Goal: Task Accomplishment & Management: Use online tool/utility

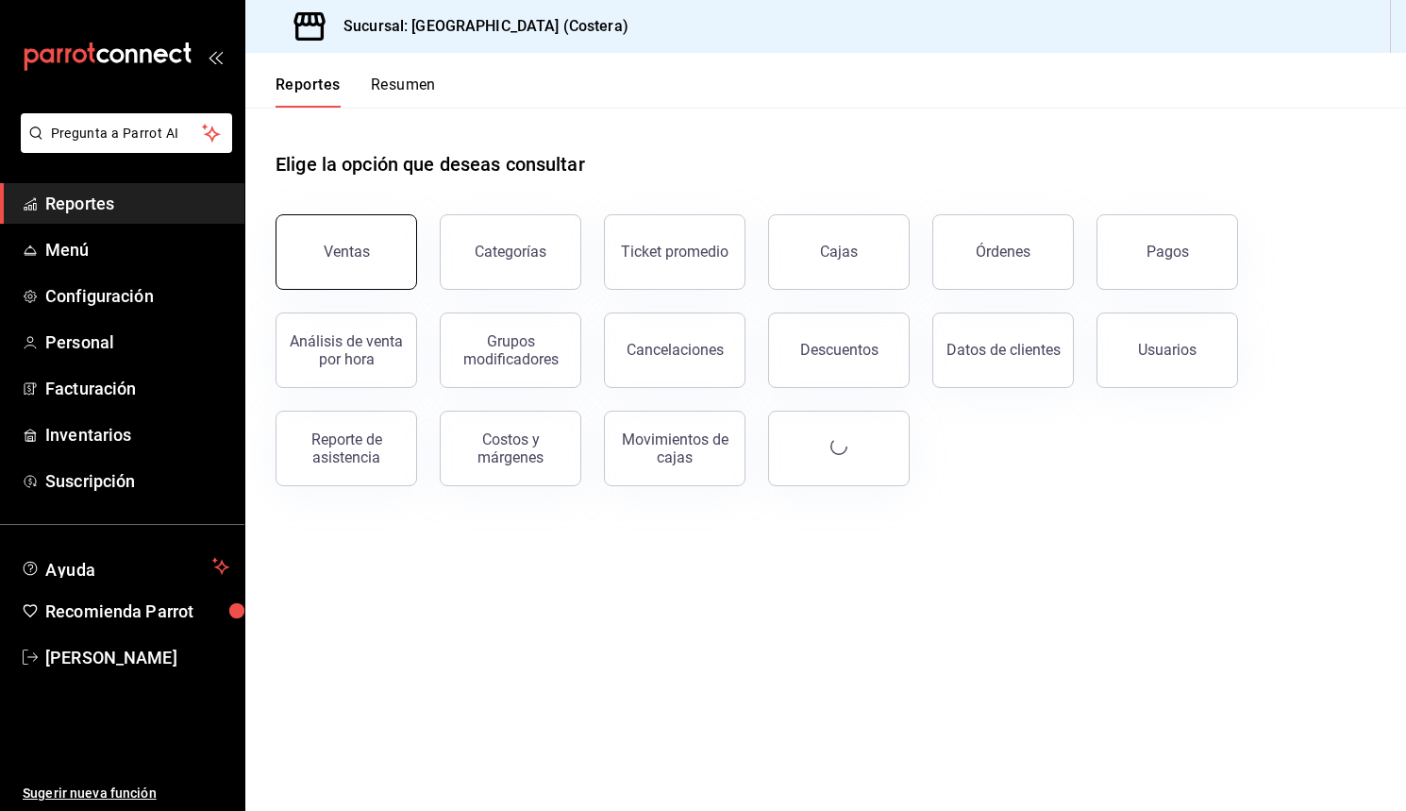
click at [372, 261] on button "Ventas" at bounding box center [347, 252] width 142 height 76
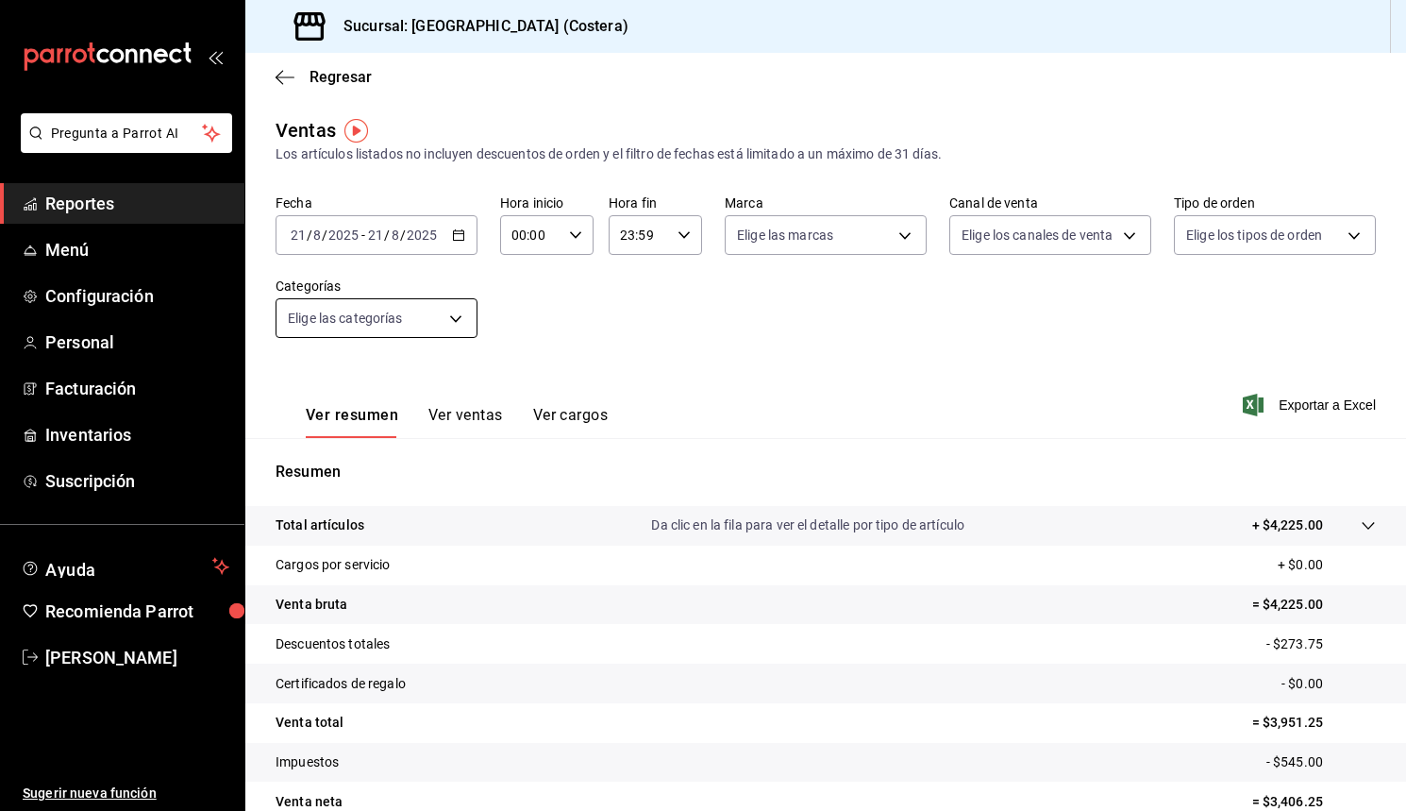
click at [460, 320] on body "Pregunta a Parrot AI Reportes Menú Configuración Personal Facturación Inventari…" at bounding box center [703, 405] width 1406 height 811
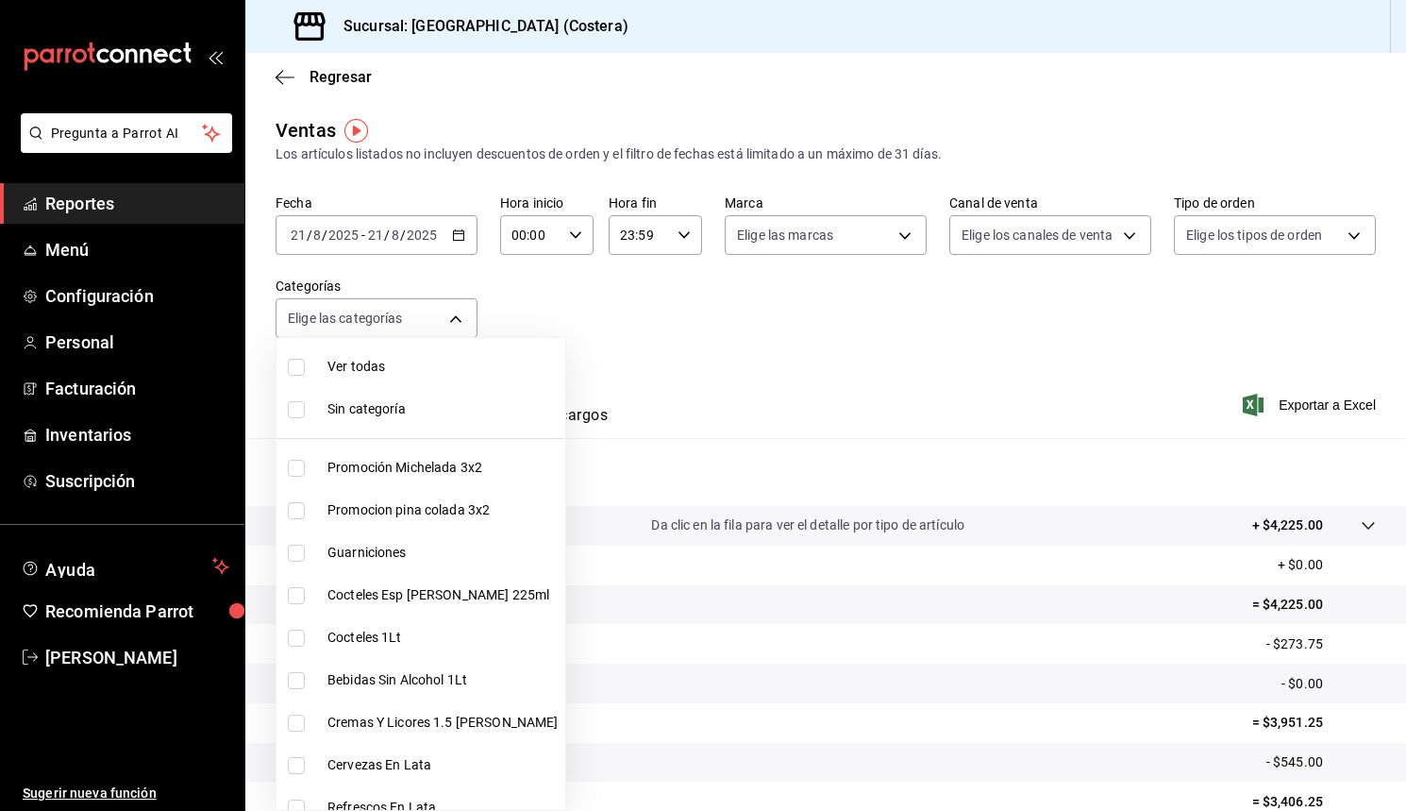
click at [308, 365] on label at bounding box center [300, 367] width 25 height 17
click at [305, 365] on input "checkbox" at bounding box center [296, 367] width 17 height 17
checkbox input "false"
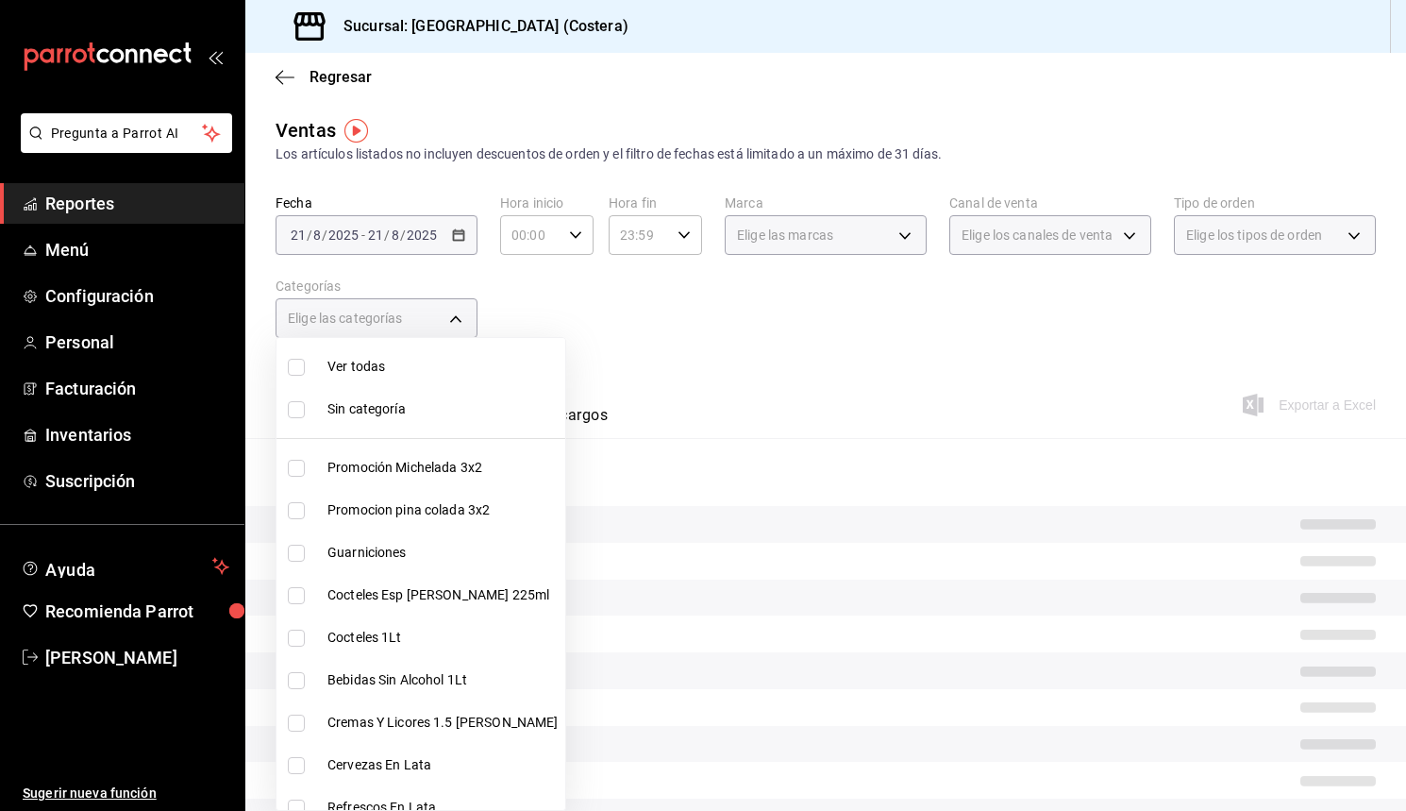
checkbox input "false"
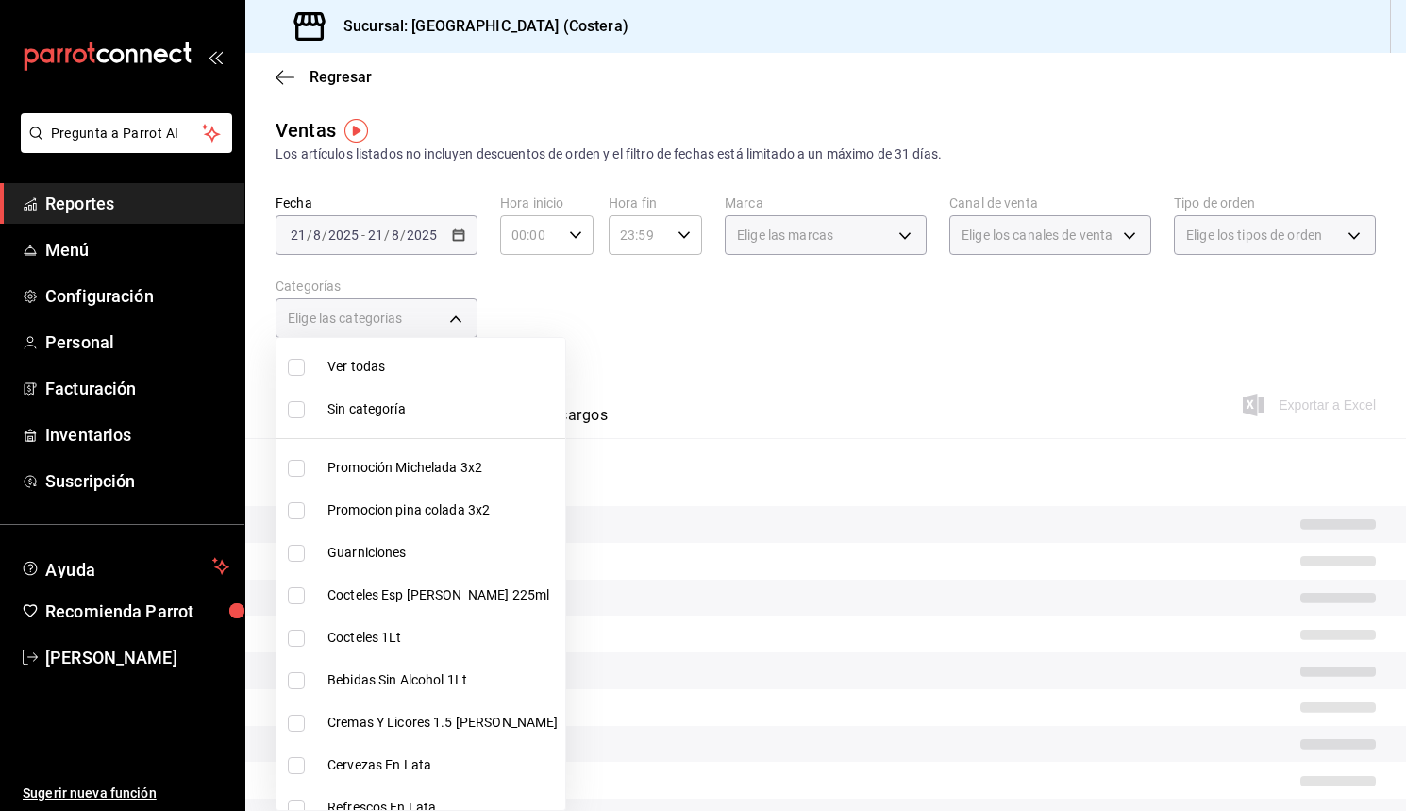
checkbox input "false"
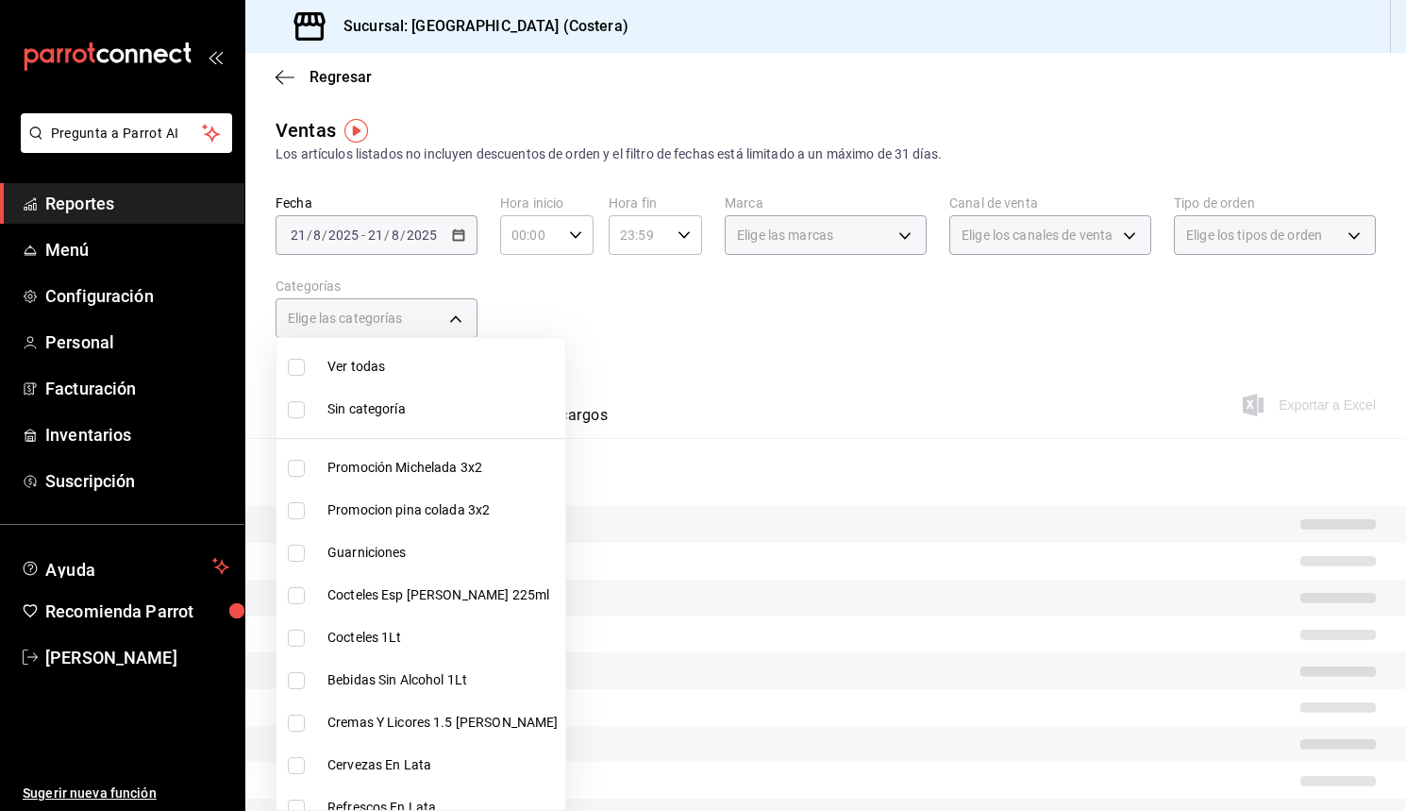
checkbox input "false"
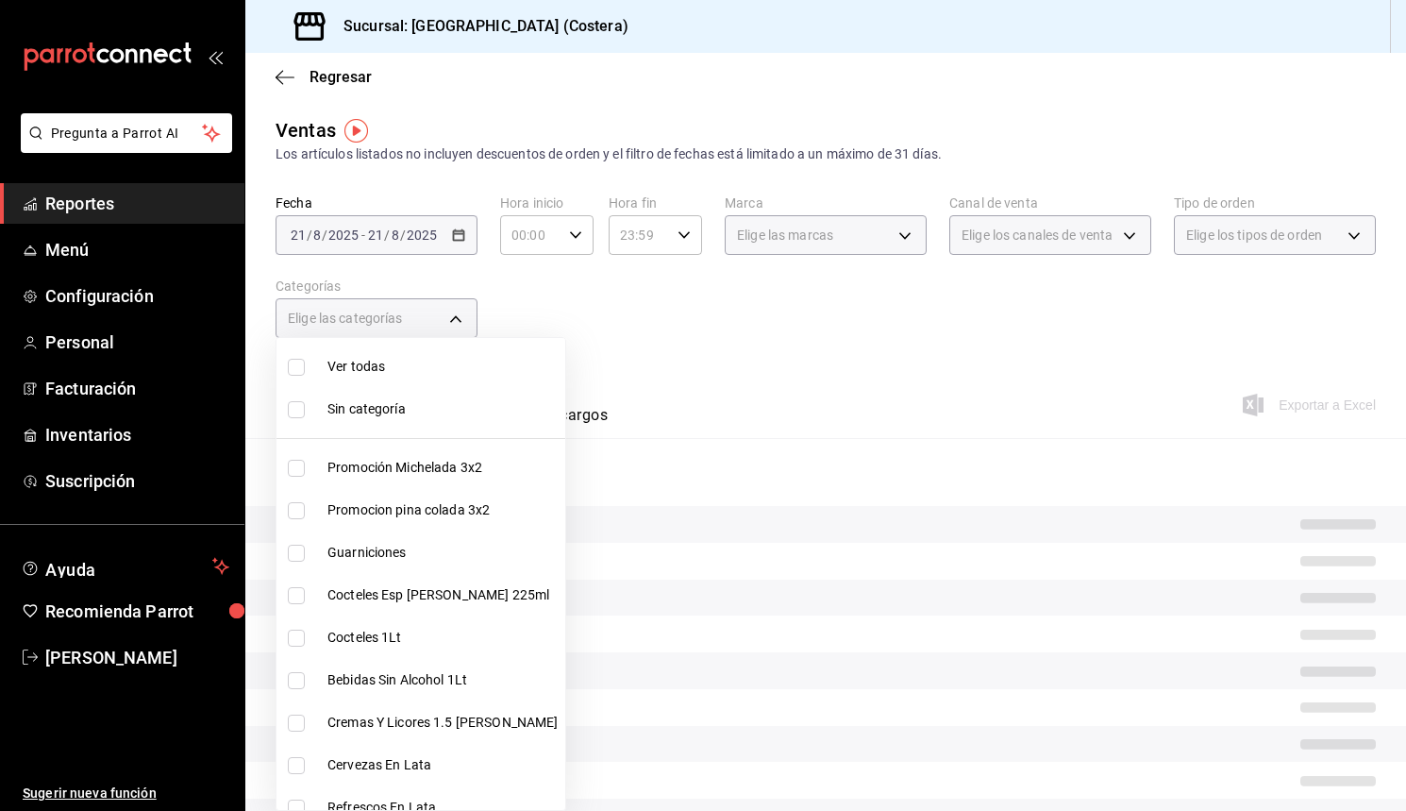
checkbox input "false"
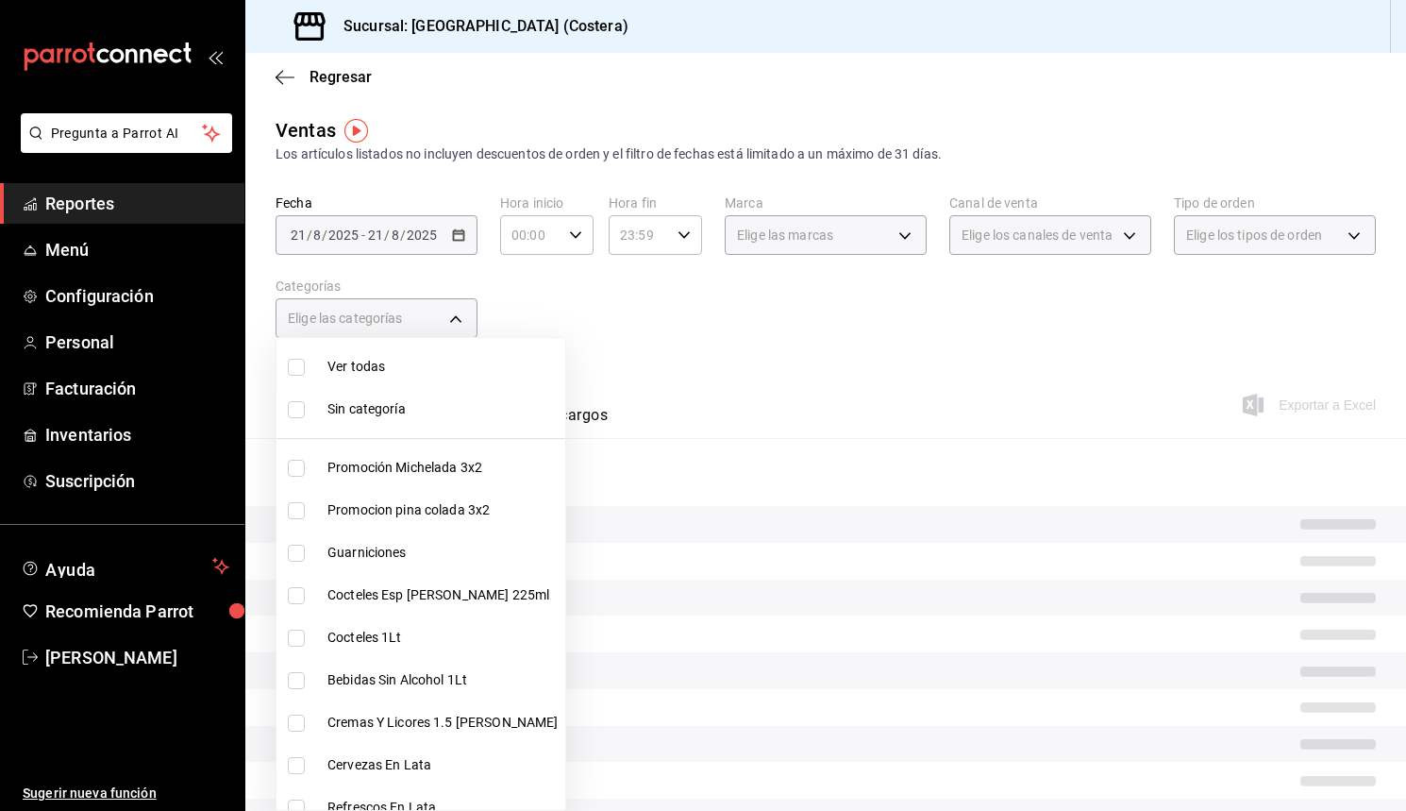
checkbox input "false"
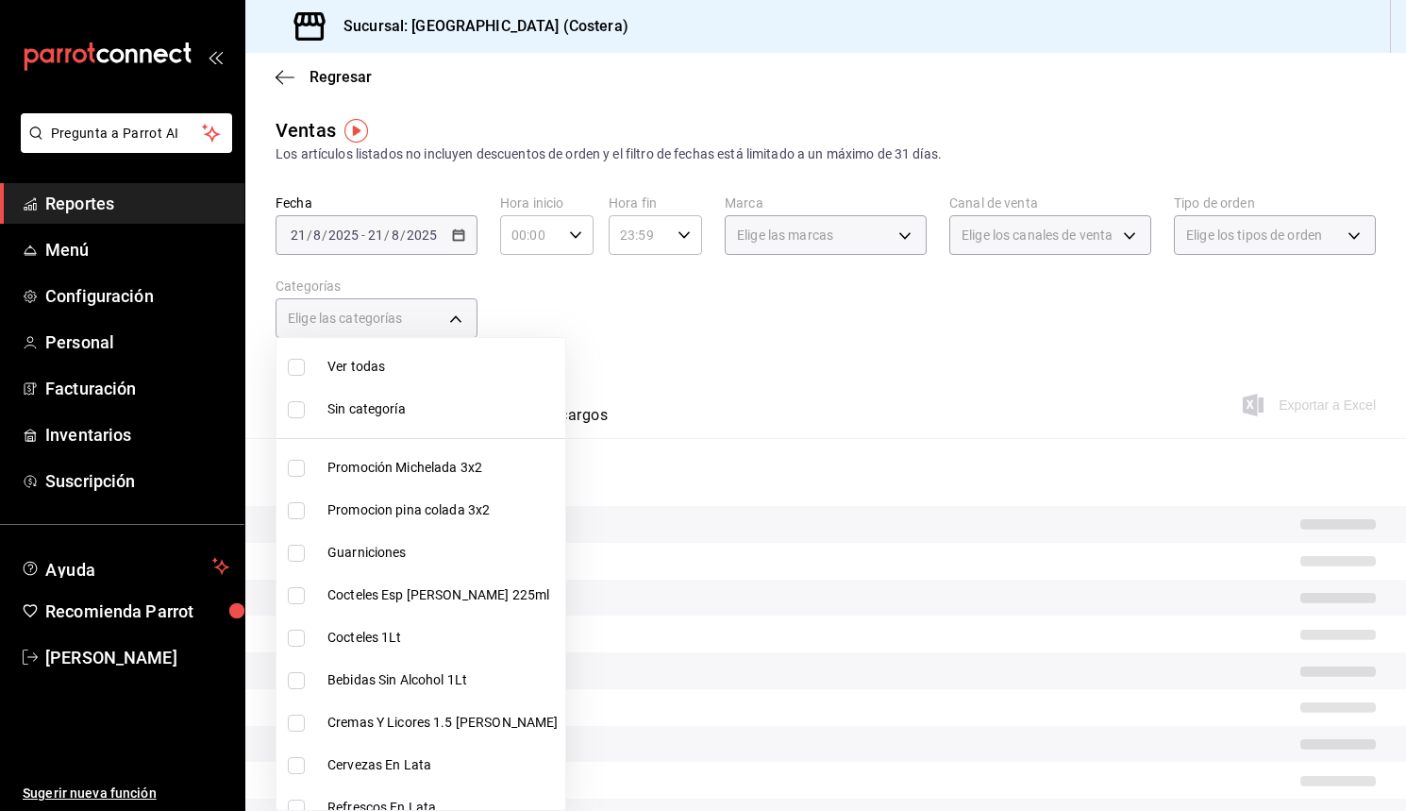
checkbox input "false"
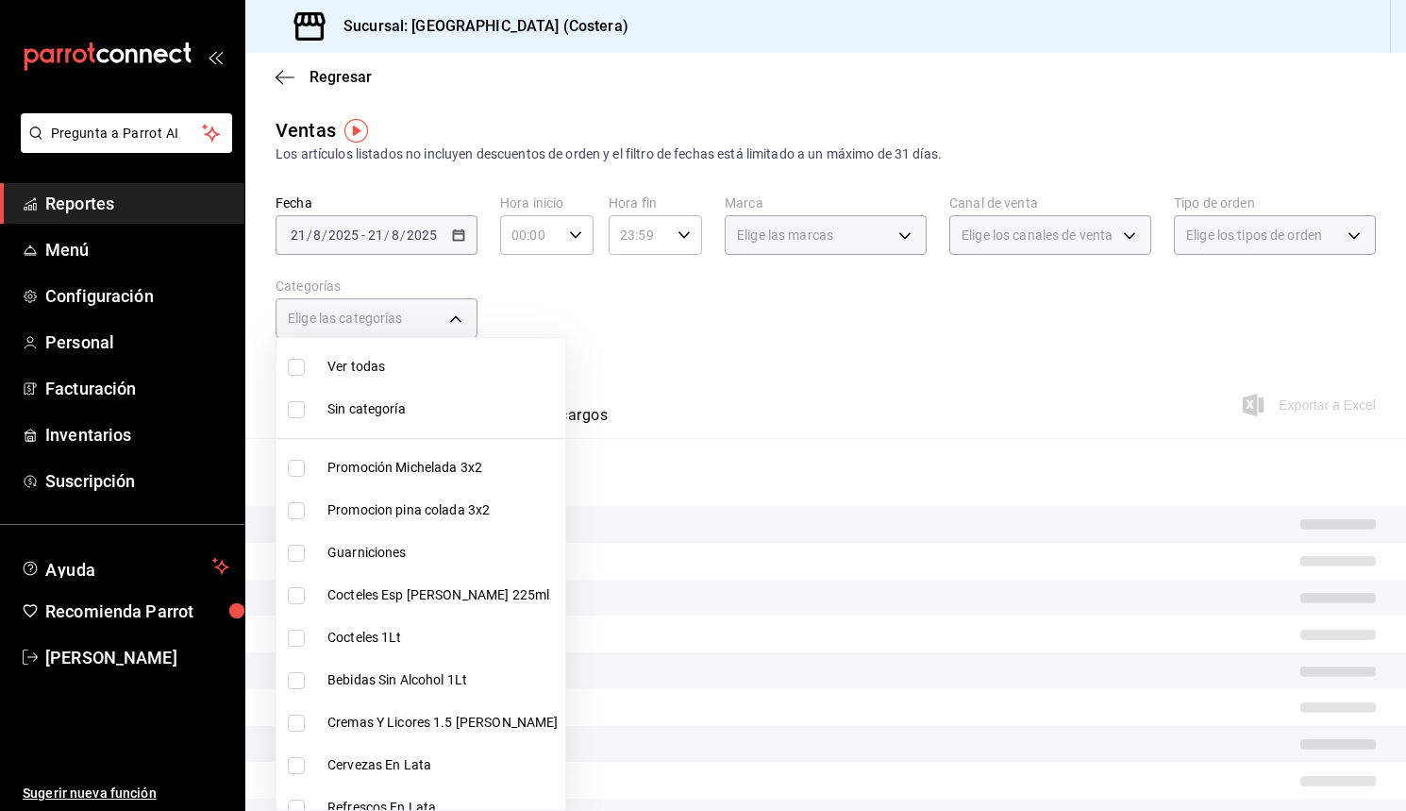
checkbox input "false"
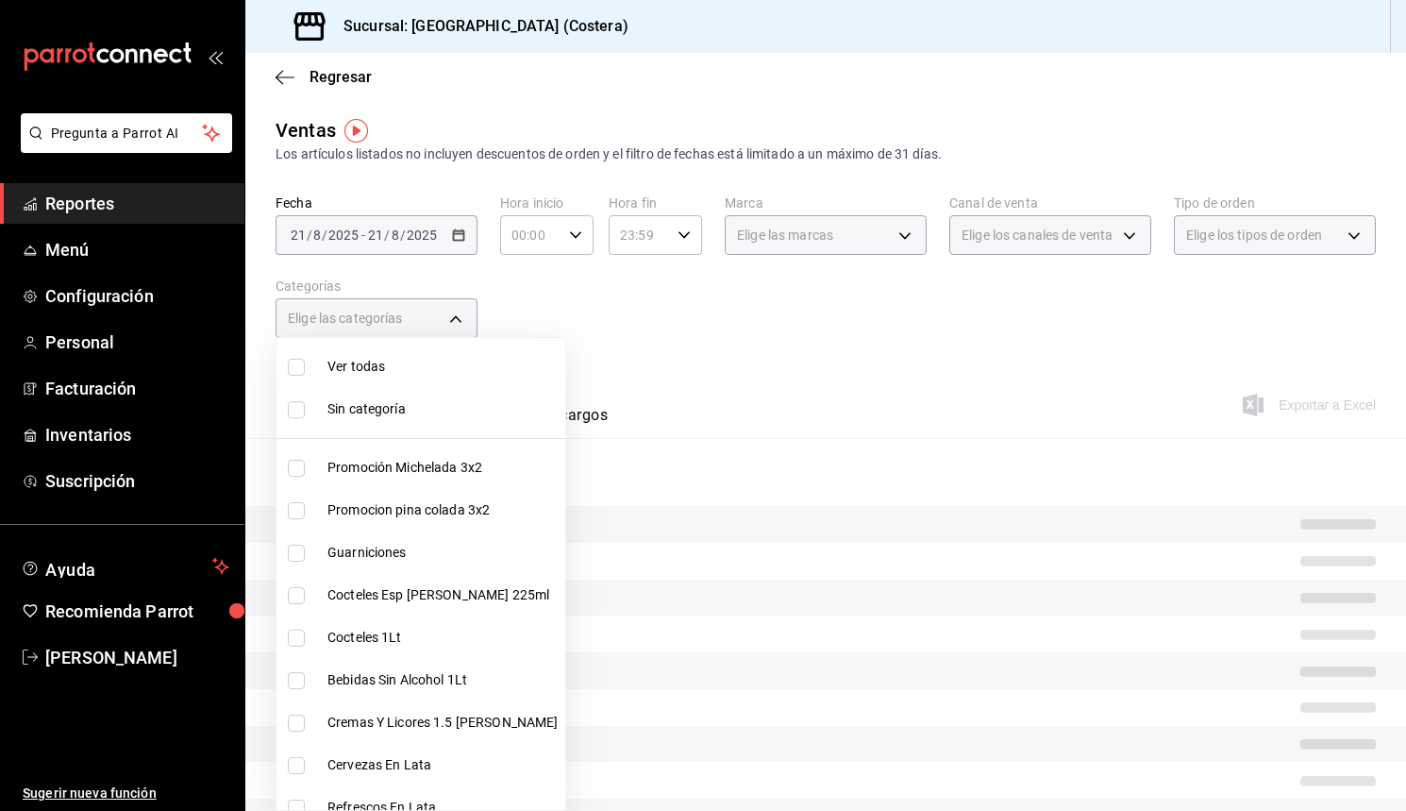
checkbox input "false"
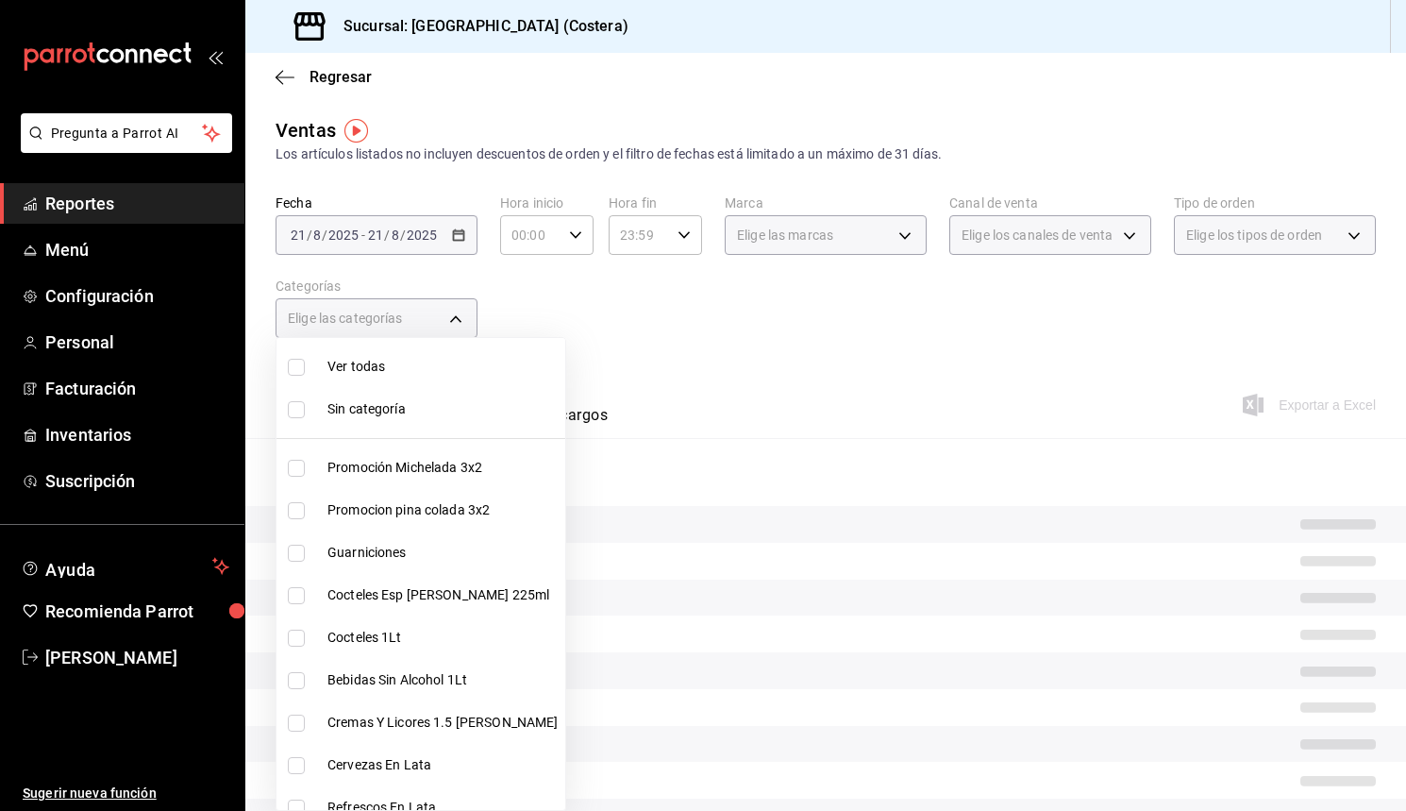
checkbox input "false"
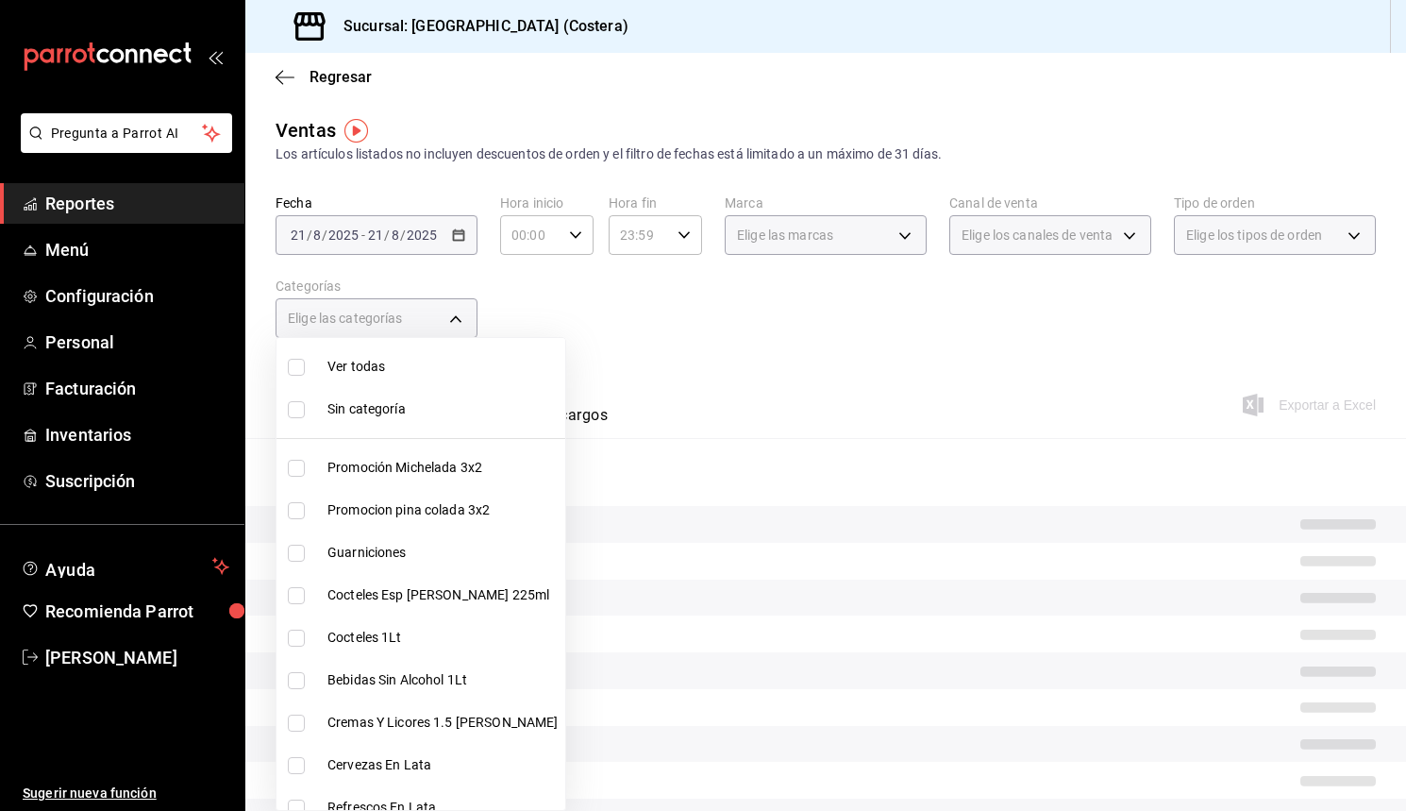
checkbox input "false"
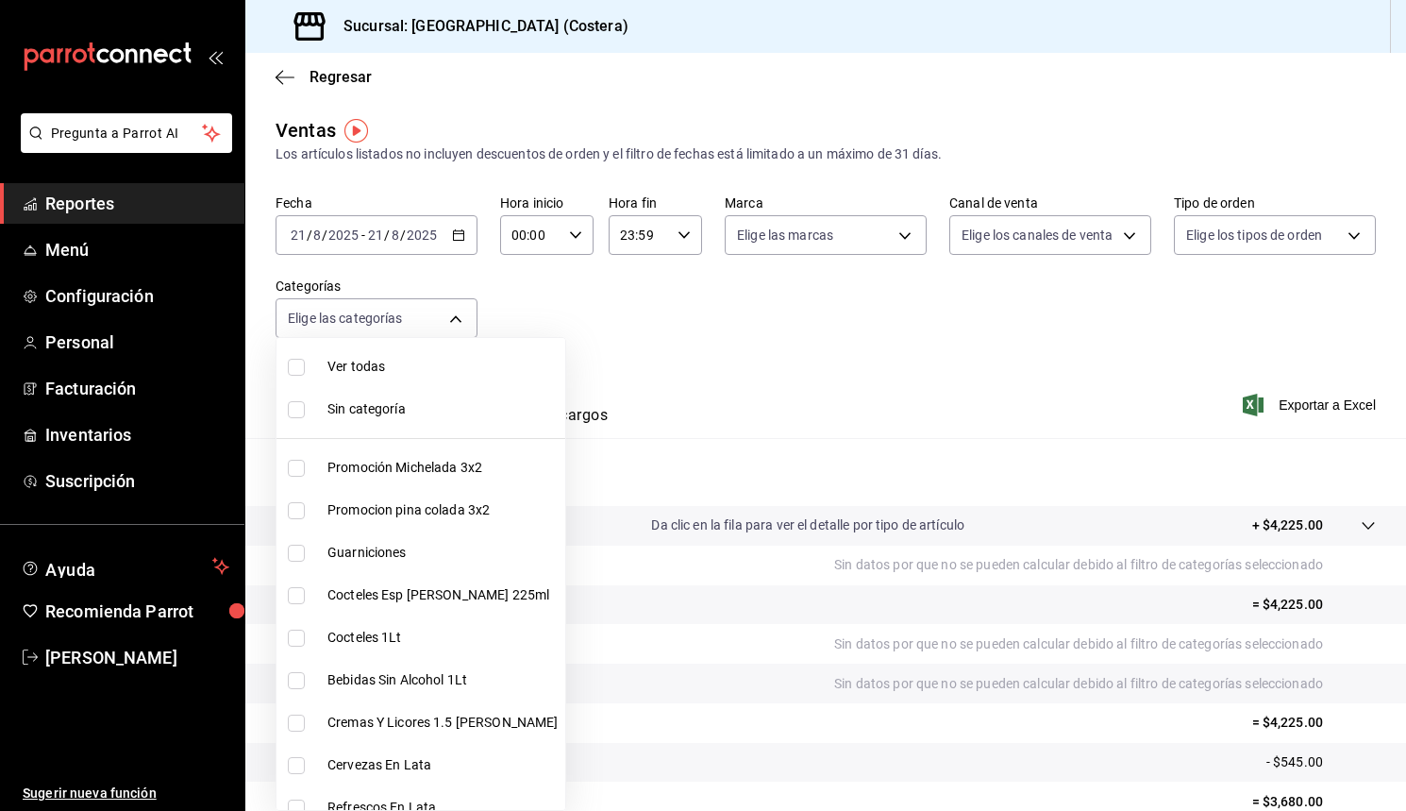
click at [301, 370] on input "checkbox" at bounding box center [296, 367] width 17 height 17
checkbox input "true"
type input "f9973abf-4d50-430f-a3a0-1be1e9b440c3,4500806b-e482-404f-ace7-b7714d25f1ae,b7f0a…"
checkbox input "true"
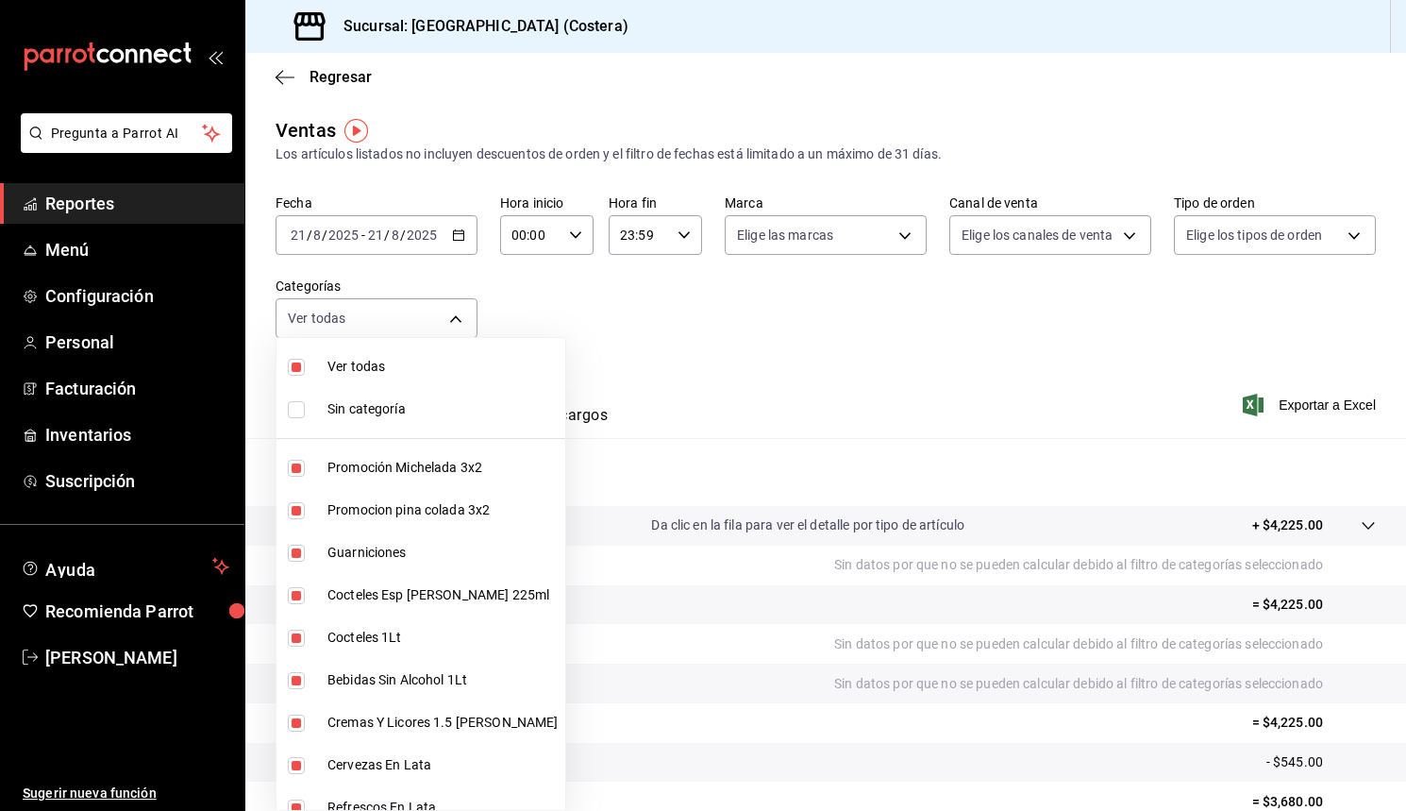
checkbox input "true"
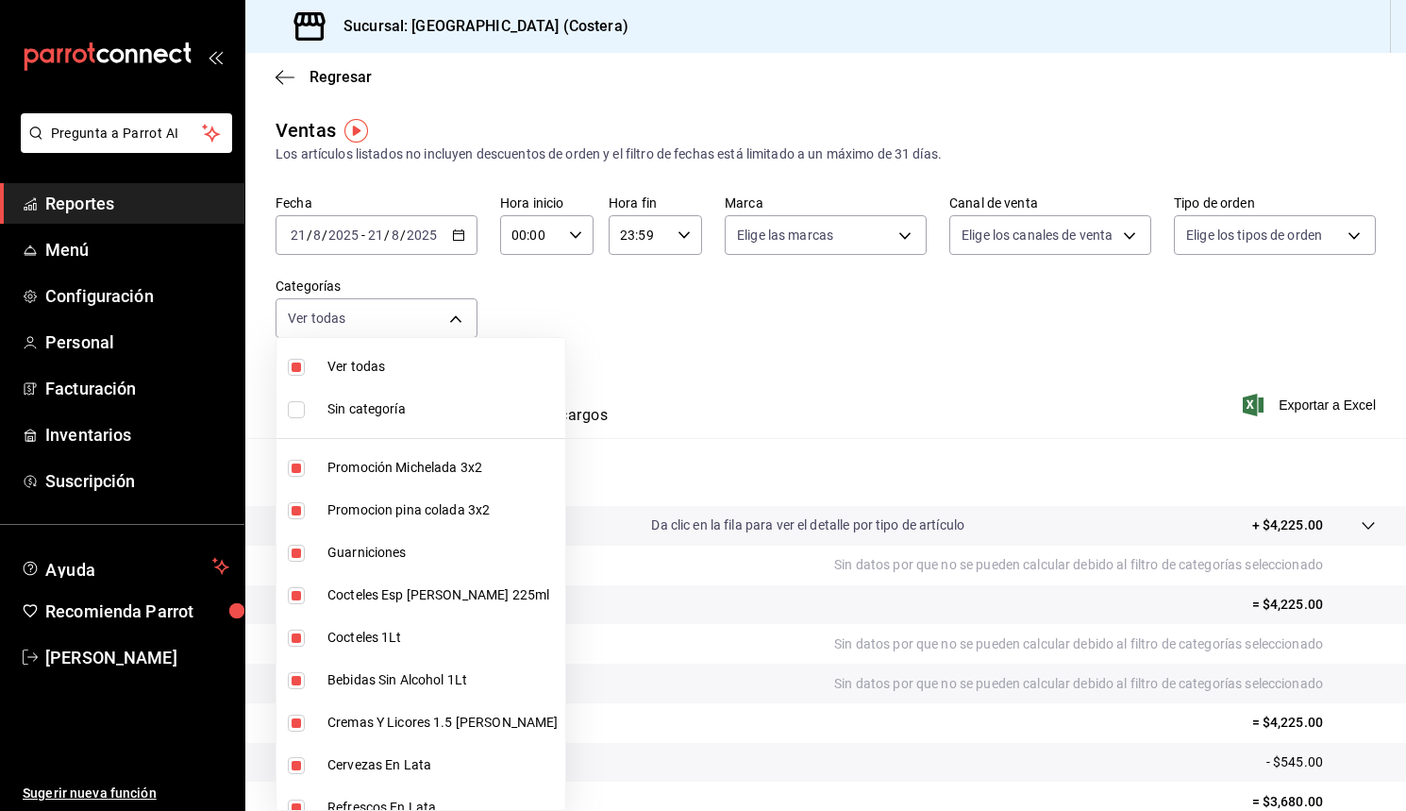
checkbox input "true"
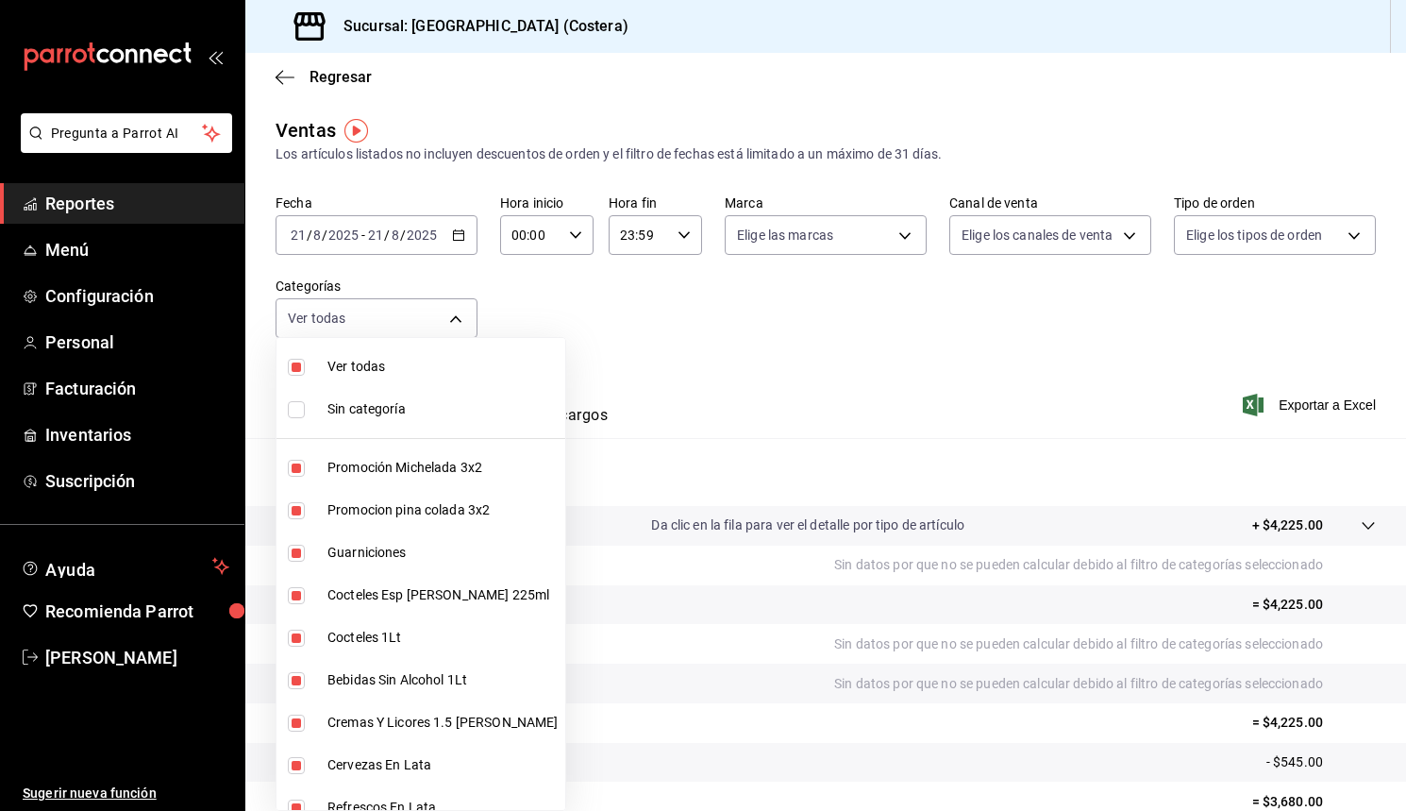
checkbox input "true"
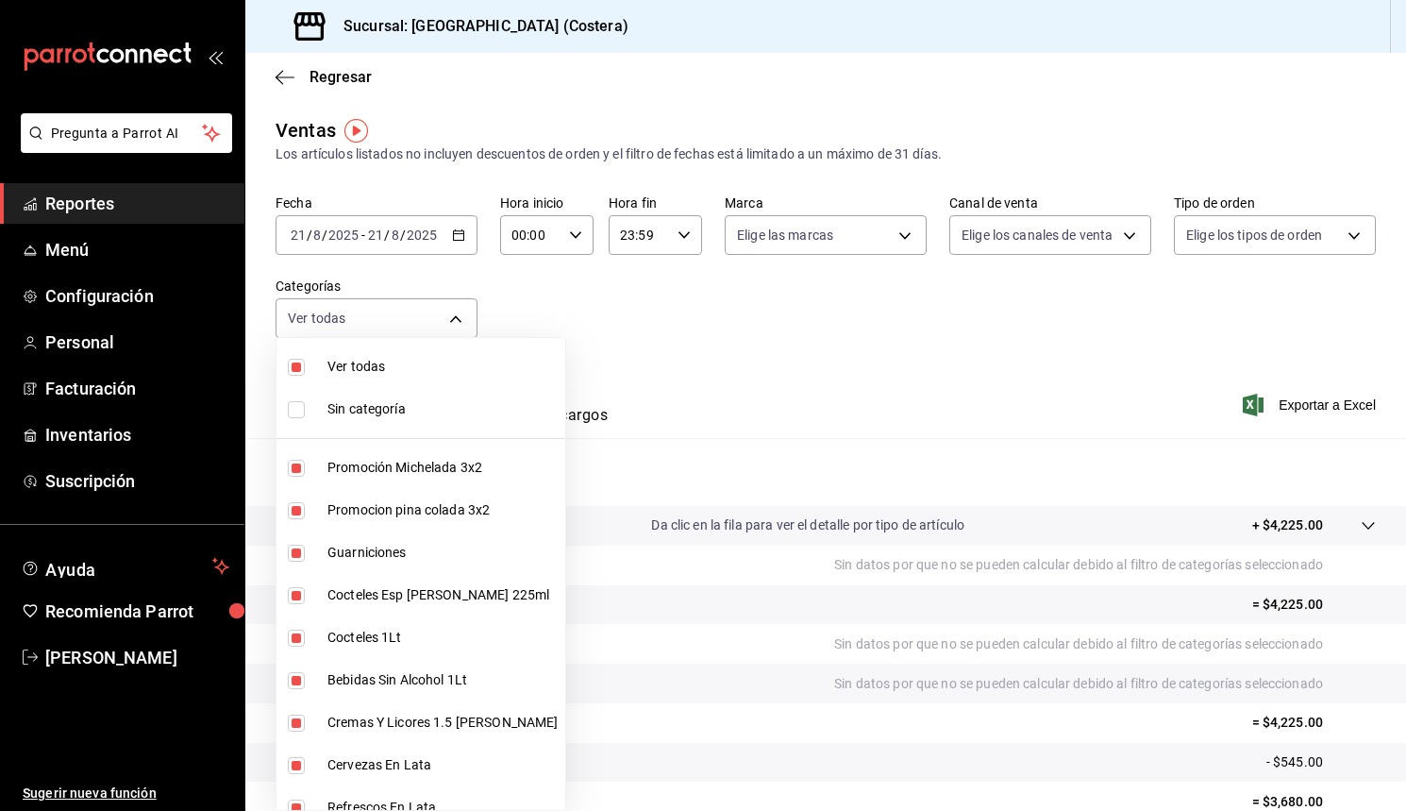
checkbox input "true"
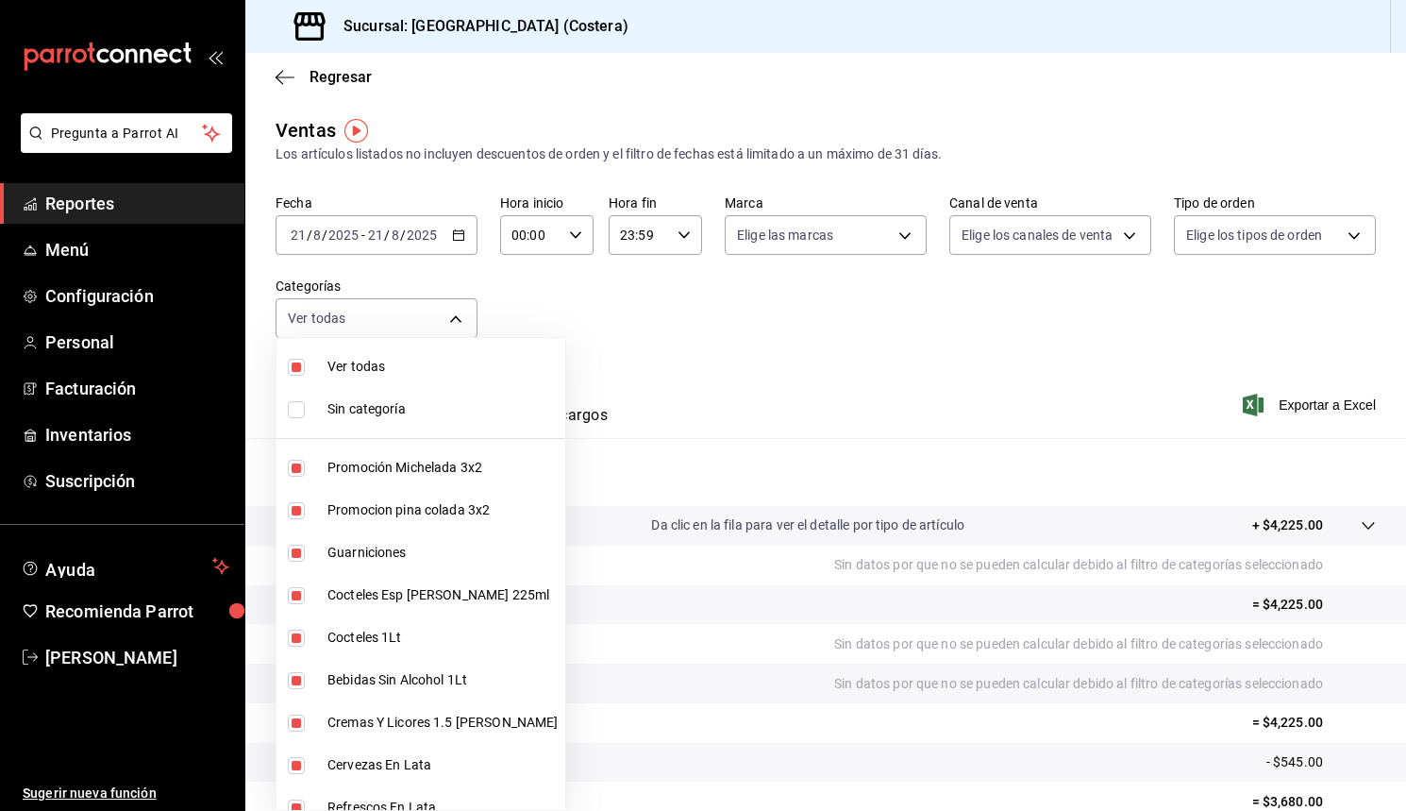
checkbox input "true"
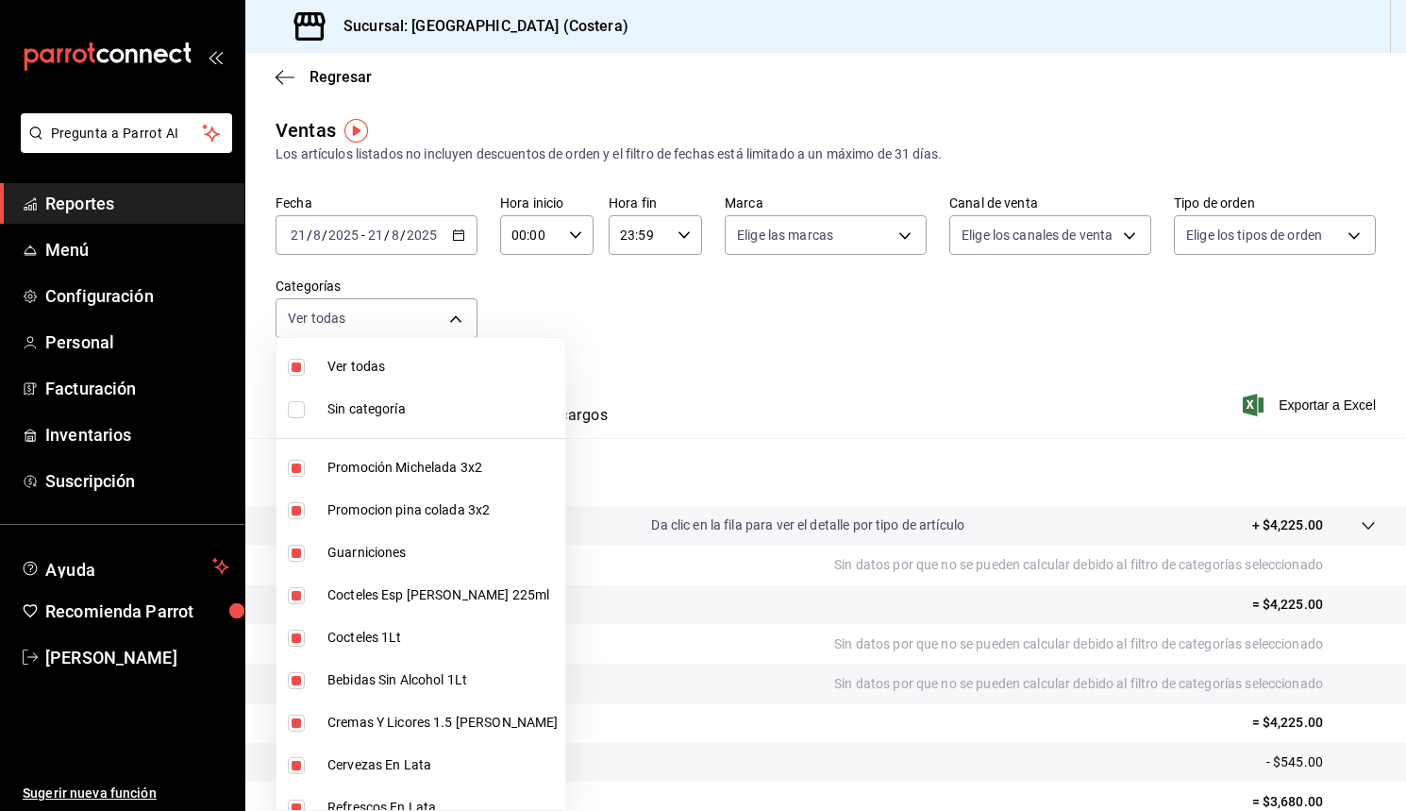
checkbox input "true"
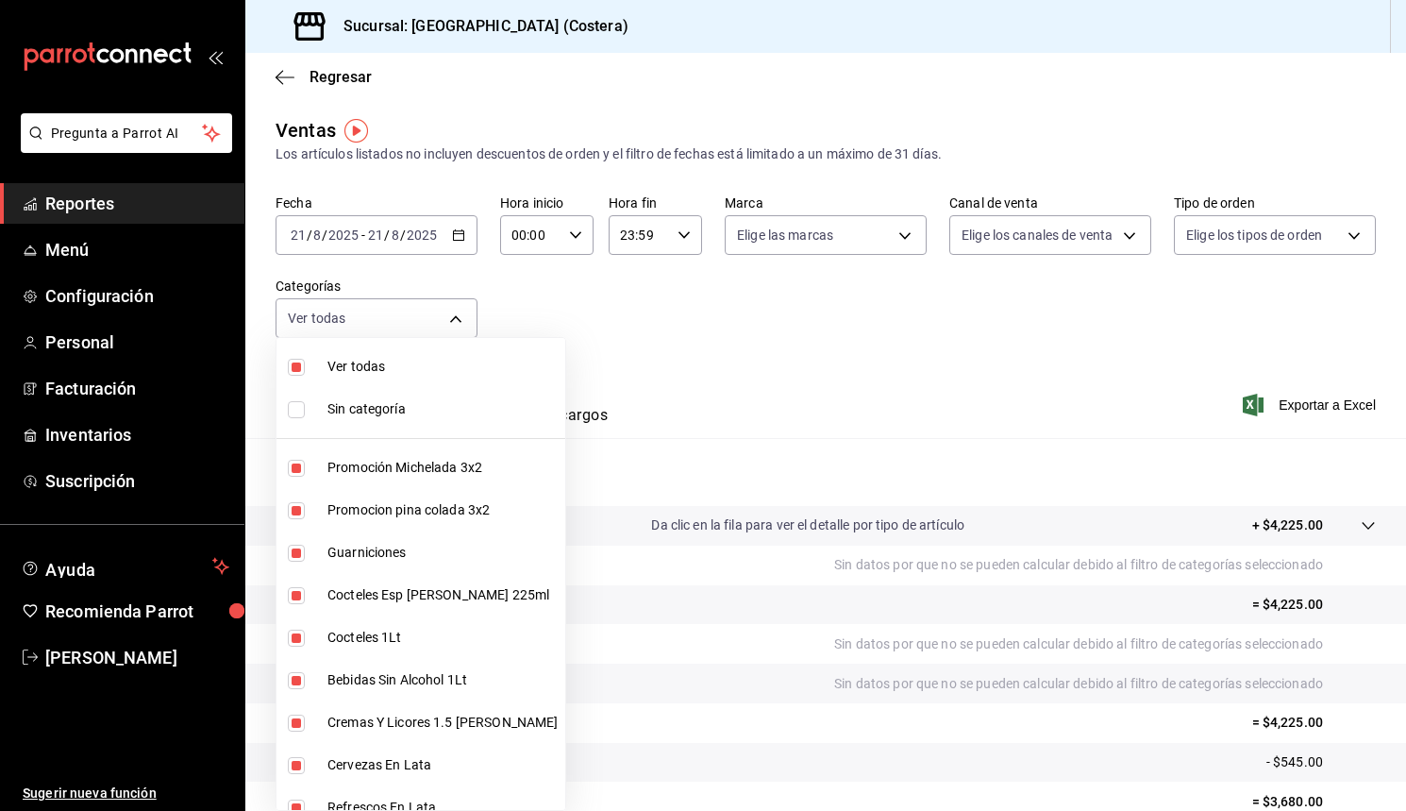
checkbox input "true"
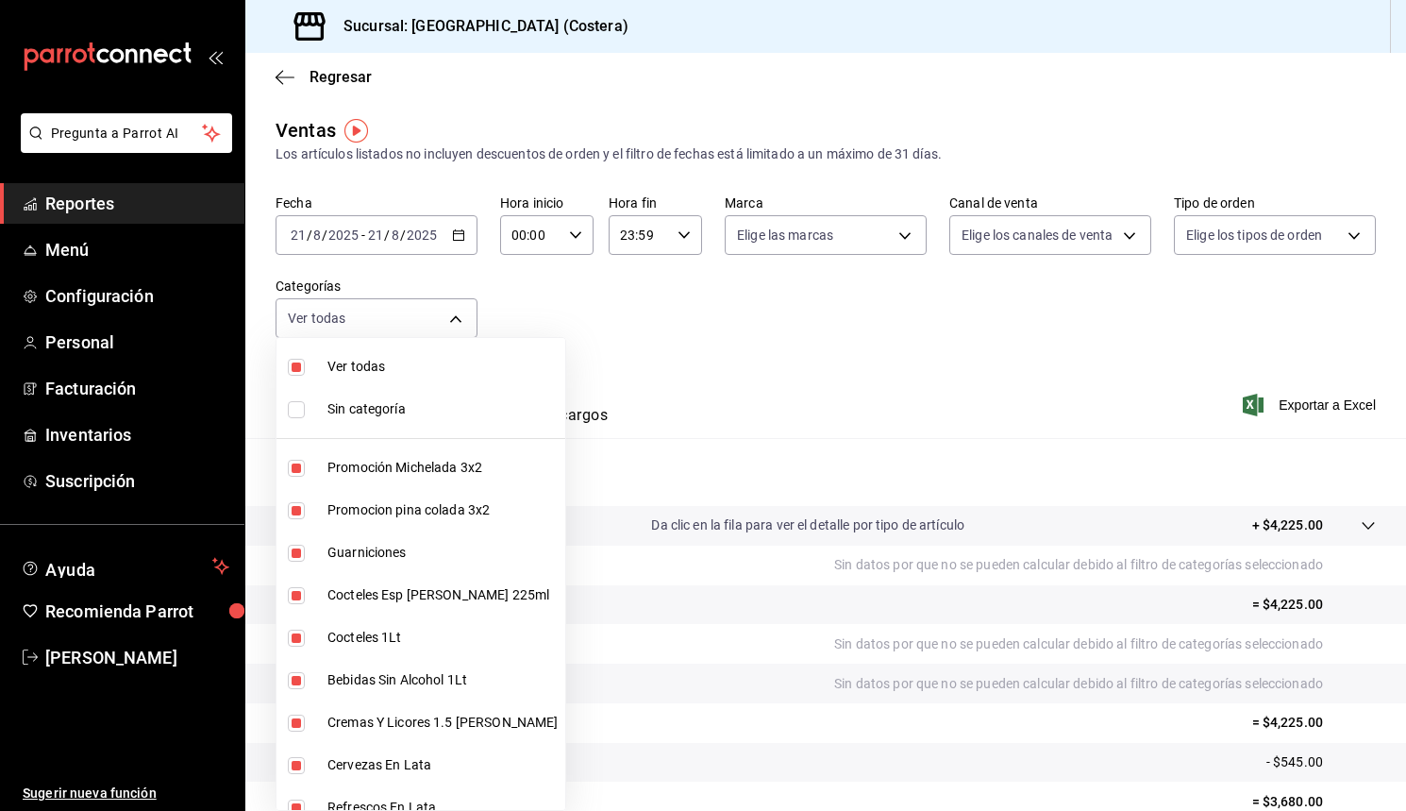
checkbox input "true"
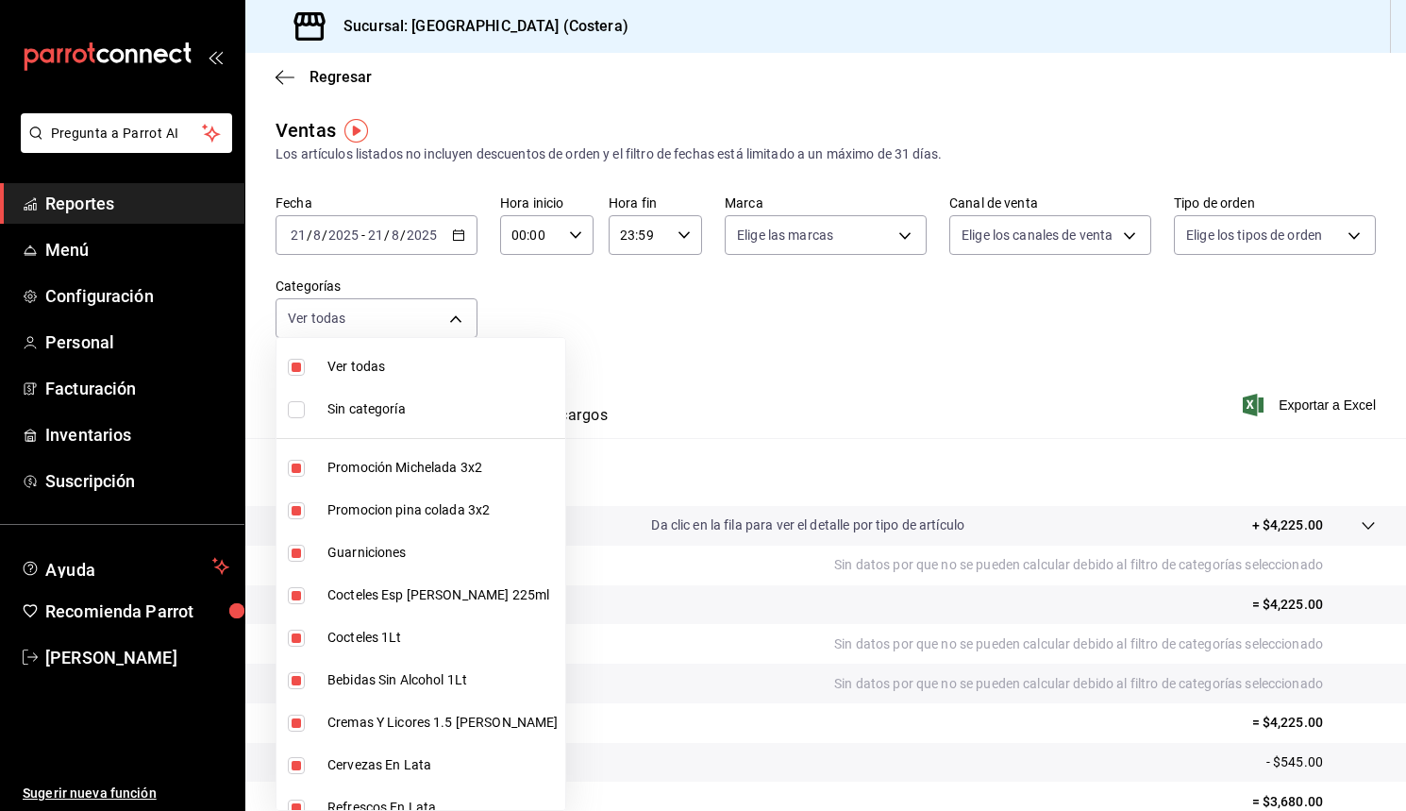
checkbox input "true"
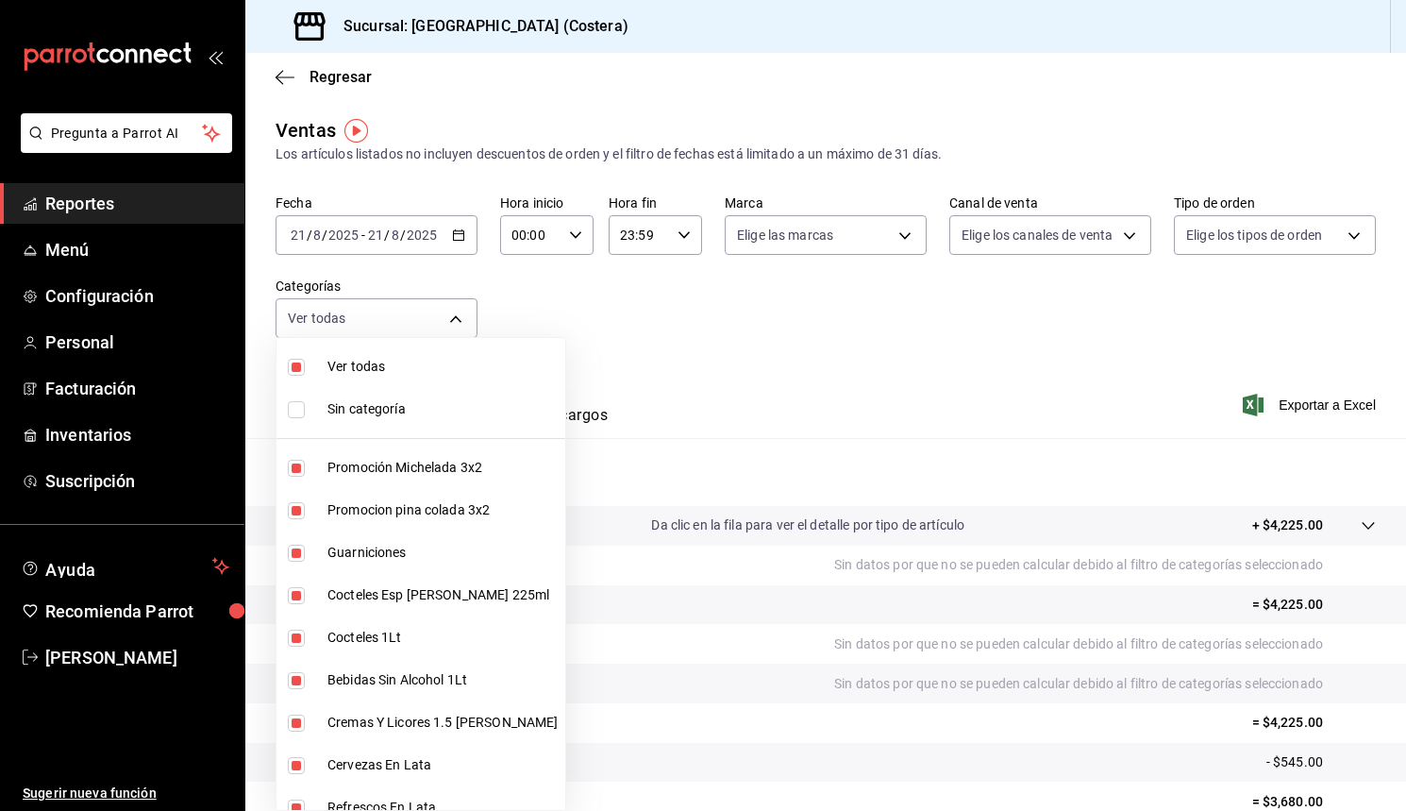
checkbox input "true"
click at [789, 315] on div at bounding box center [703, 405] width 1406 height 811
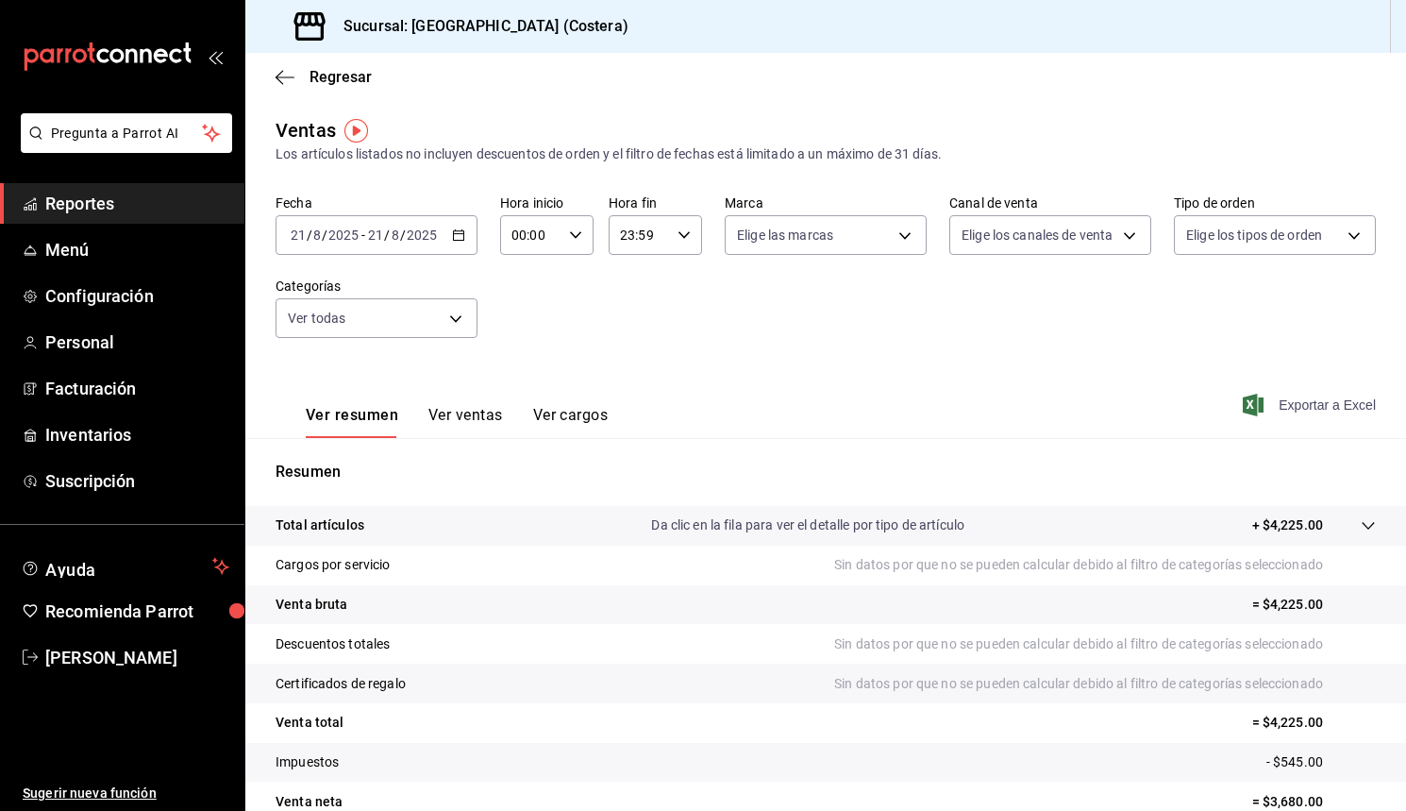
click at [1294, 402] on span "Exportar a Excel" at bounding box center [1311, 405] width 129 height 23
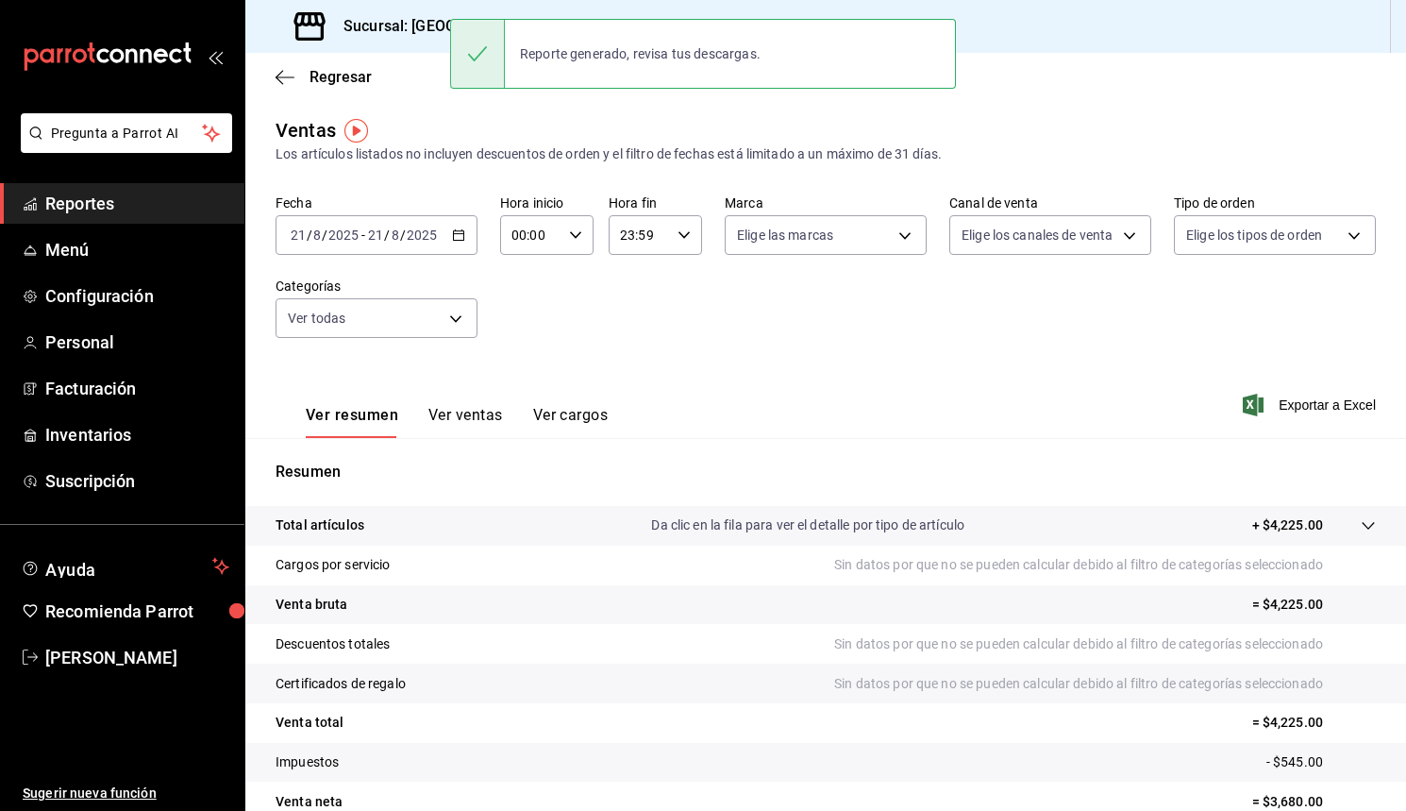
click at [824, 371] on div "Ver resumen Ver ventas Ver cargos Exportar a Excel" at bounding box center [825, 399] width 1161 height 77
click at [465, 254] on div "[DATE] [DATE] - [DATE] [DATE]" at bounding box center [377, 235] width 202 height 40
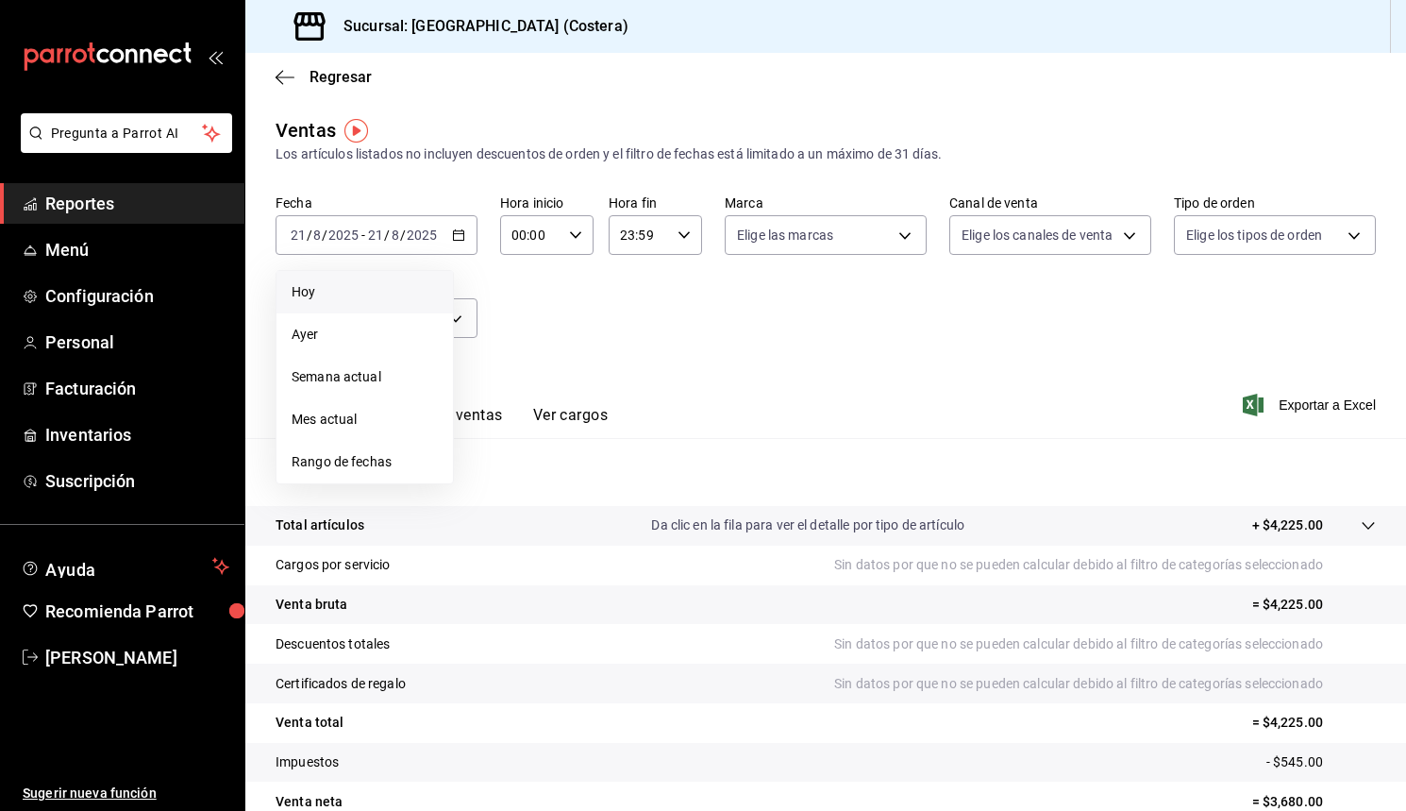
click at [311, 290] on span "Hoy" at bounding box center [365, 292] width 146 height 20
click at [460, 238] on icon "button" at bounding box center [458, 234] width 13 height 13
click at [352, 410] on span "Mes actual" at bounding box center [365, 420] width 146 height 20
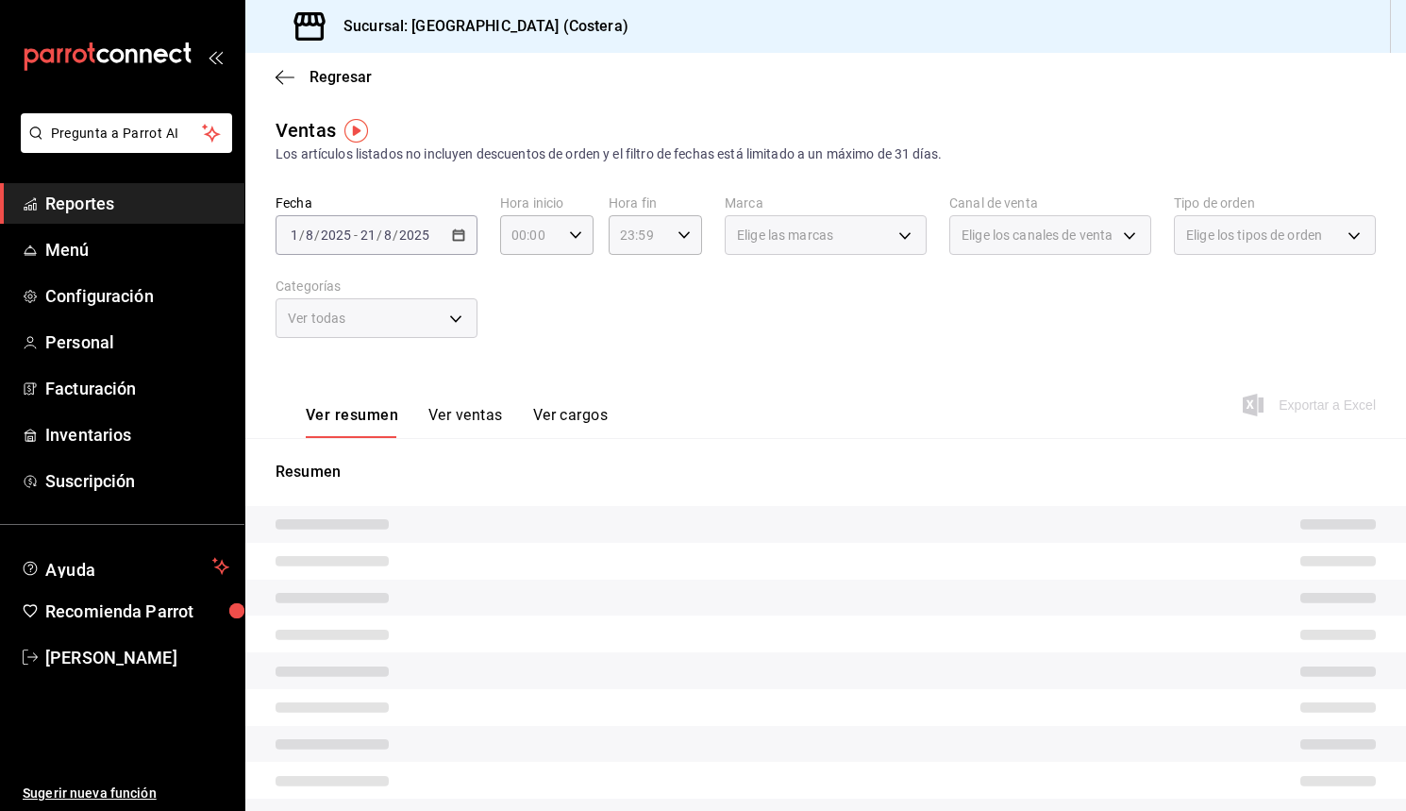
click at [463, 320] on div "Ver todas" at bounding box center [377, 318] width 202 height 40
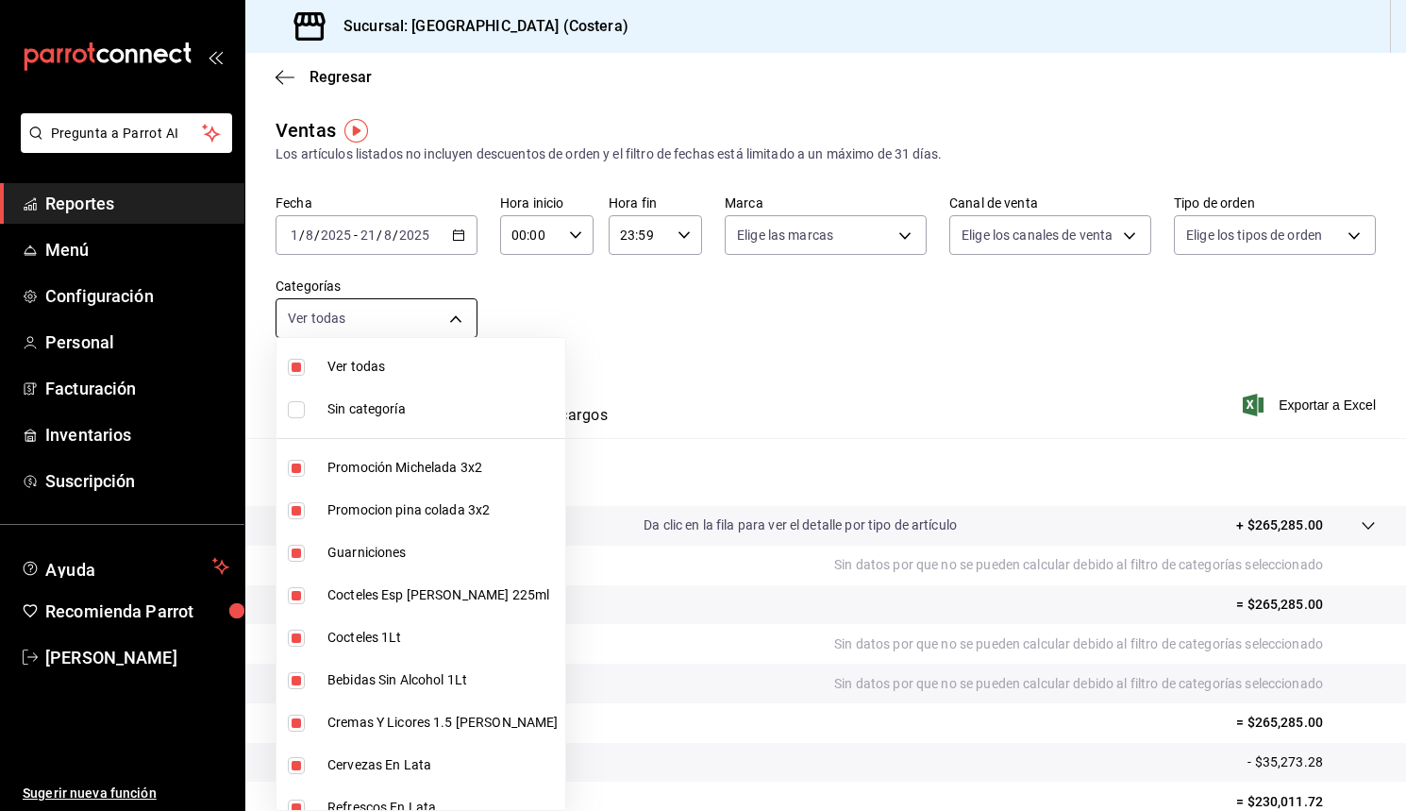
click at [459, 310] on body "Pregunta a Parrot AI Reportes Menú Configuración Personal Facturación Inventari…" at bounding box center [703, 405] width 1406 height 811
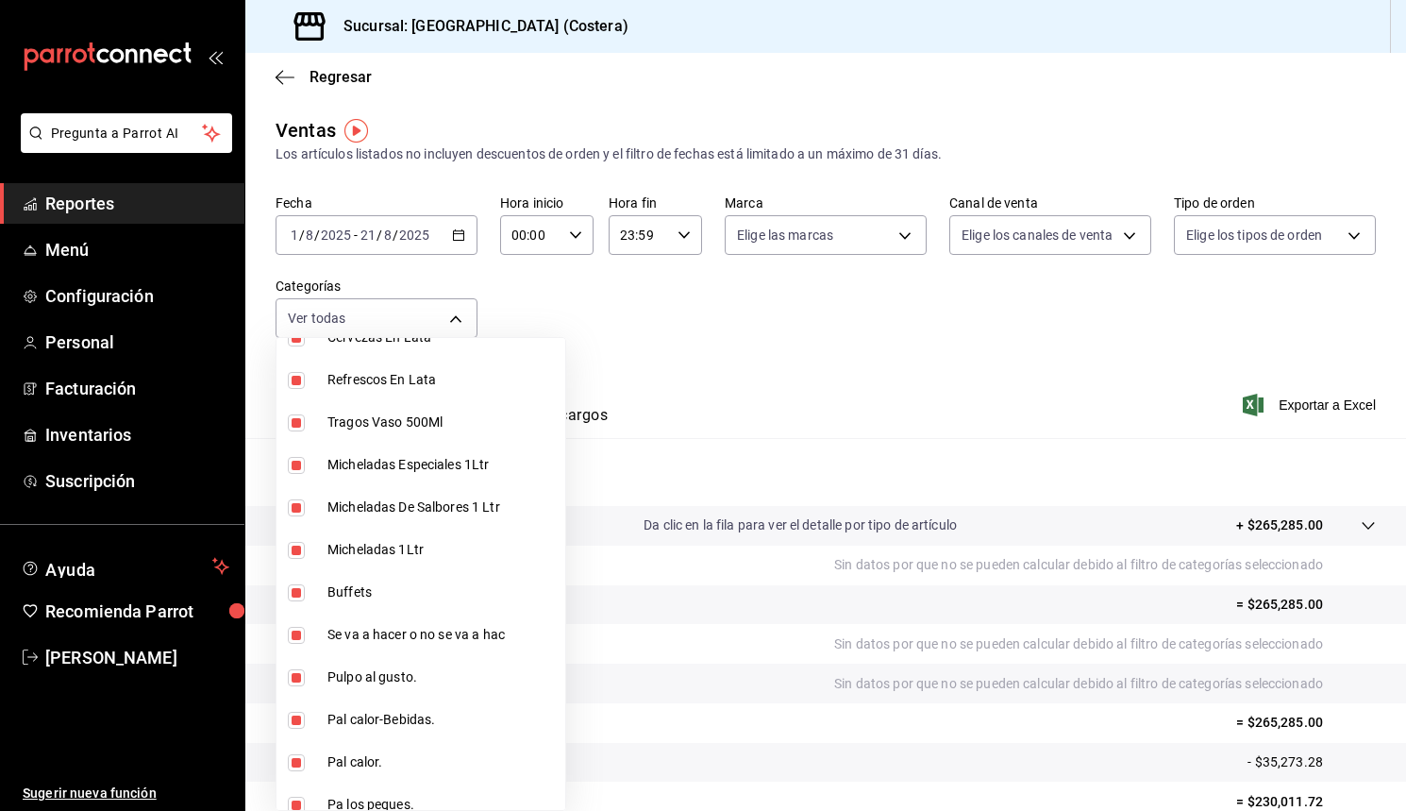
scroll to position [544, 0]
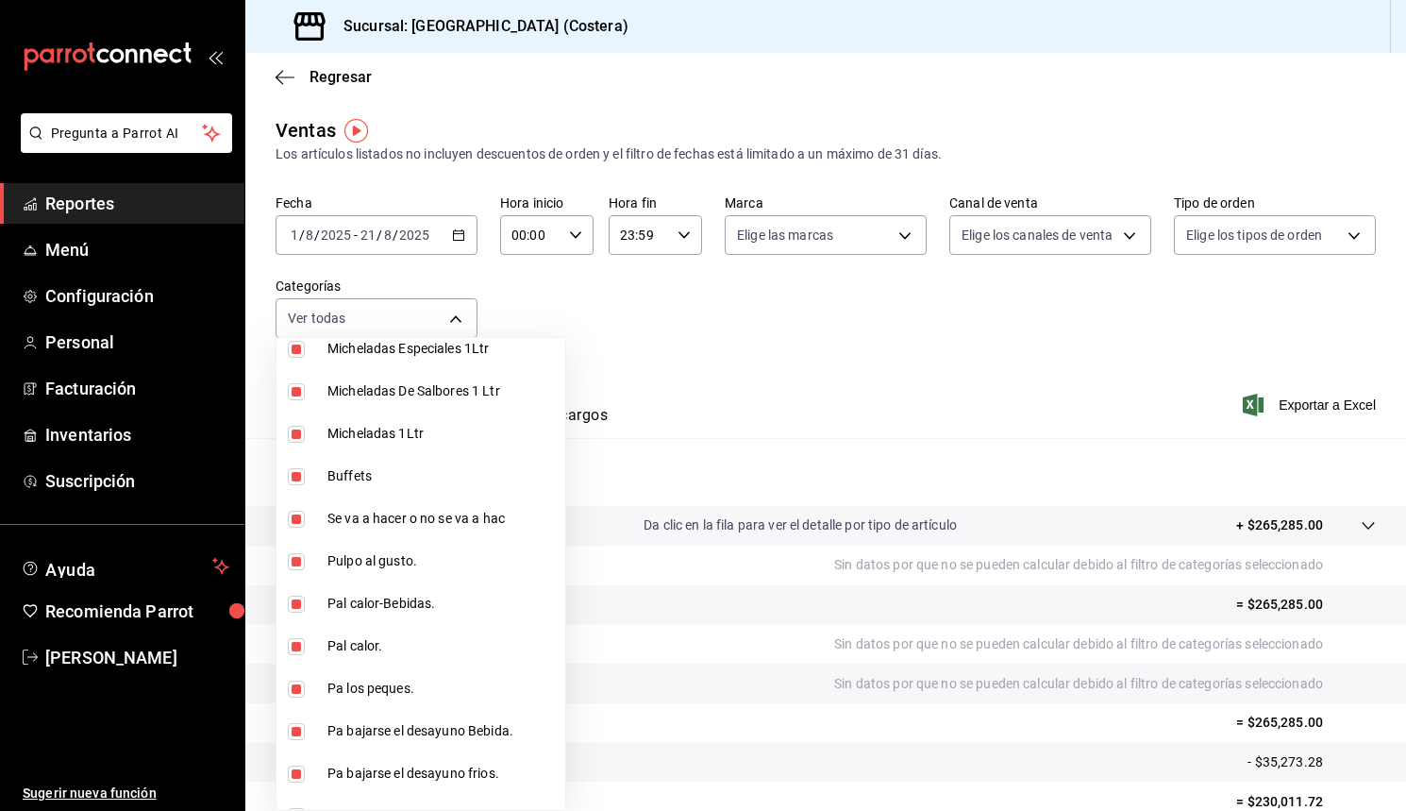
click at [299, 479] on input "checkbox" at bounding box center [296, 476] width 17 height 17
checkbox input "false"
type input "f9973abf-4d50-430f-a3a0-1be1e9b440c3,4500806b-e482-404f-ace7-b7714d25f1ae,b7f0a…"
checkbox input "false"
click at [814, 354] on div at bounding box center [703, 405] width 1406 height 811
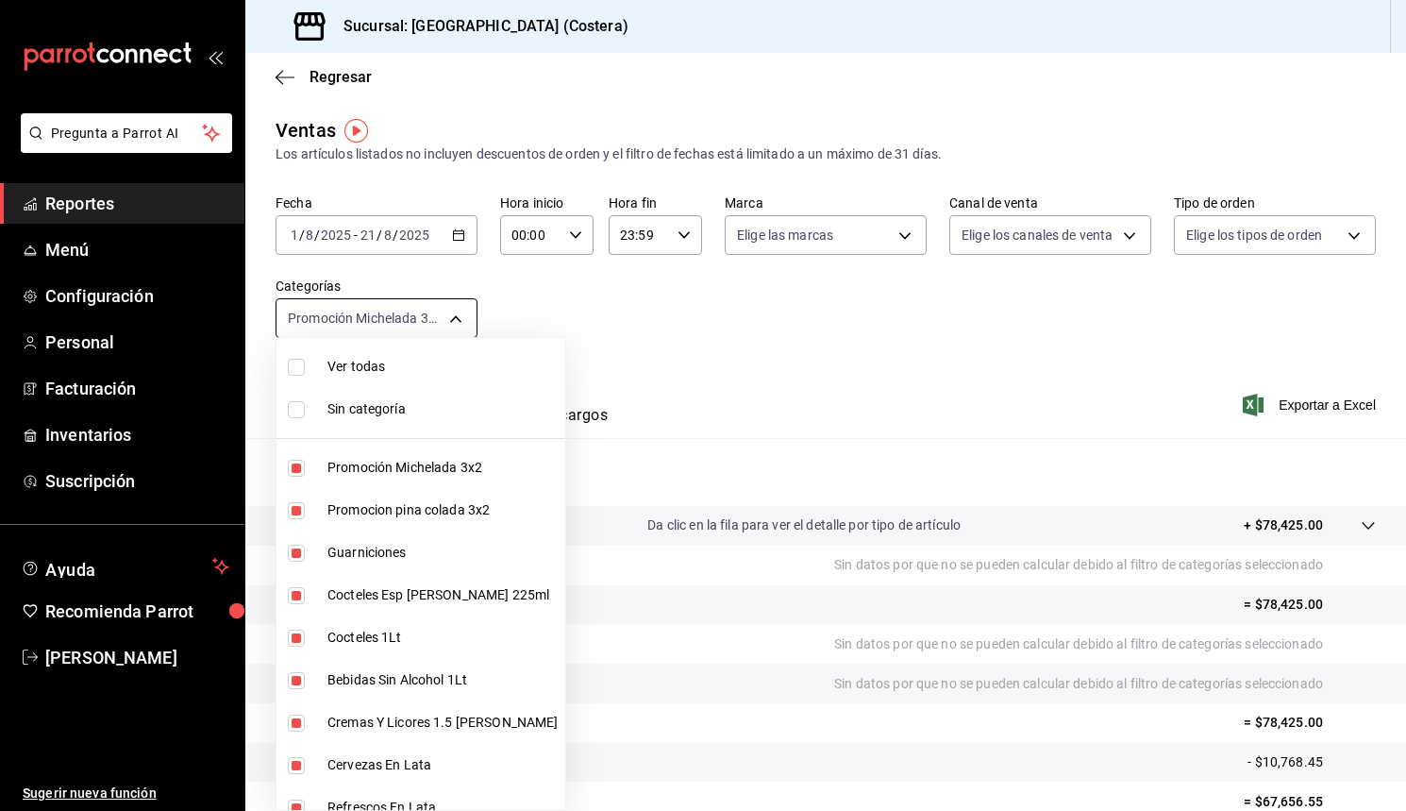
click at [455, 327] on body "Pregunta a Parrot AI Reportes Menú Configuración Personal Facturación Inventari…" at bounding box center [703, 405] width 1406 height 811
click at [673, 317] on div at bounding box center [703, 405] width 1406 height 811
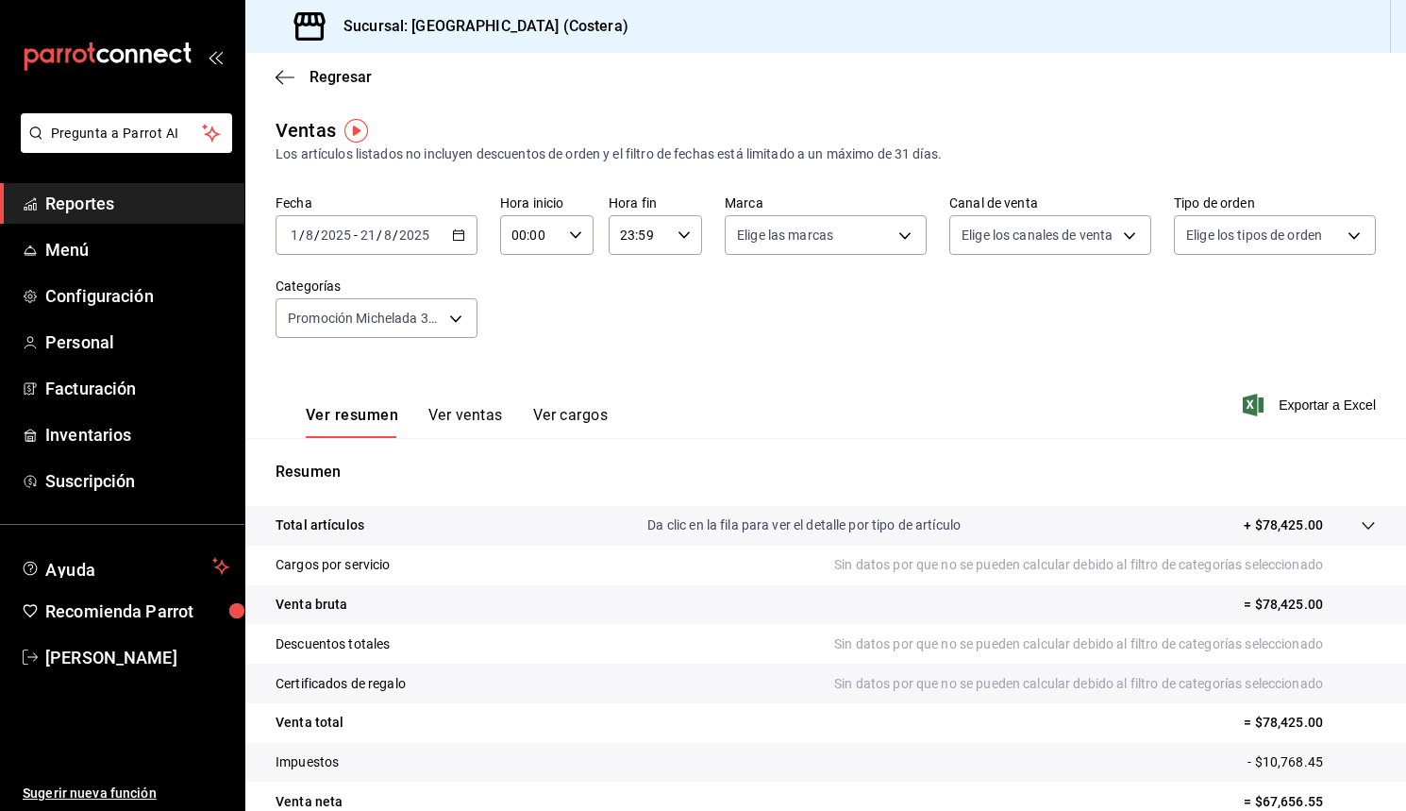
click at [449, 231] on div "[DATE] [DATE] - [DATE] [DATE]" at bounding box center [377, 235] width 202 height 40
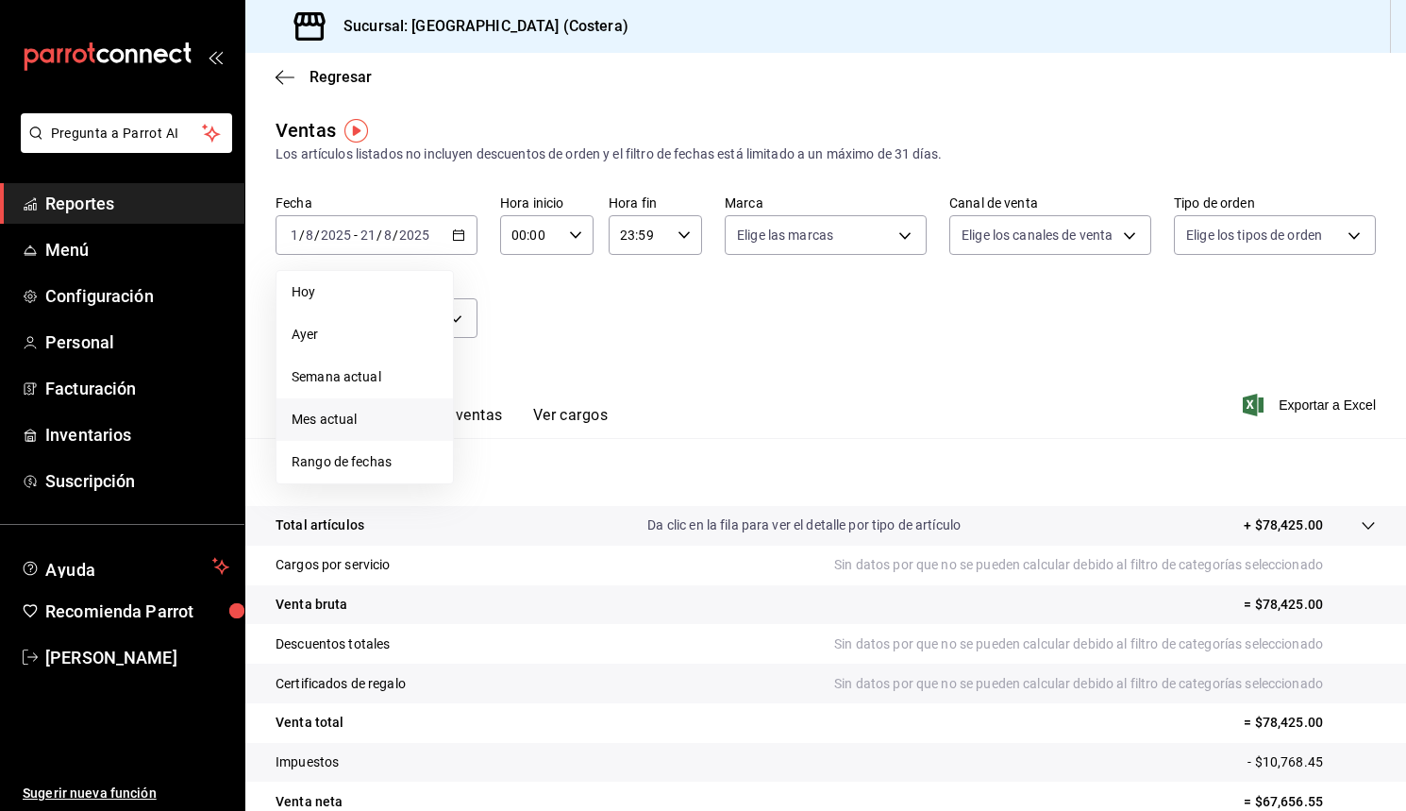
click at [350, 432] on li "Mes actual" at bounding box center [365, 419] width 177 height 42
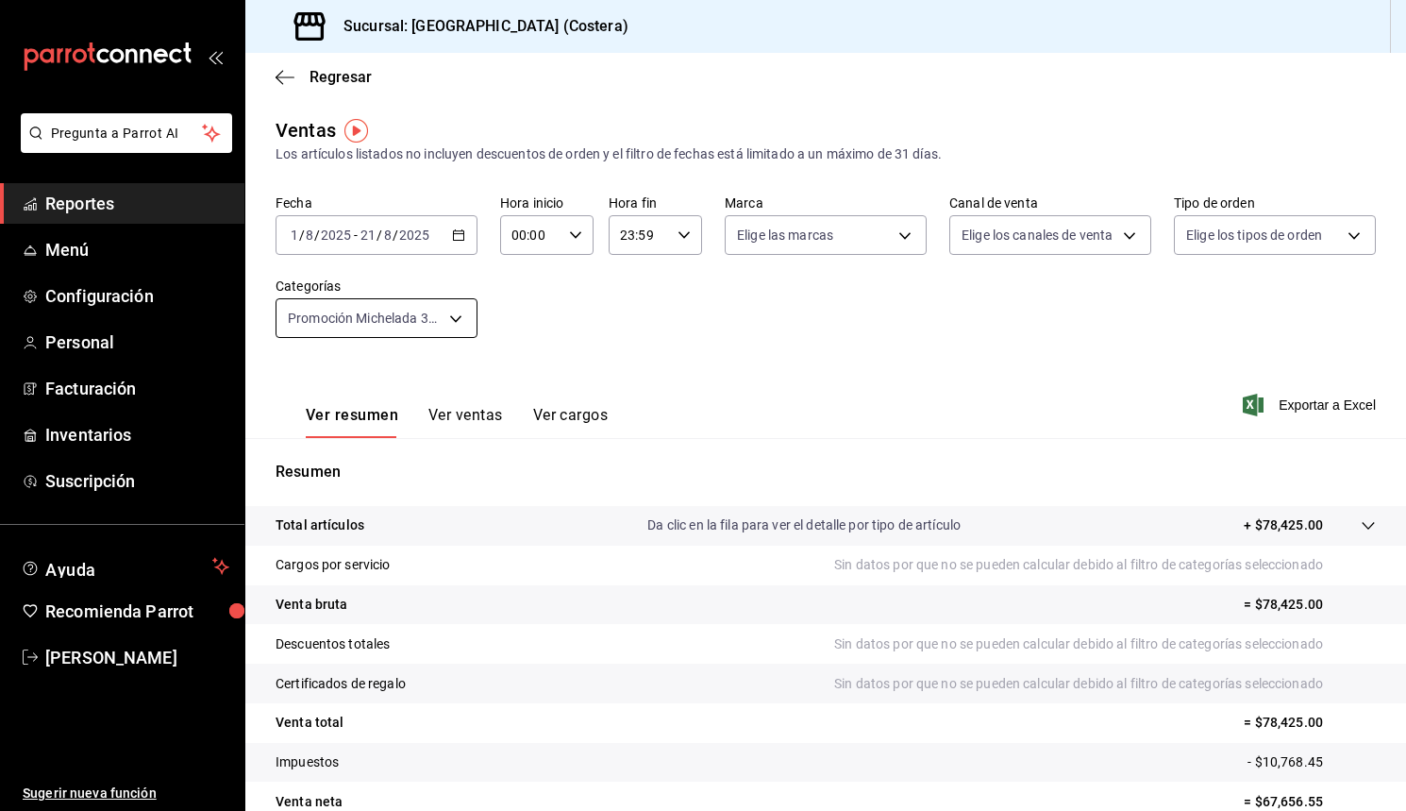
click at [453, 324] on body "Pregunta a Parrot AI Reportes Menú Configuración Personal Facturación Inventari…" at bounding box center [703, 405] width 1406 height 811
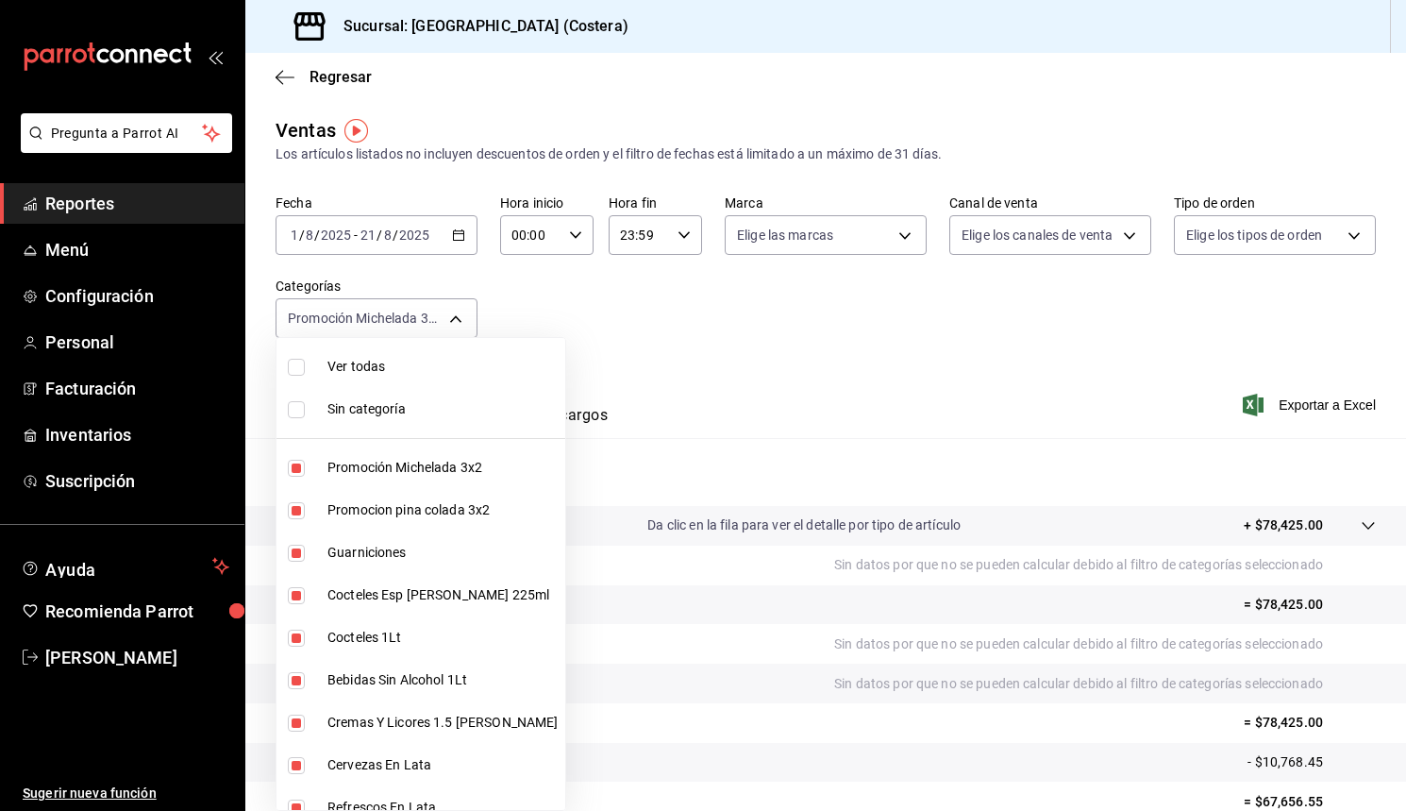
click at [285, 376] on li "Ver todas" at bounding box center [421, 366] width 289 height 42
type input "f9973abf-4d50-430f-a3a0-1be1e9b440c3,4500806b-e482-404f-ace7-b7714d25f1ae,b7f0a…"
checkbox input "true"
click at [303, 369] on input "checkbox" at bounding box center [296, 367] width 17 height 17
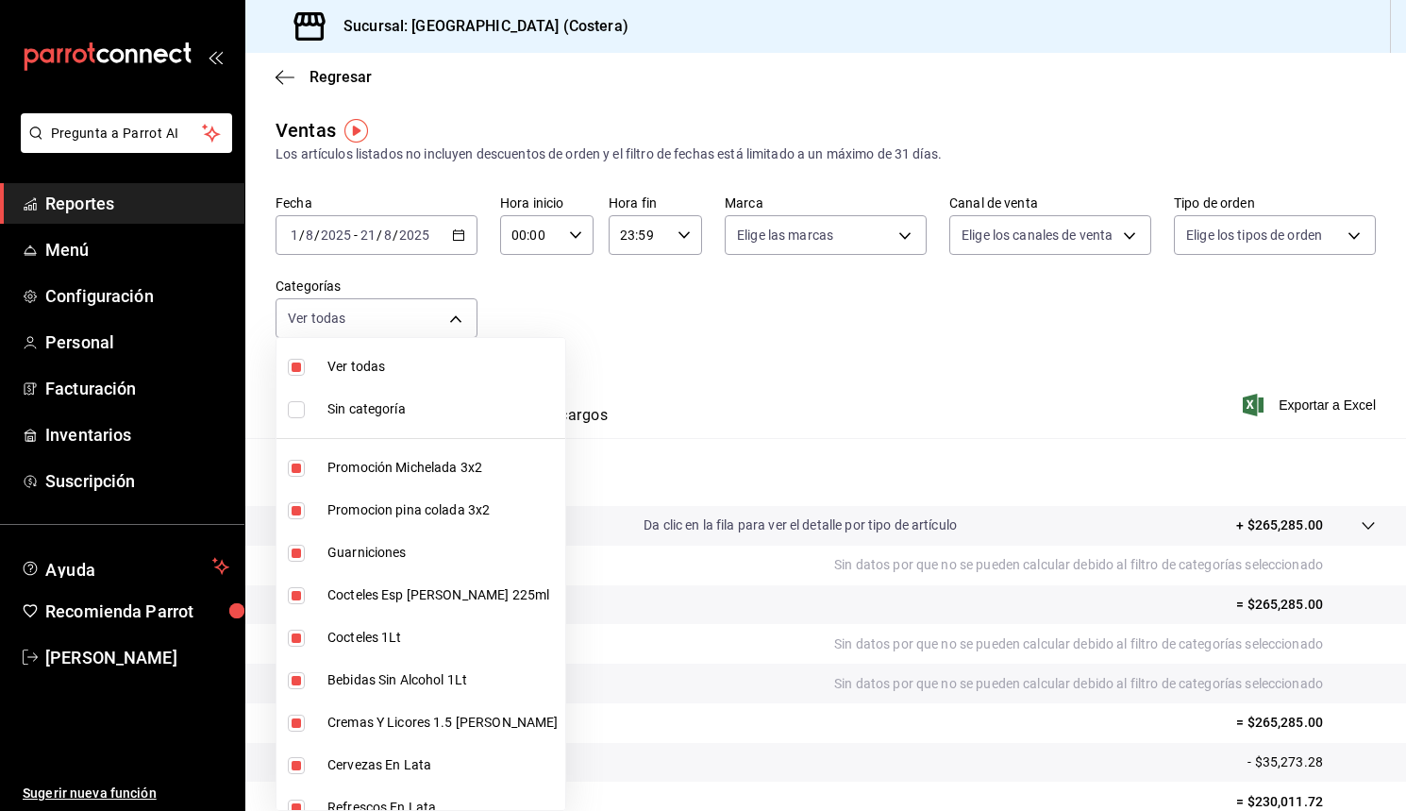
checkbox input "false"
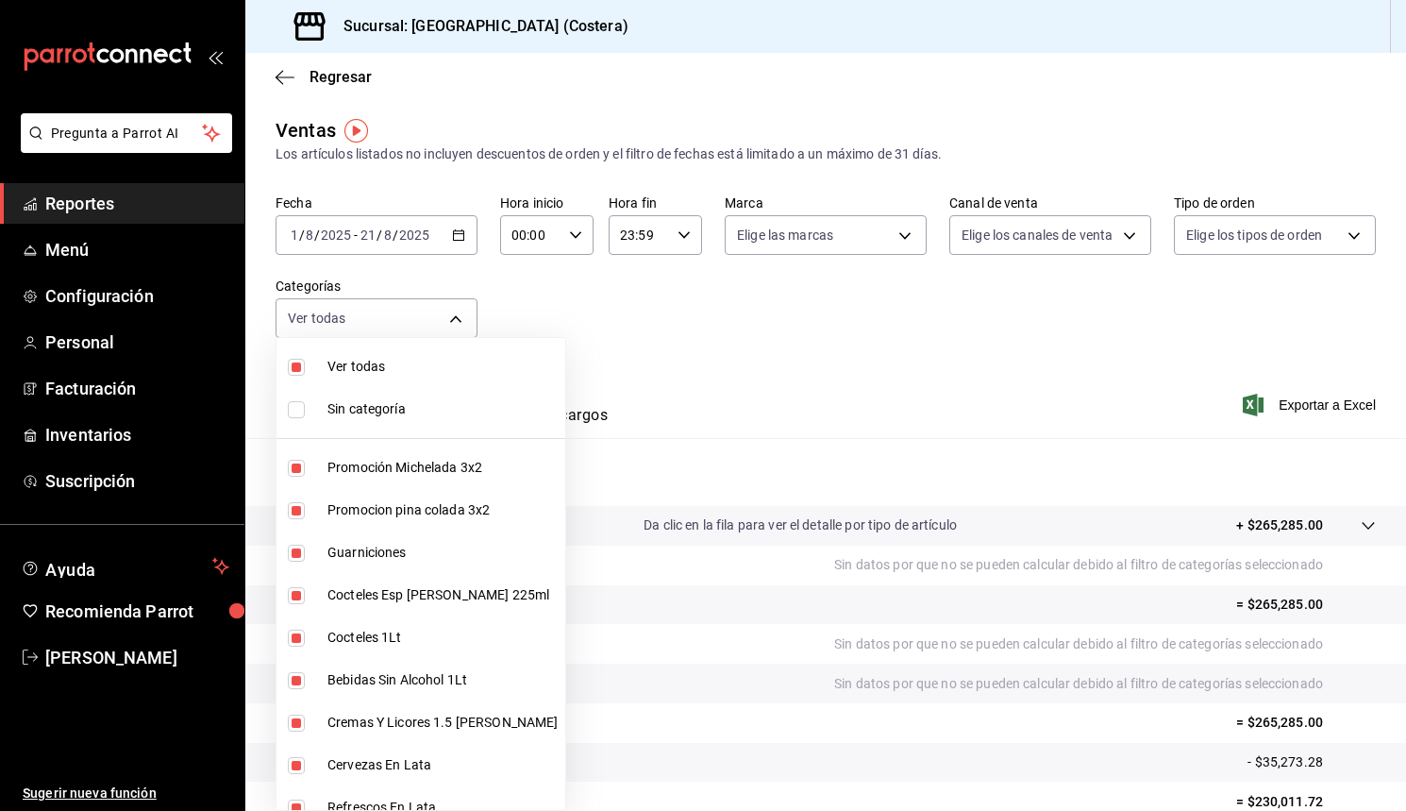
checkbox input "false"
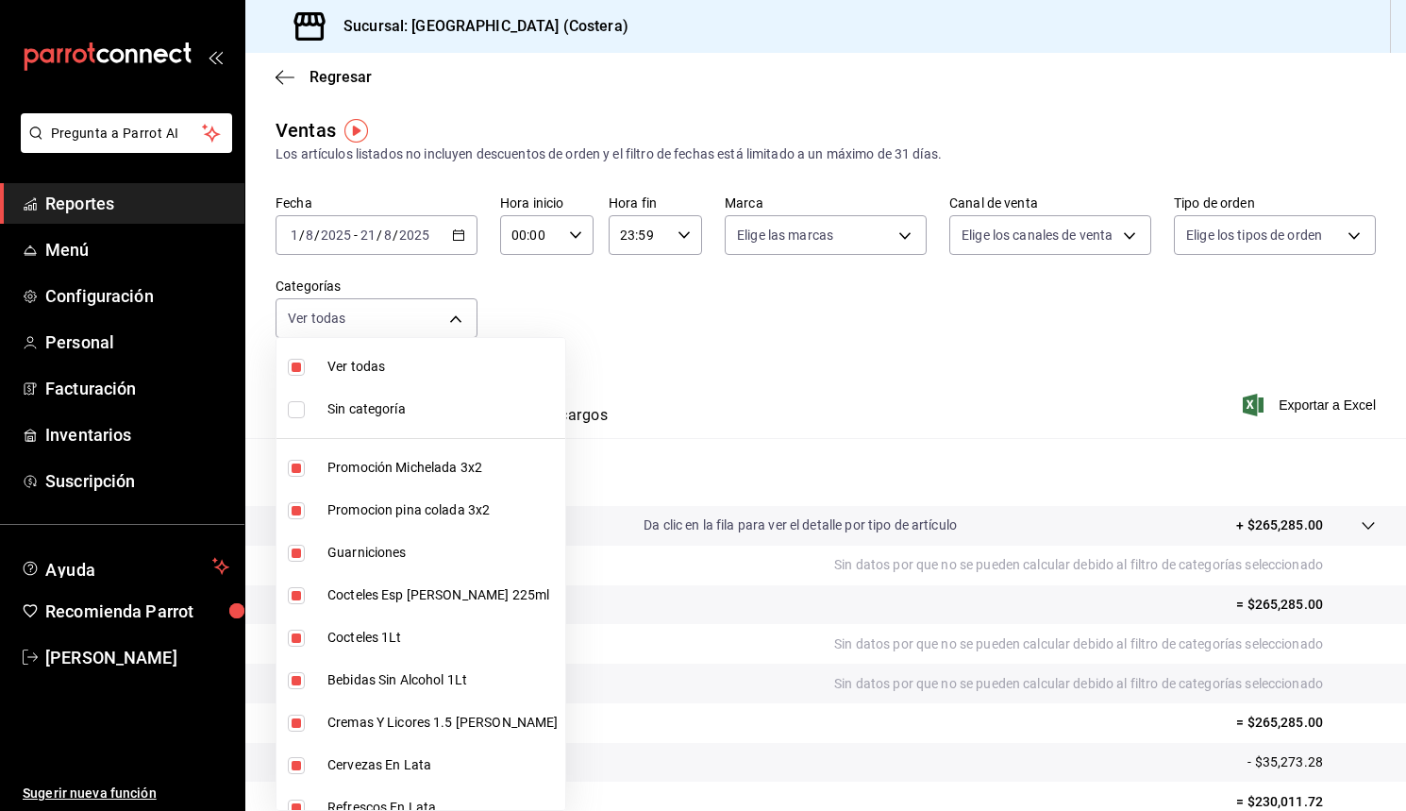
checkbox input "false"
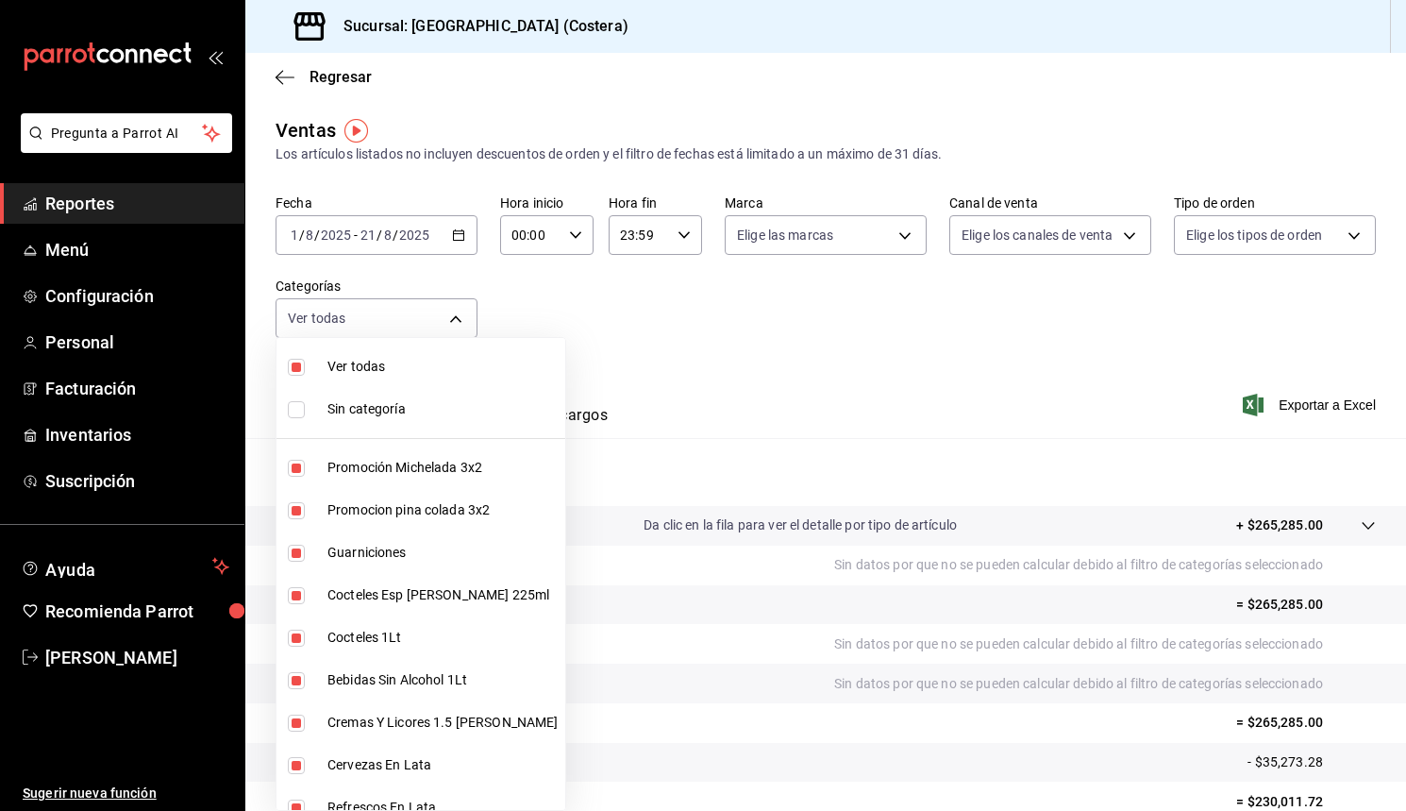
checkbox input "false"
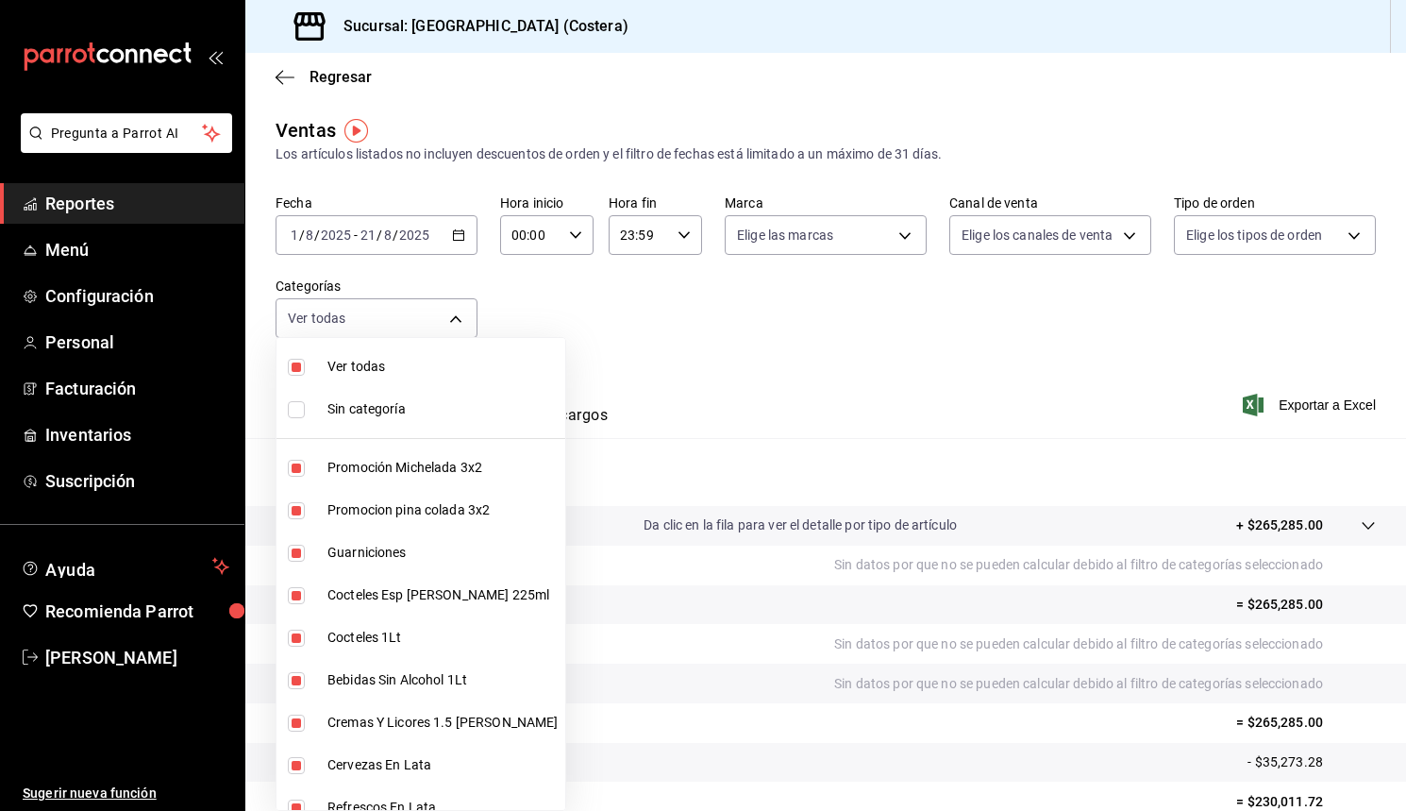
checkbox input "false"
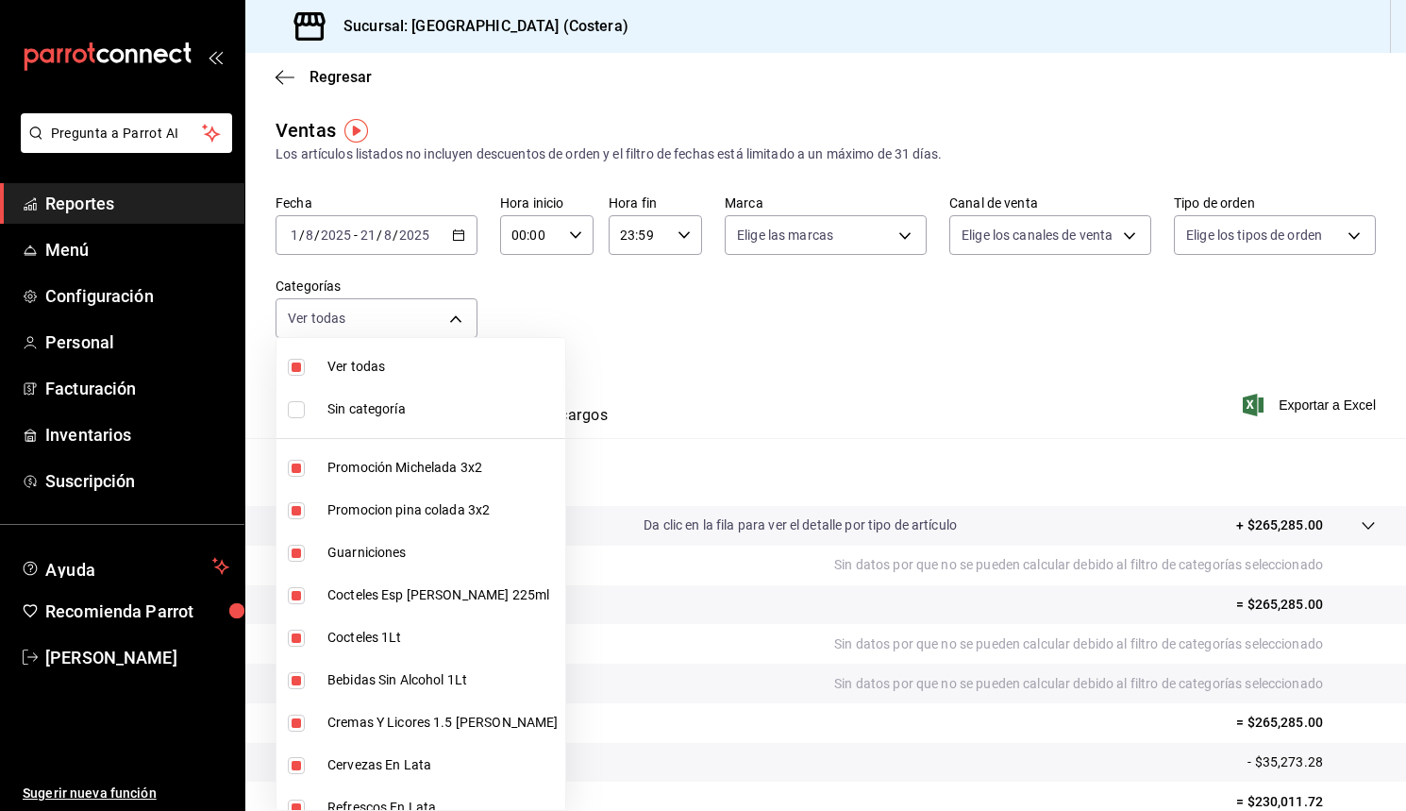
checkbox input "false"
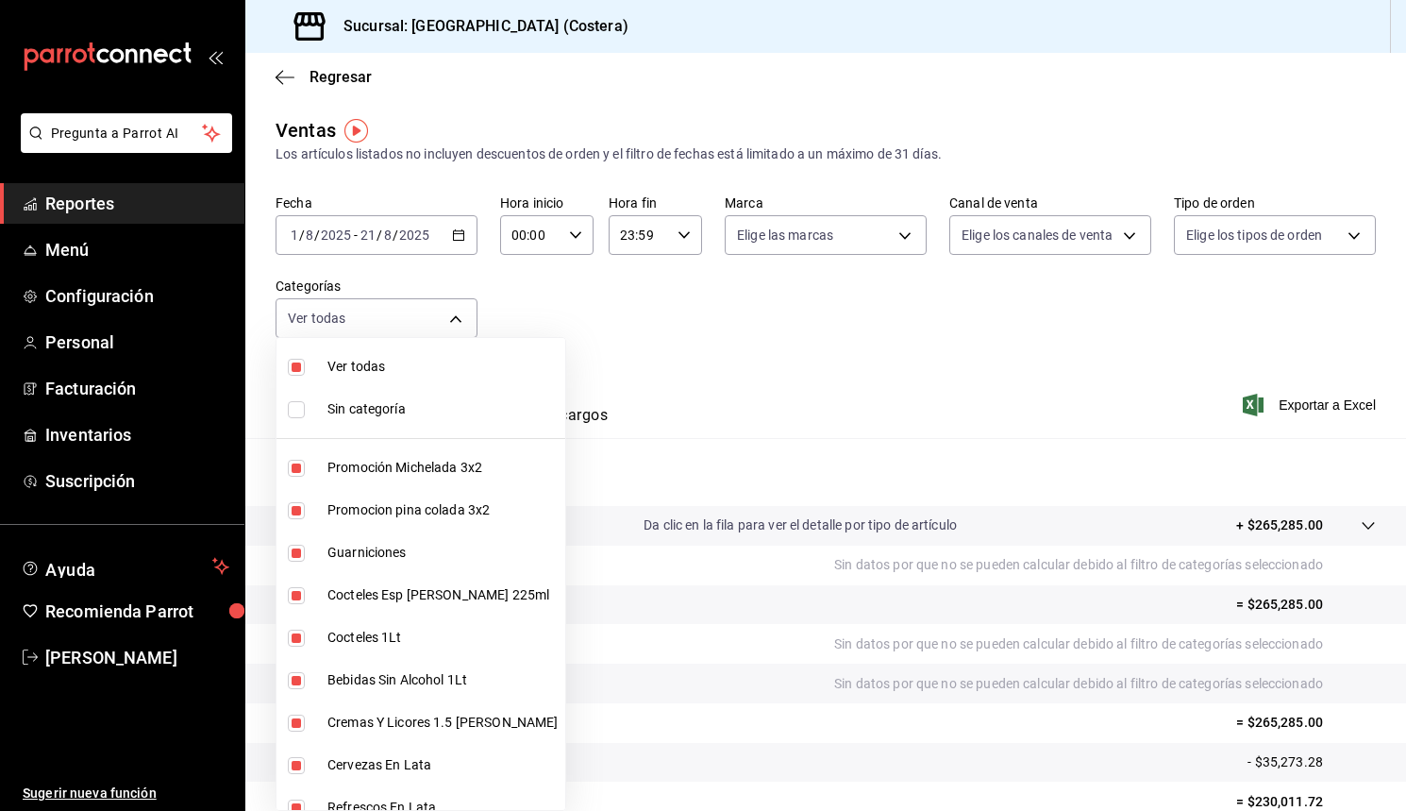
checkbox input "false"
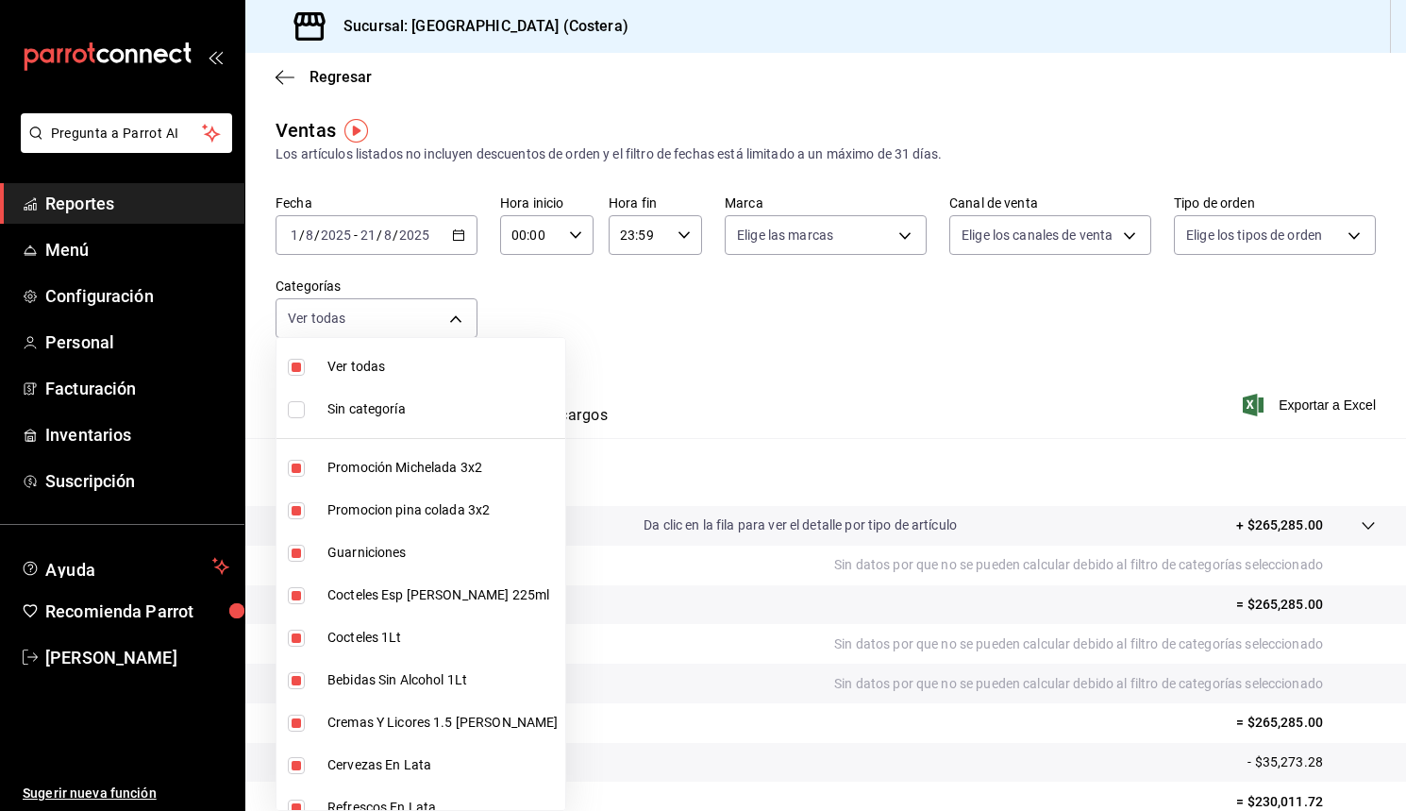
checkbox input "false"
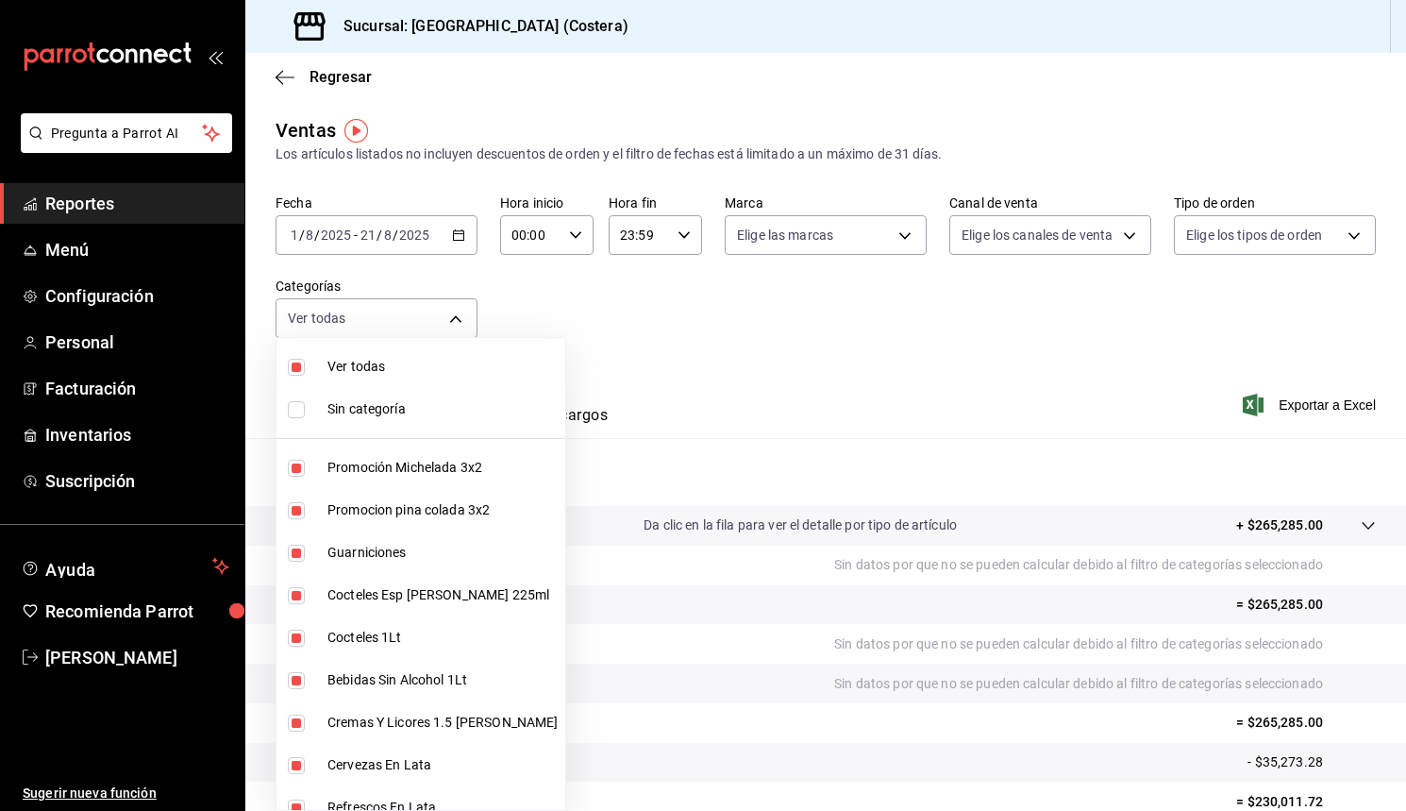
checkbox input "false"
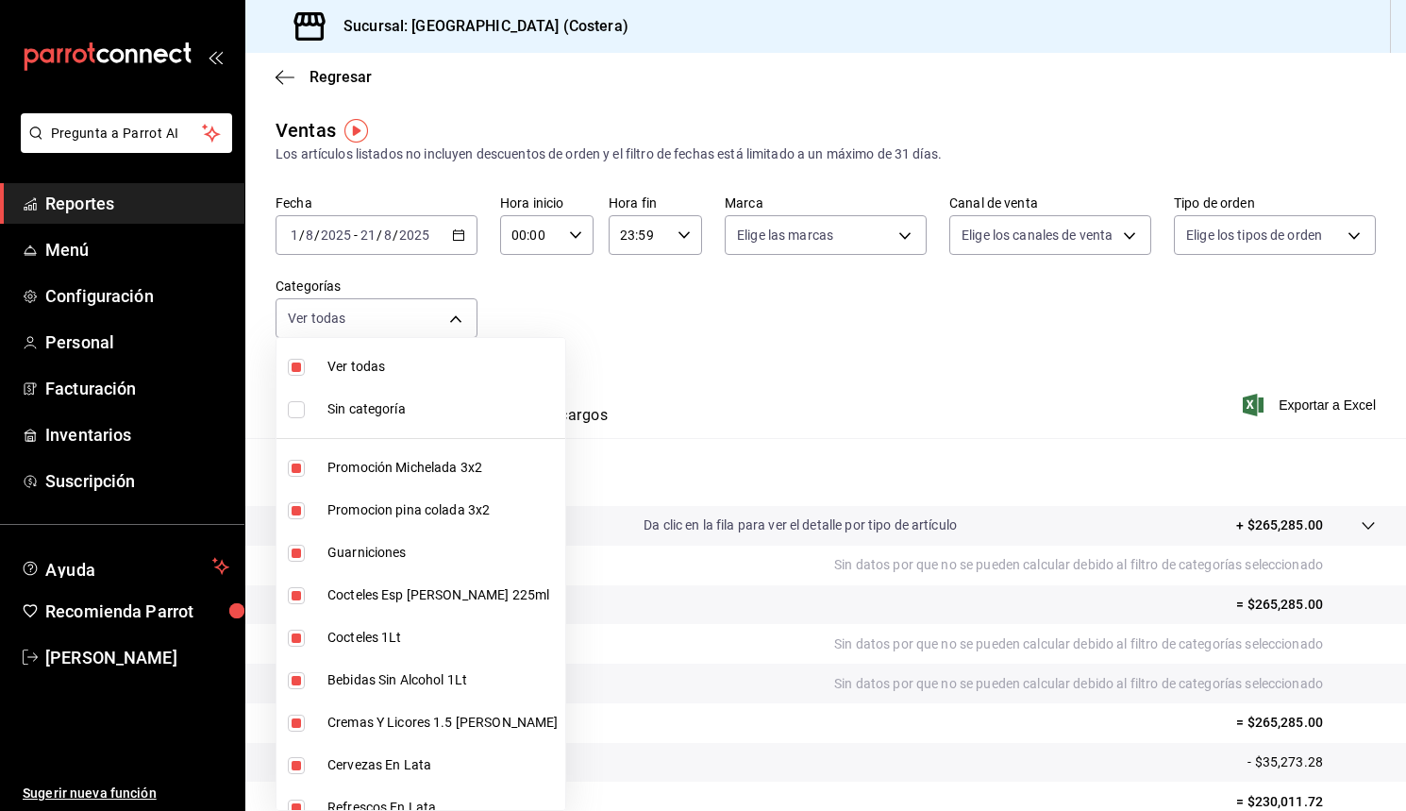
checkbox input "false"
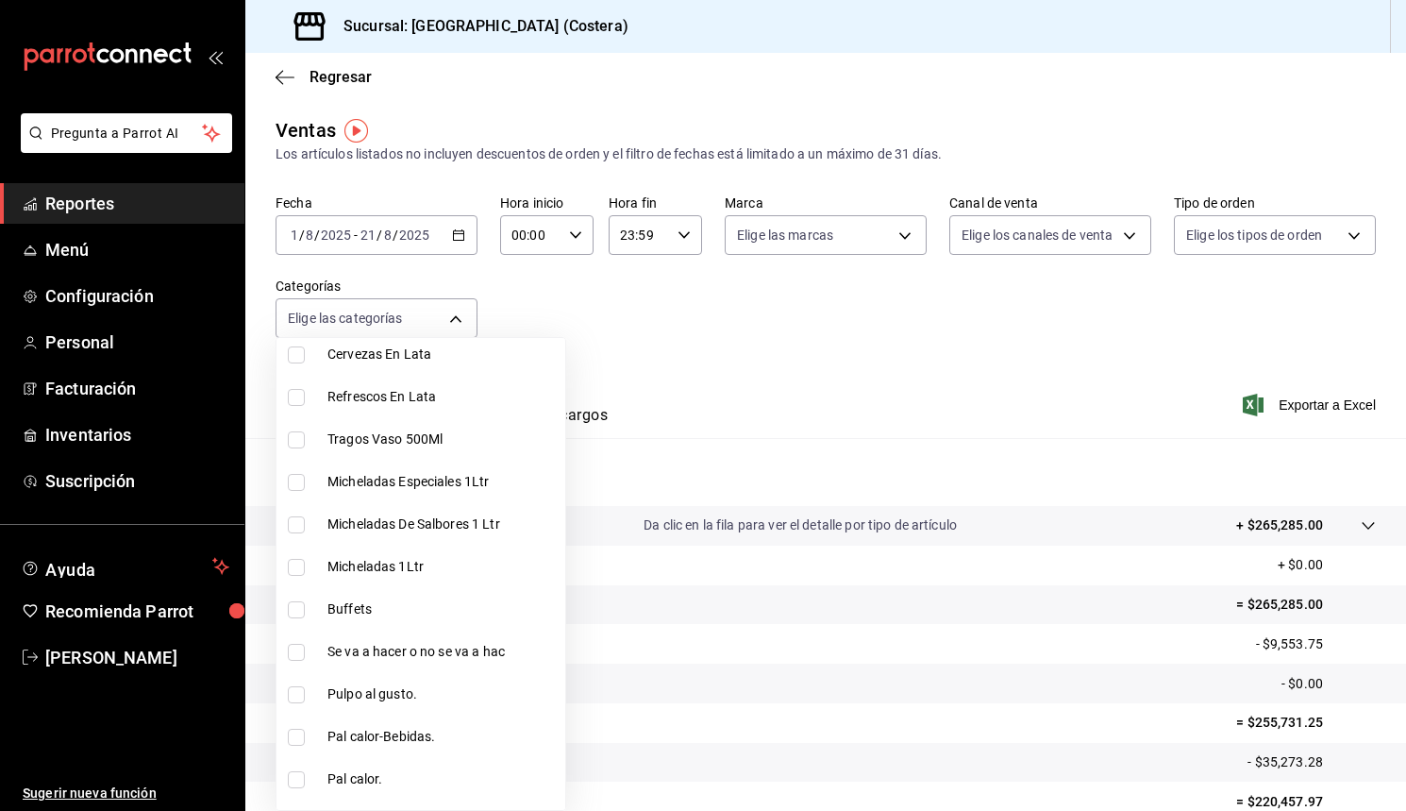
scroll to position [435, 0]
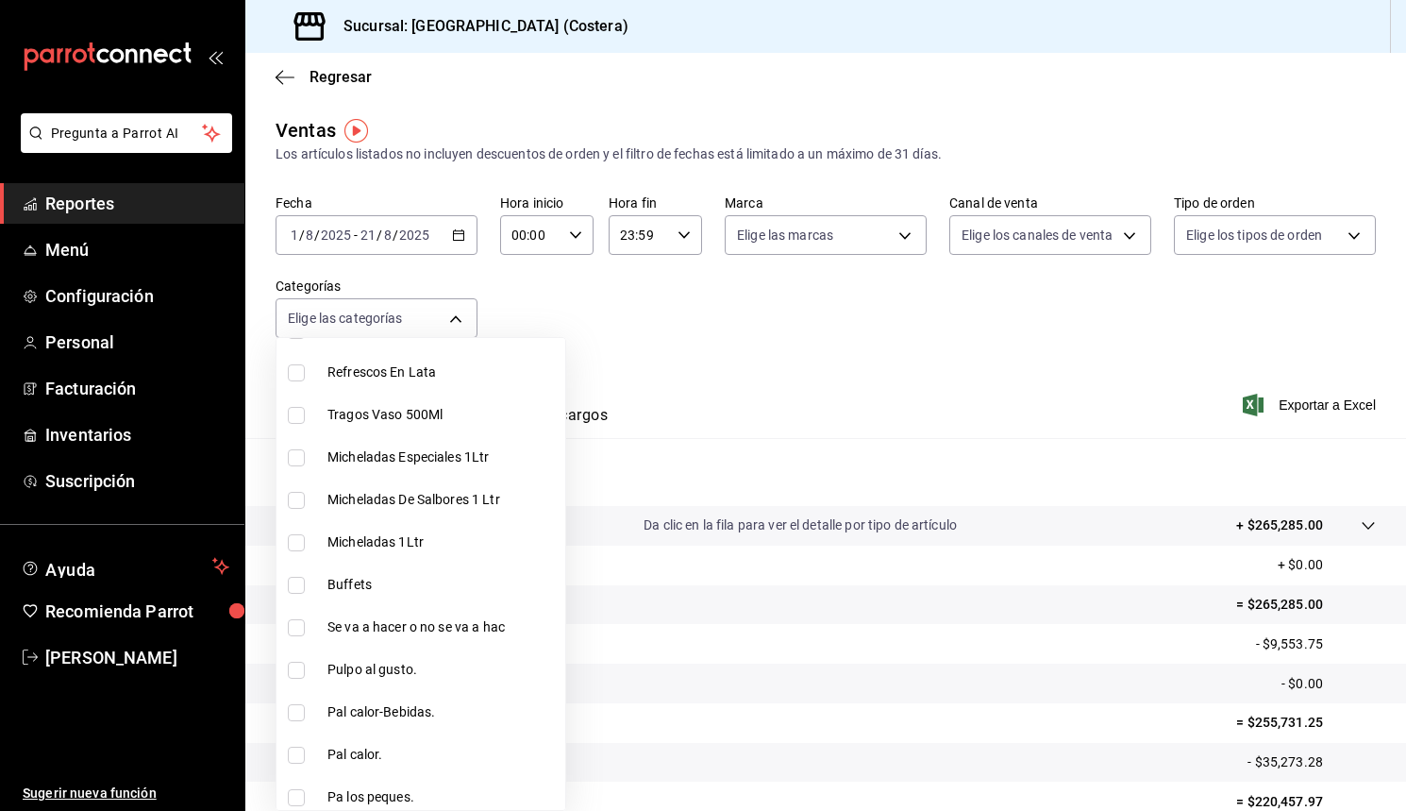
click at [293, 583] on input "checkbox" at bounding box center [296, 585] width 17 height 17
checkbox input "true"
type input "a6ccece2-b5e1-4d3d-ae72-43ec26be992e"
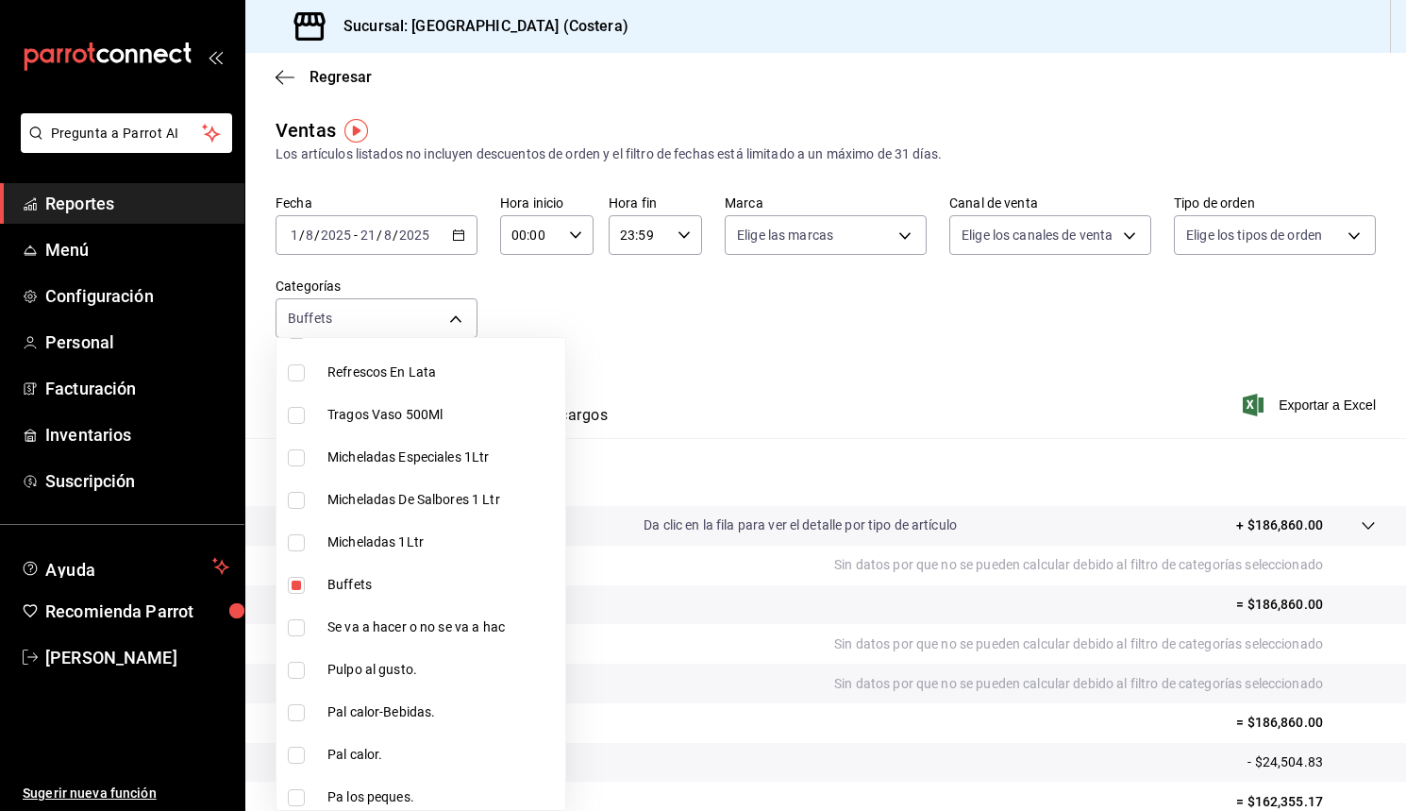
click at [302, 372] on input "checkbox" at bounding box center [296, 372] width 17 height 17
checkbox input "true"
type input "a6ccece2-b5e1-4d3d-ae72-43ec26be992e,4af8406c-7e7c-455a-b571-586e854084e6"
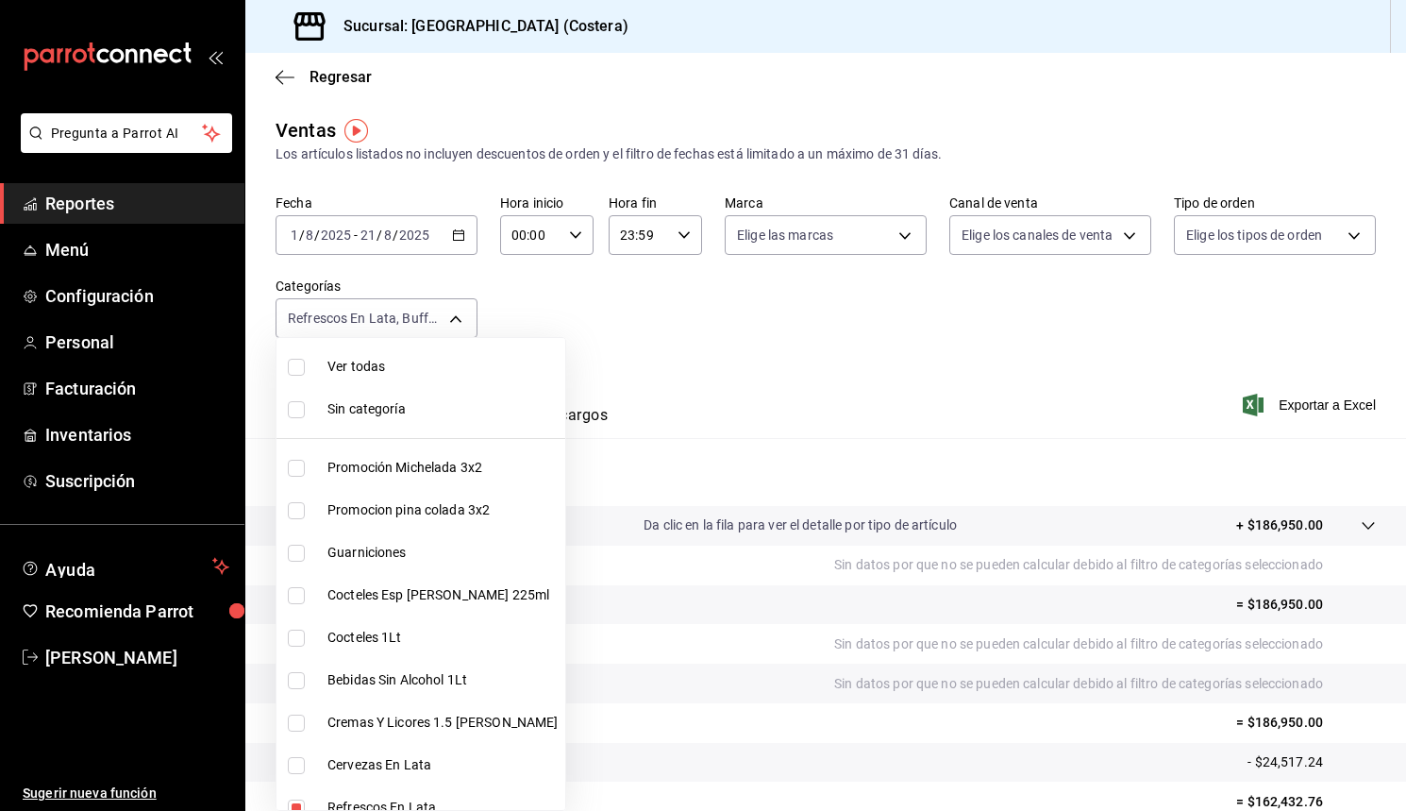
click at [301, 374] on input "checkbox" at bounding box center [296, 367] width 17 height 17
checkbox input "true"
type input "f9973abf-4d50-430f-a3a0-1be1e9b440c3,4500806b-e482-404f-ace7-b7714d25f1ae,b7f0a…"
checkbox input "true"
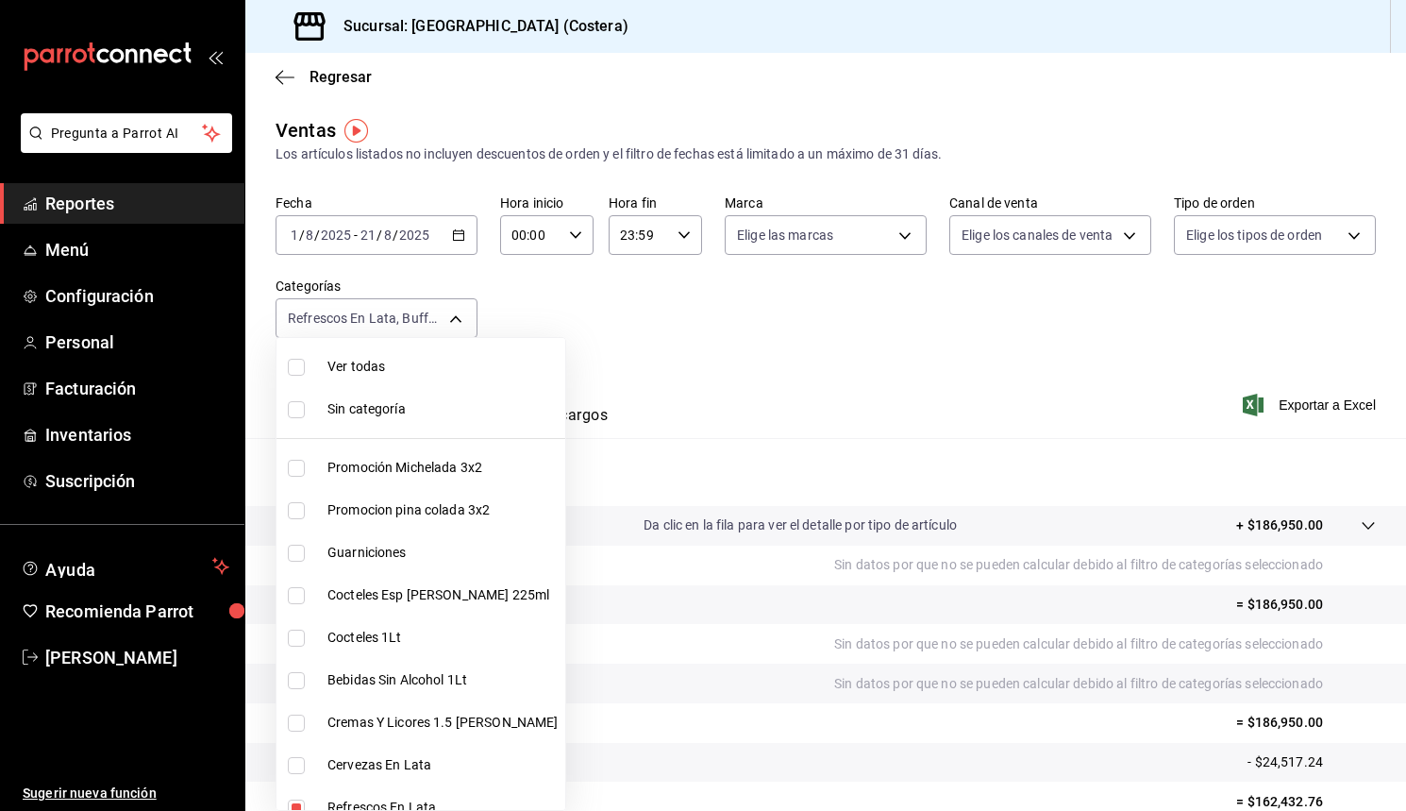
checkbox input "true"
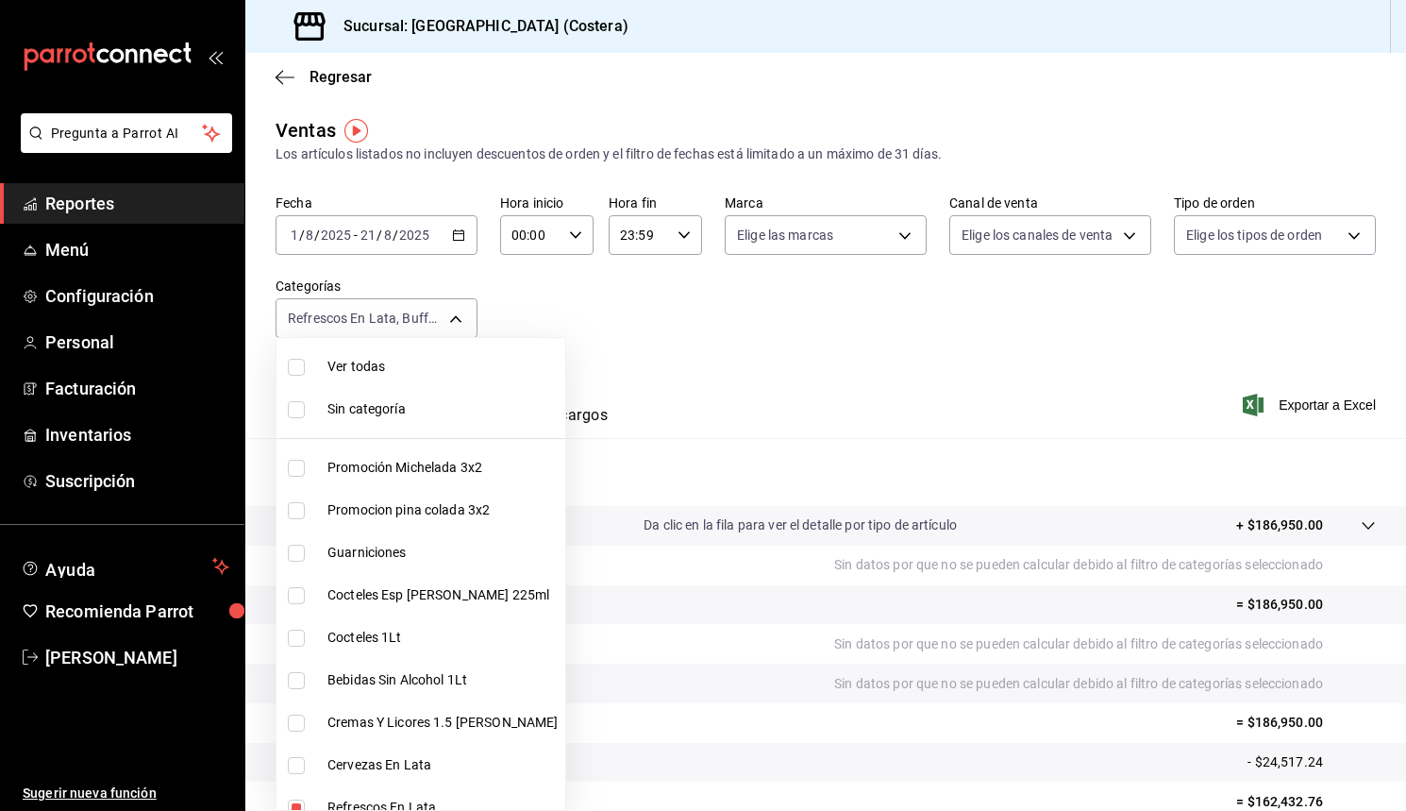
checkbox input "true"
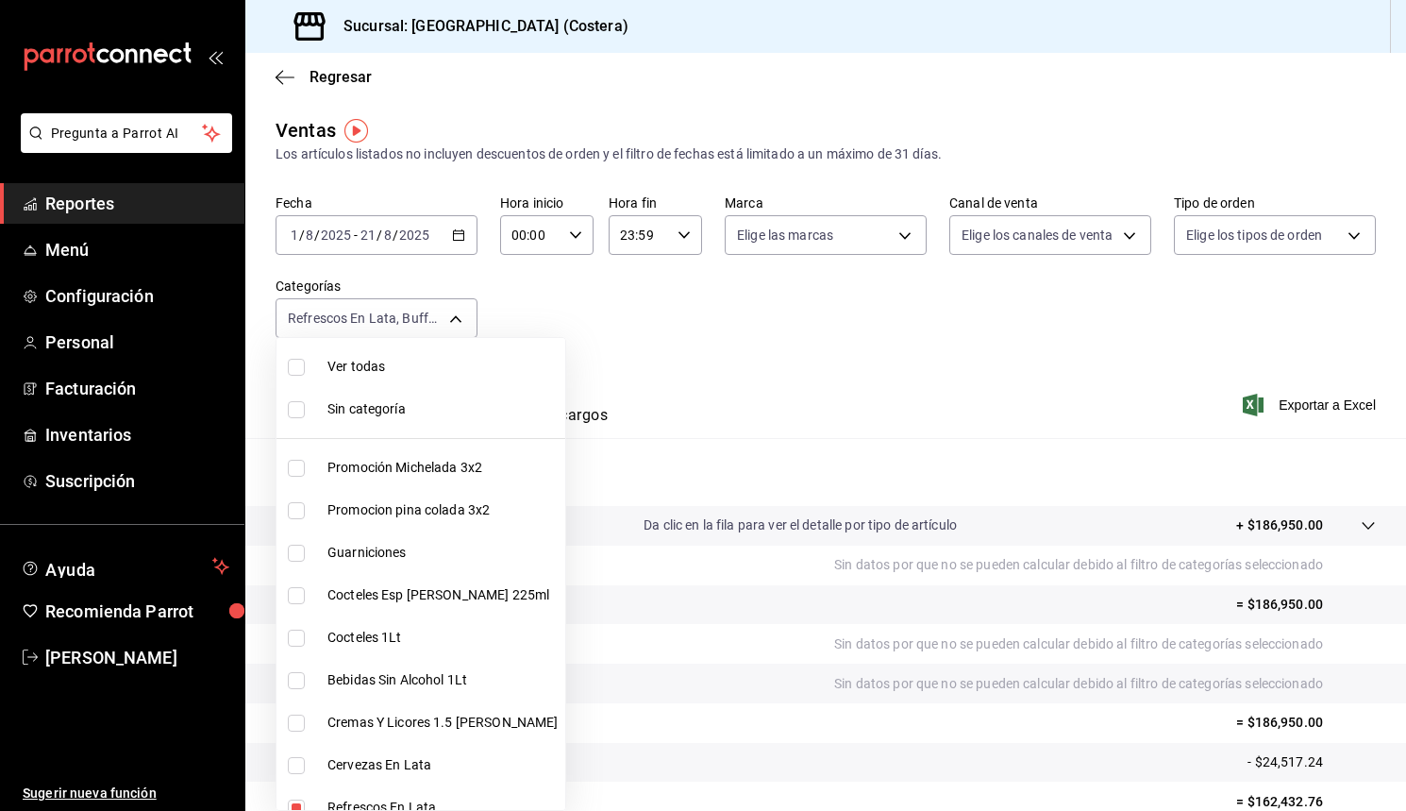
checkbox input "true"
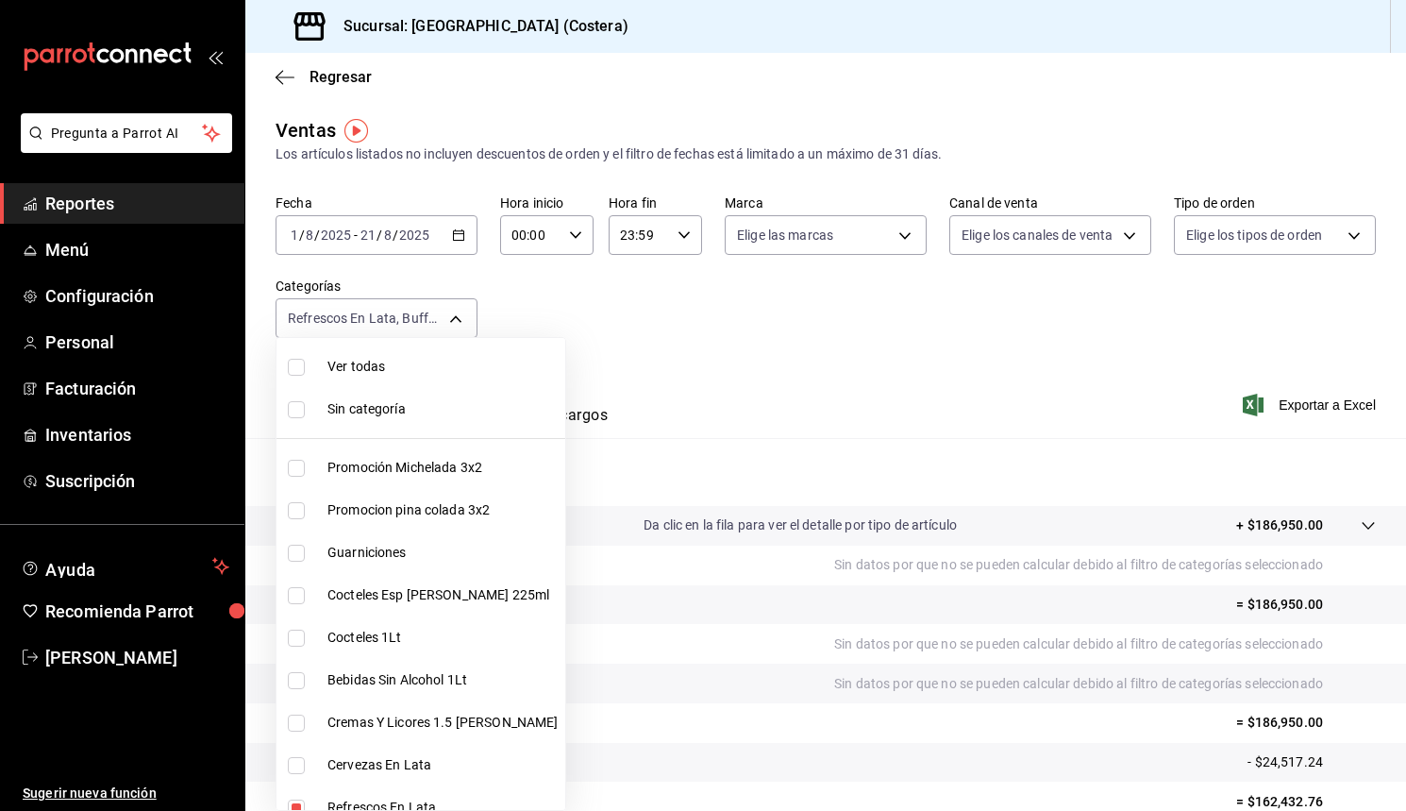
checkbox input "true"
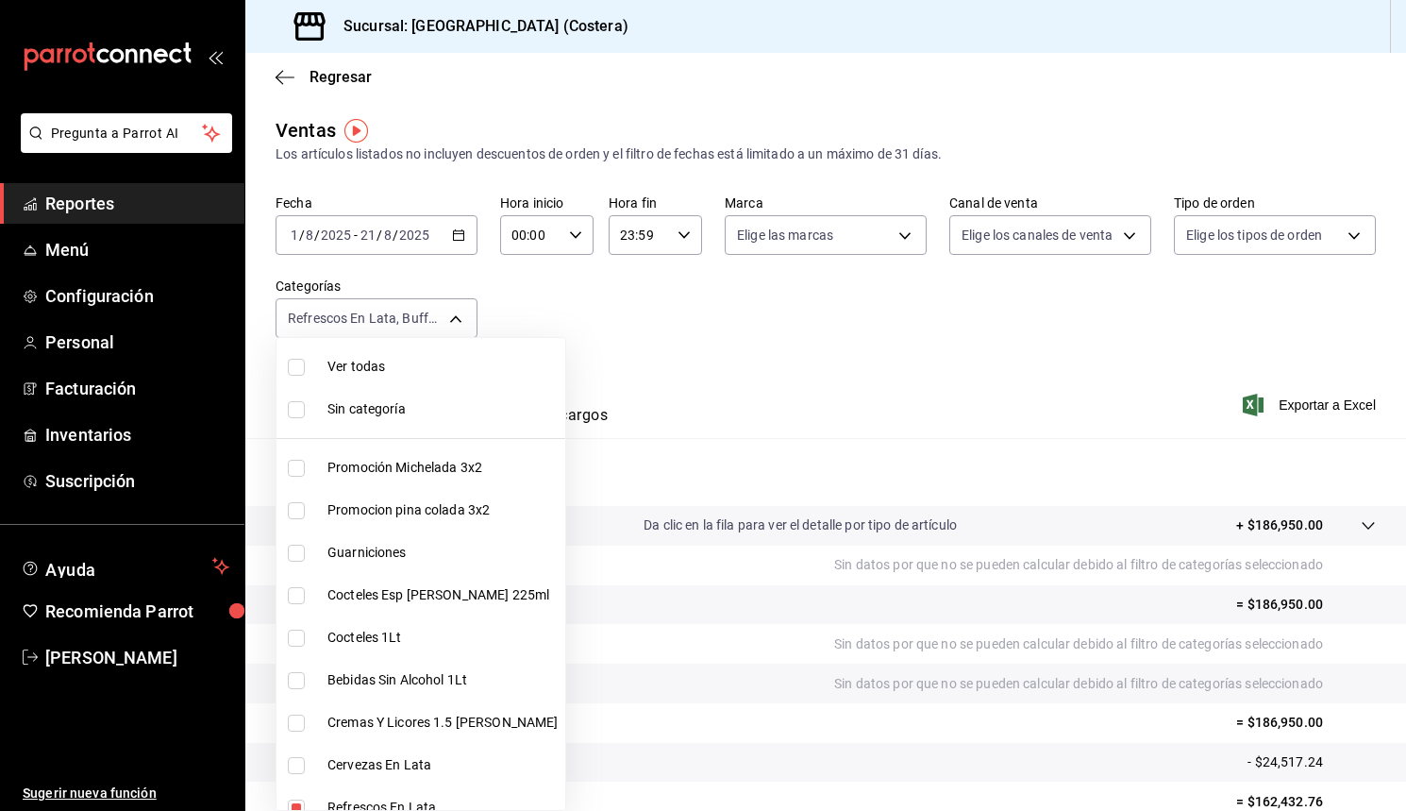
checkbox input "true"
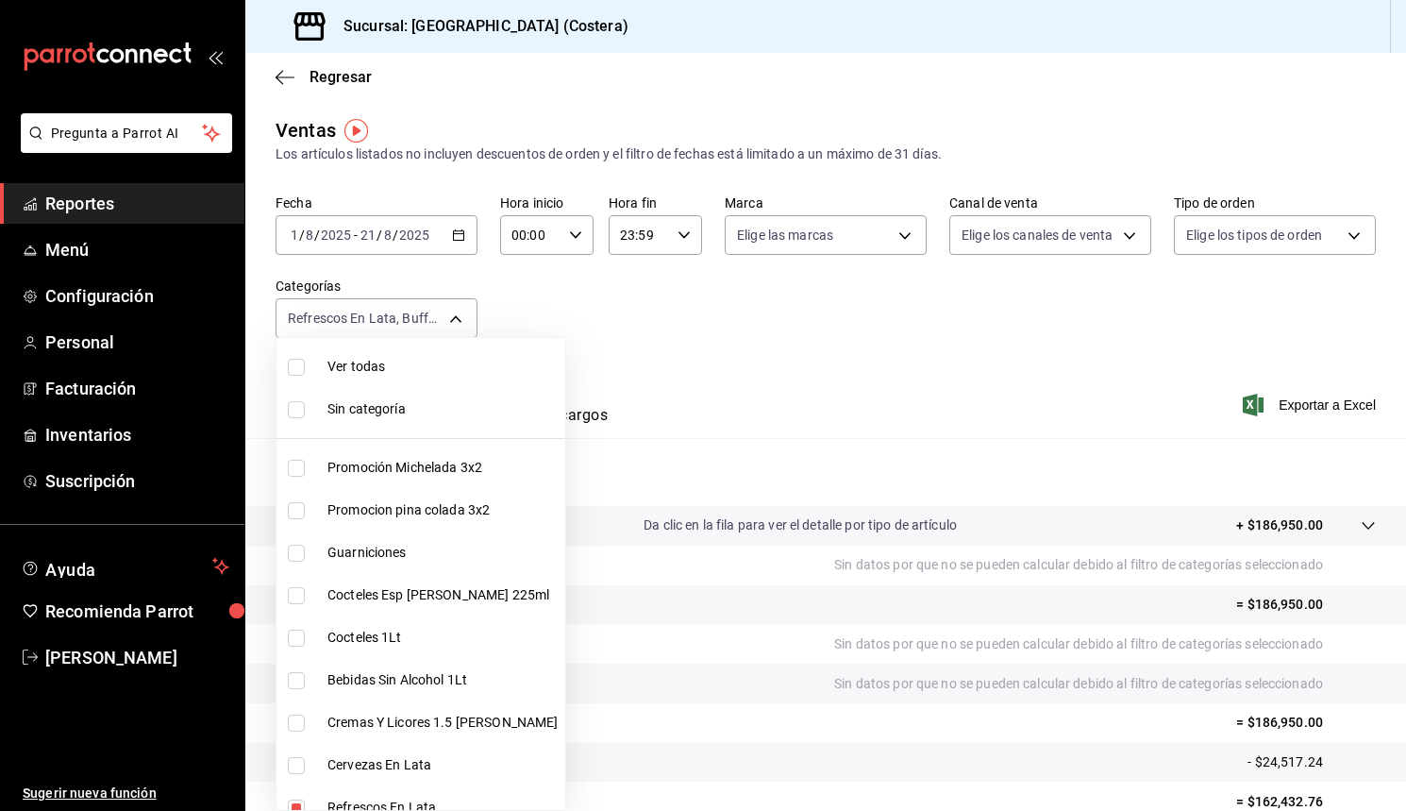
checkbox input "true"
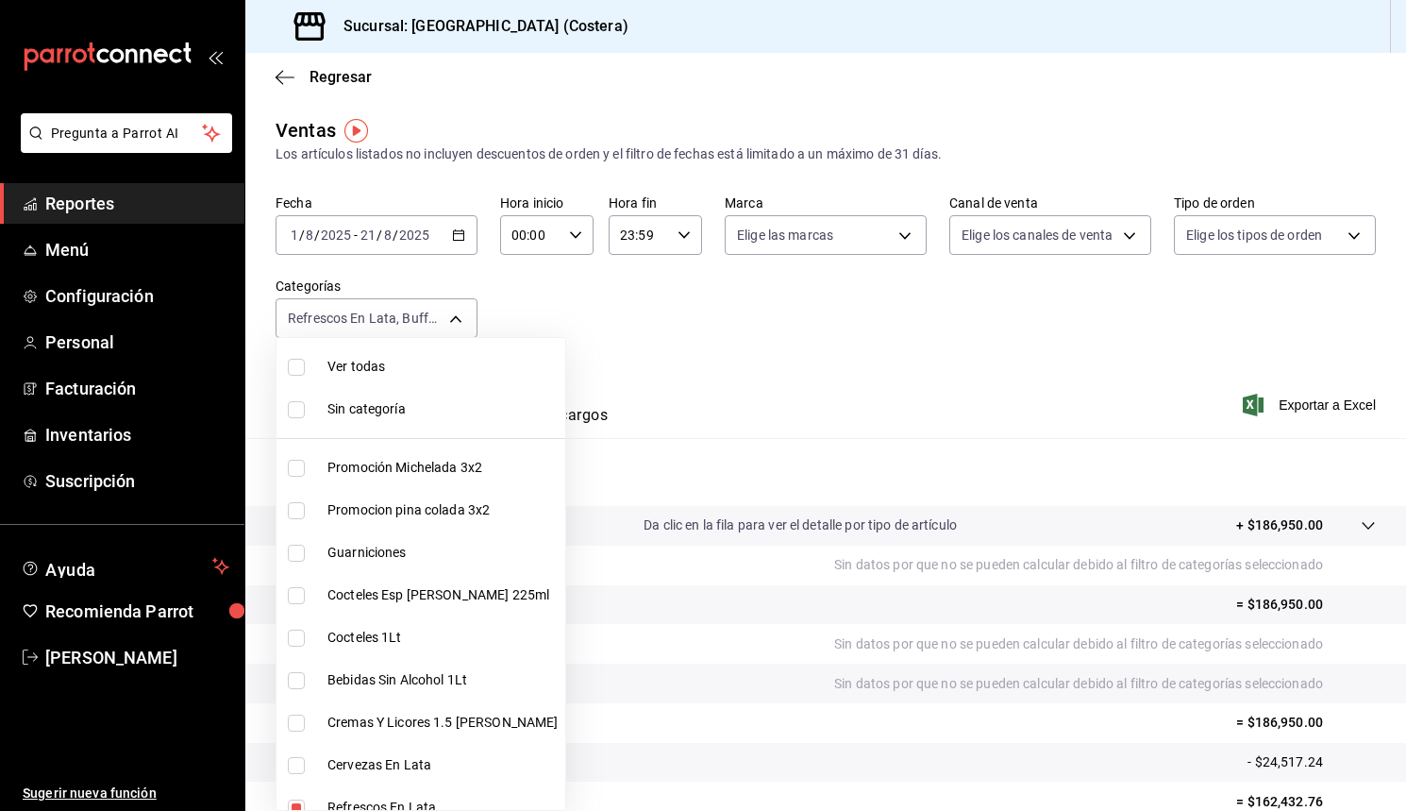
checkbox input "true"
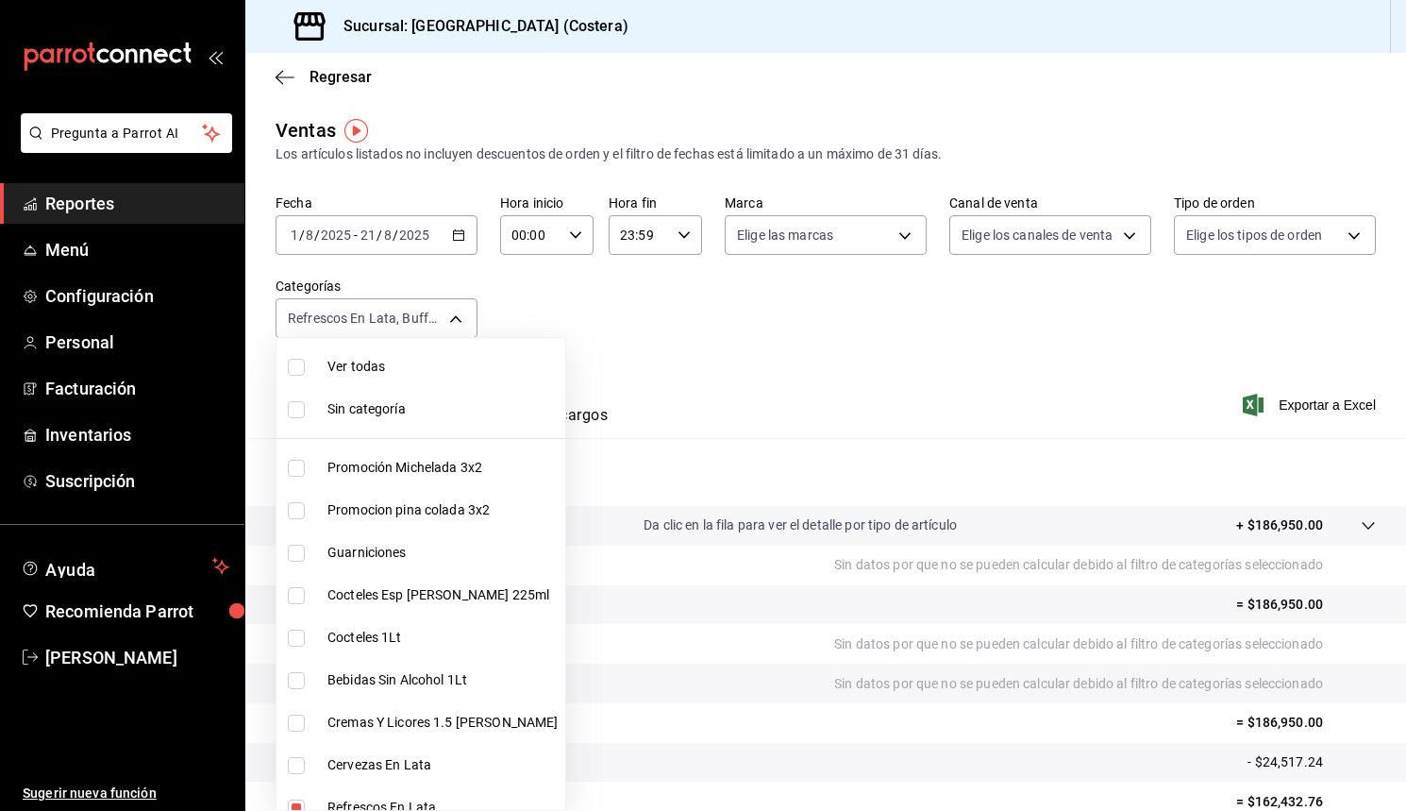
checkbox input "true"
click at [295, 366] on input "checkbox" at bounding box center [296, 367] width 17 height 17
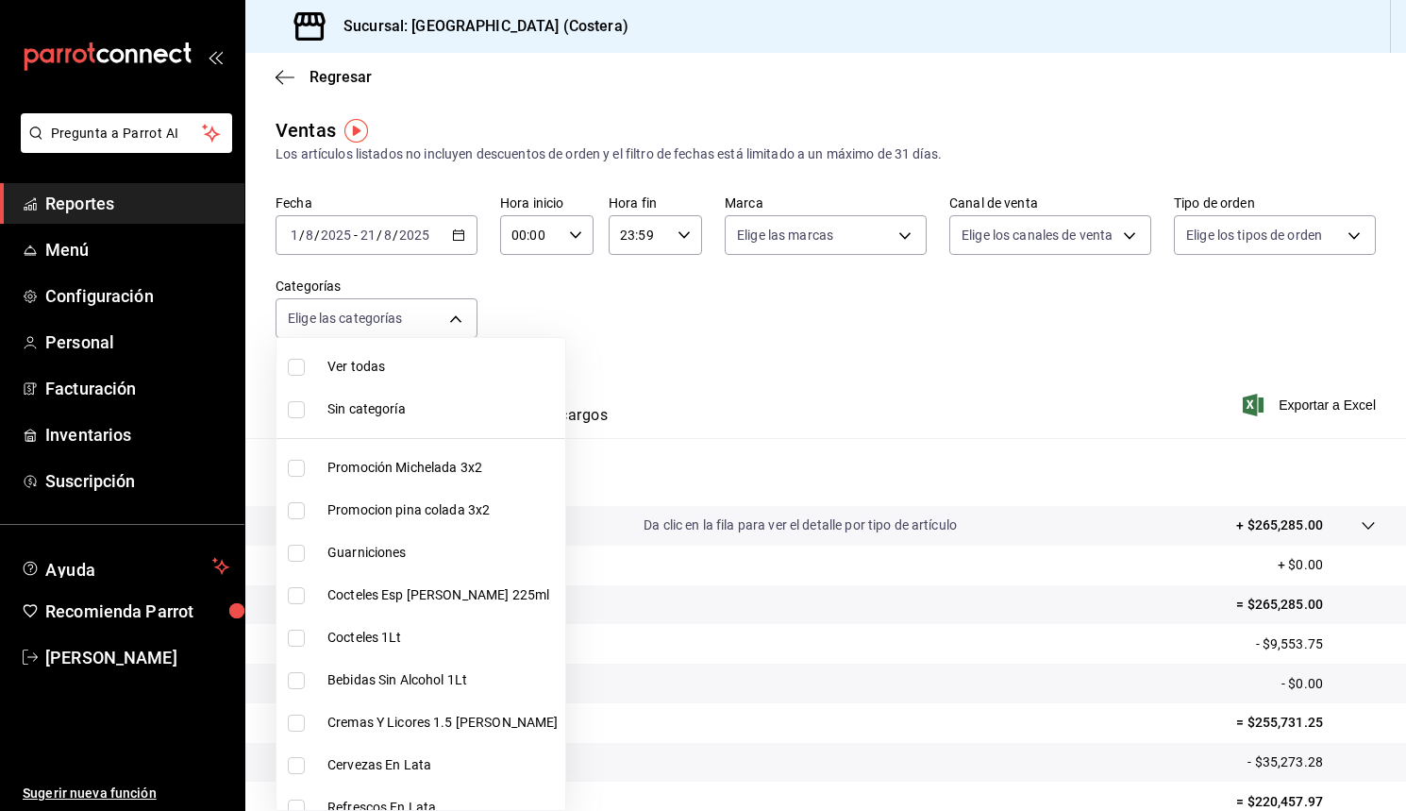
scroll to position [30, 0]
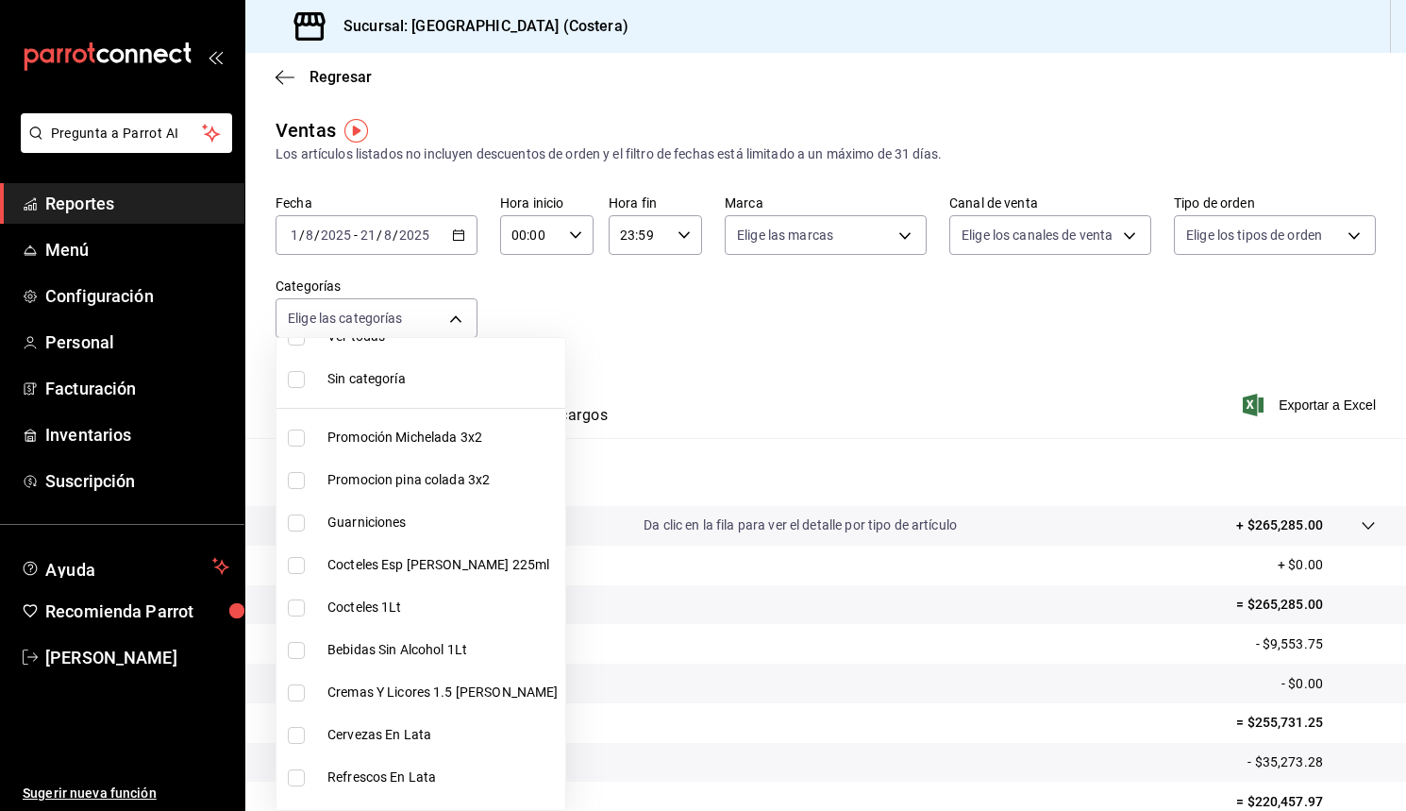
click at [298, 434] on input "checkbox" at bounding box center [296, 437] width 17 height 17
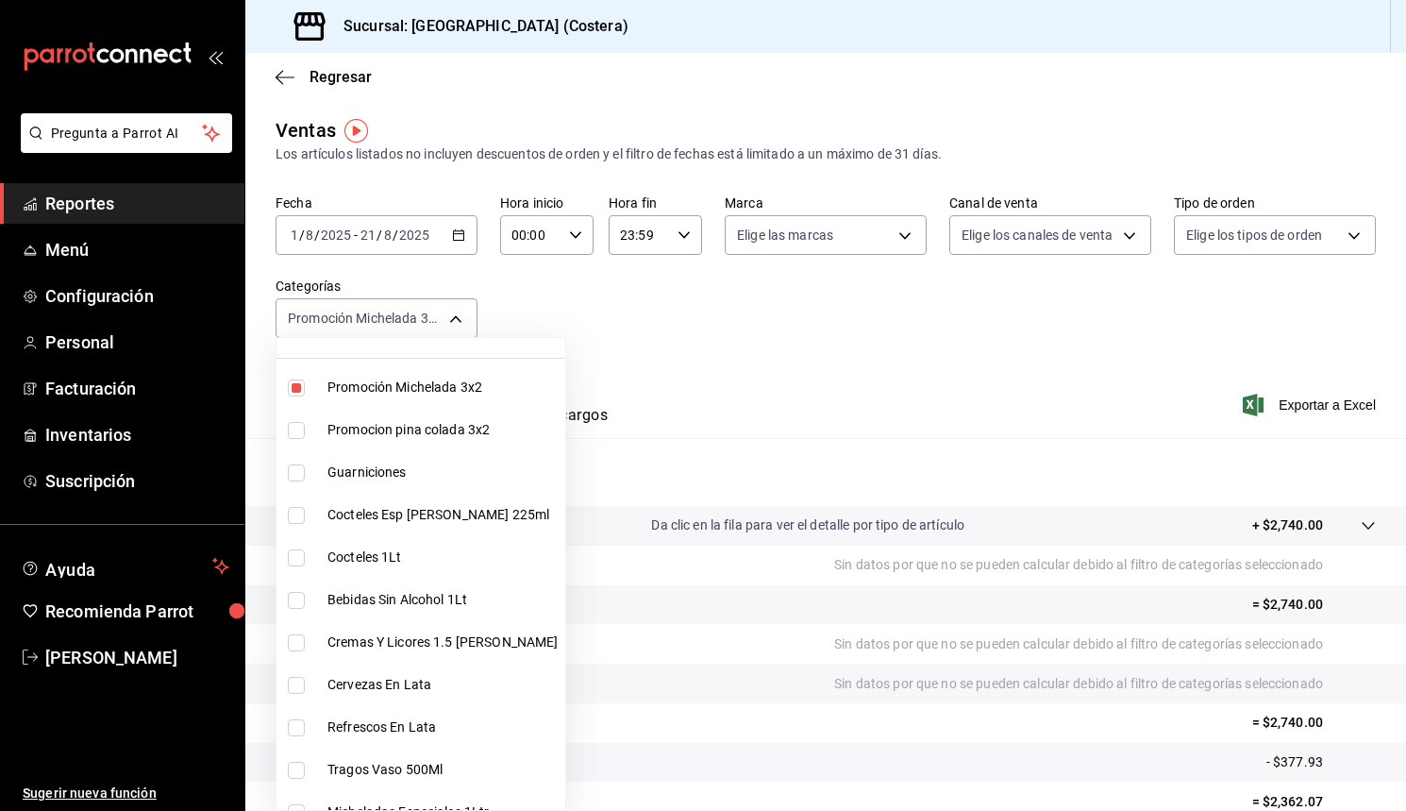
click at [298, 434] on input "checkbox" at bounding box center [296, 430] width 17 height 17
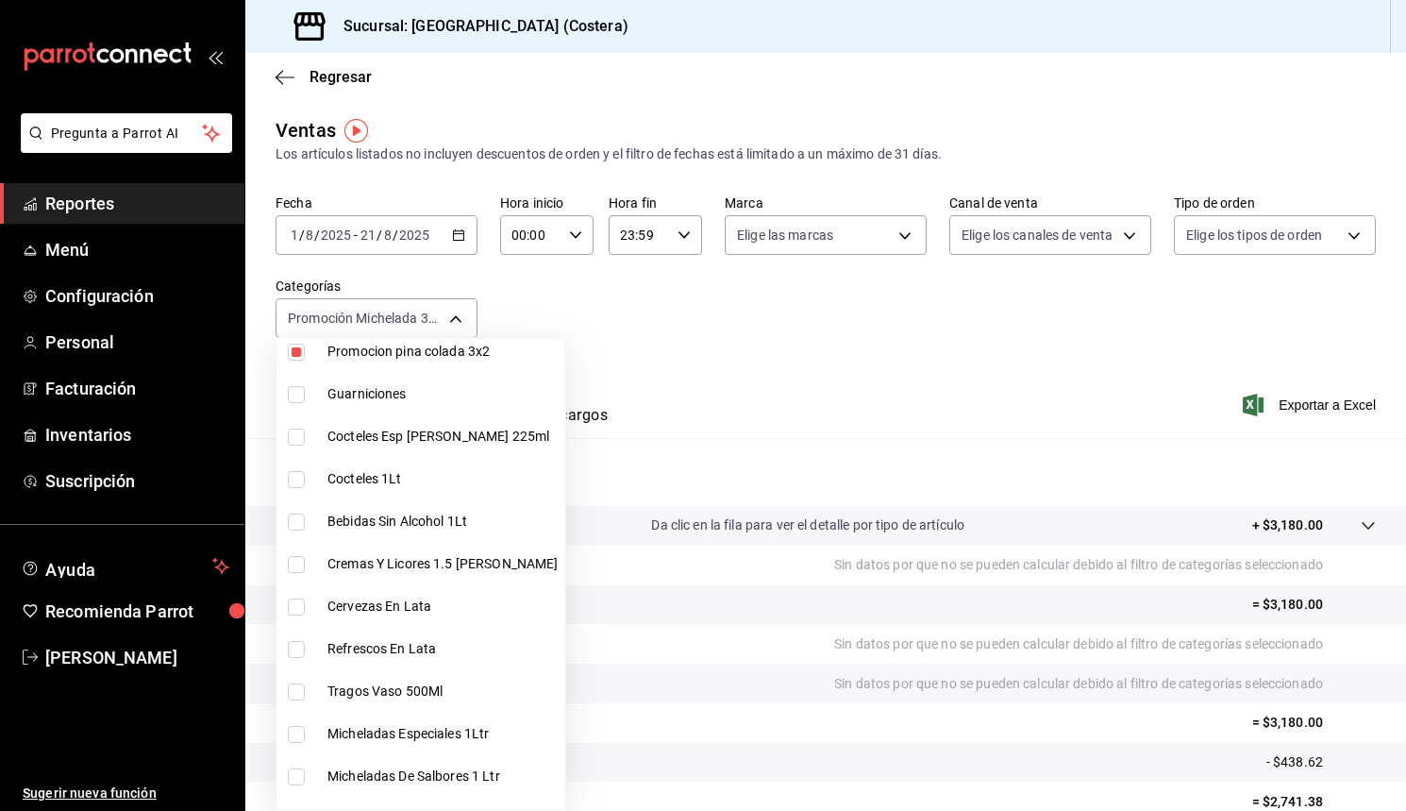
click at [296, 446] on input "checkbox" at bounding box center [296, 437] width 17 height 17
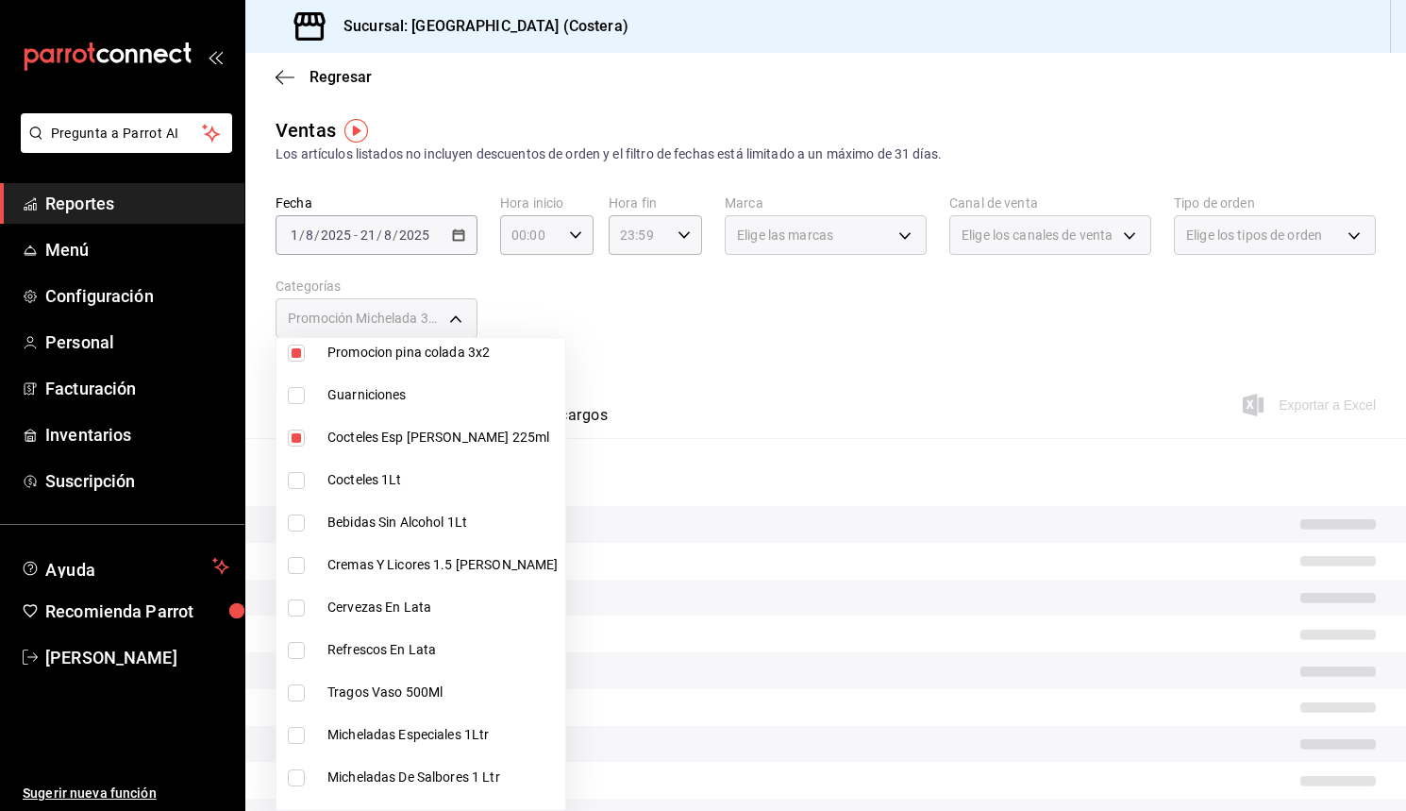
click at [297, 482] on input "checkbox" at bounding box center [296, 480] width 17 height 17
click at [300, 527] on input "checkbox" at bounding box center [296, 522] width 17 height 17
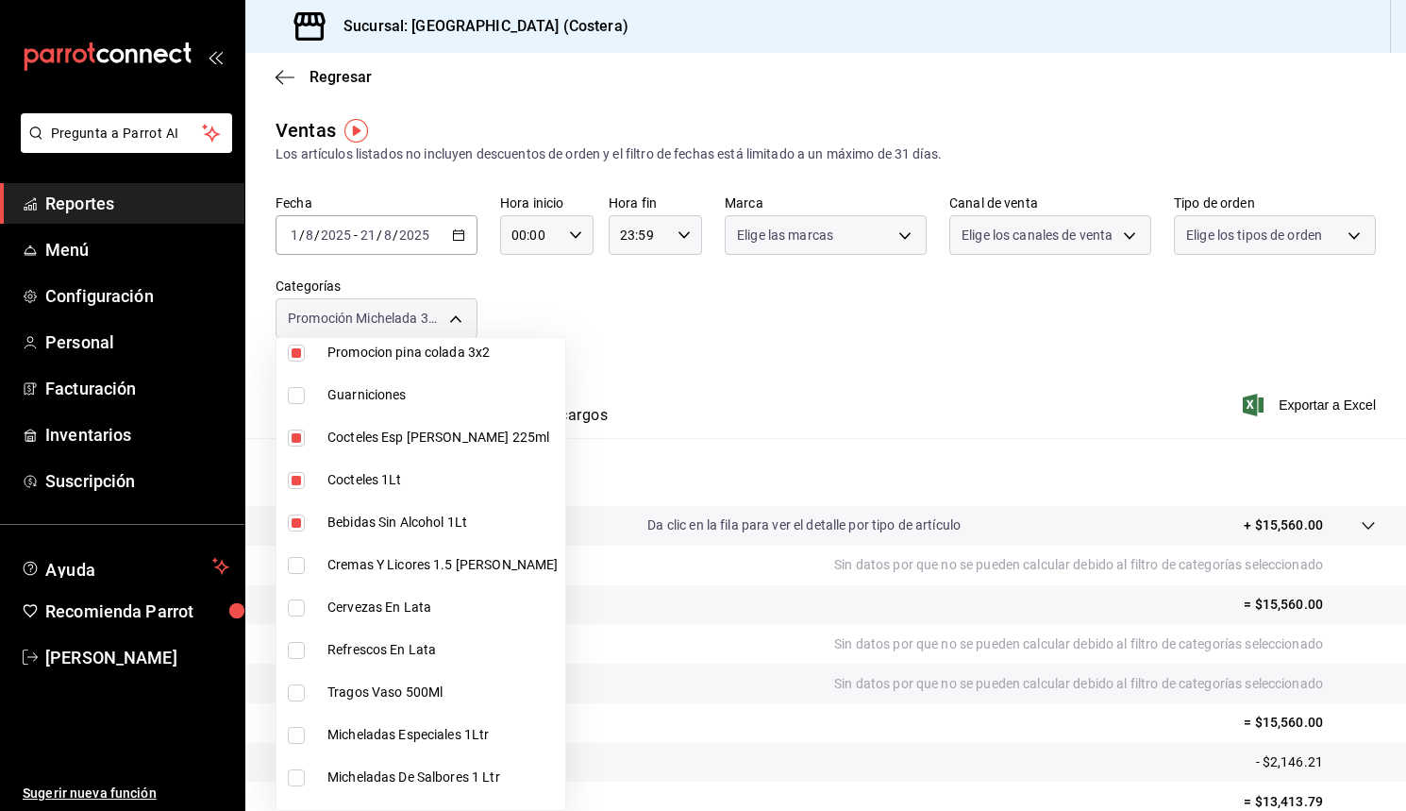
scroll to position [202, 0]
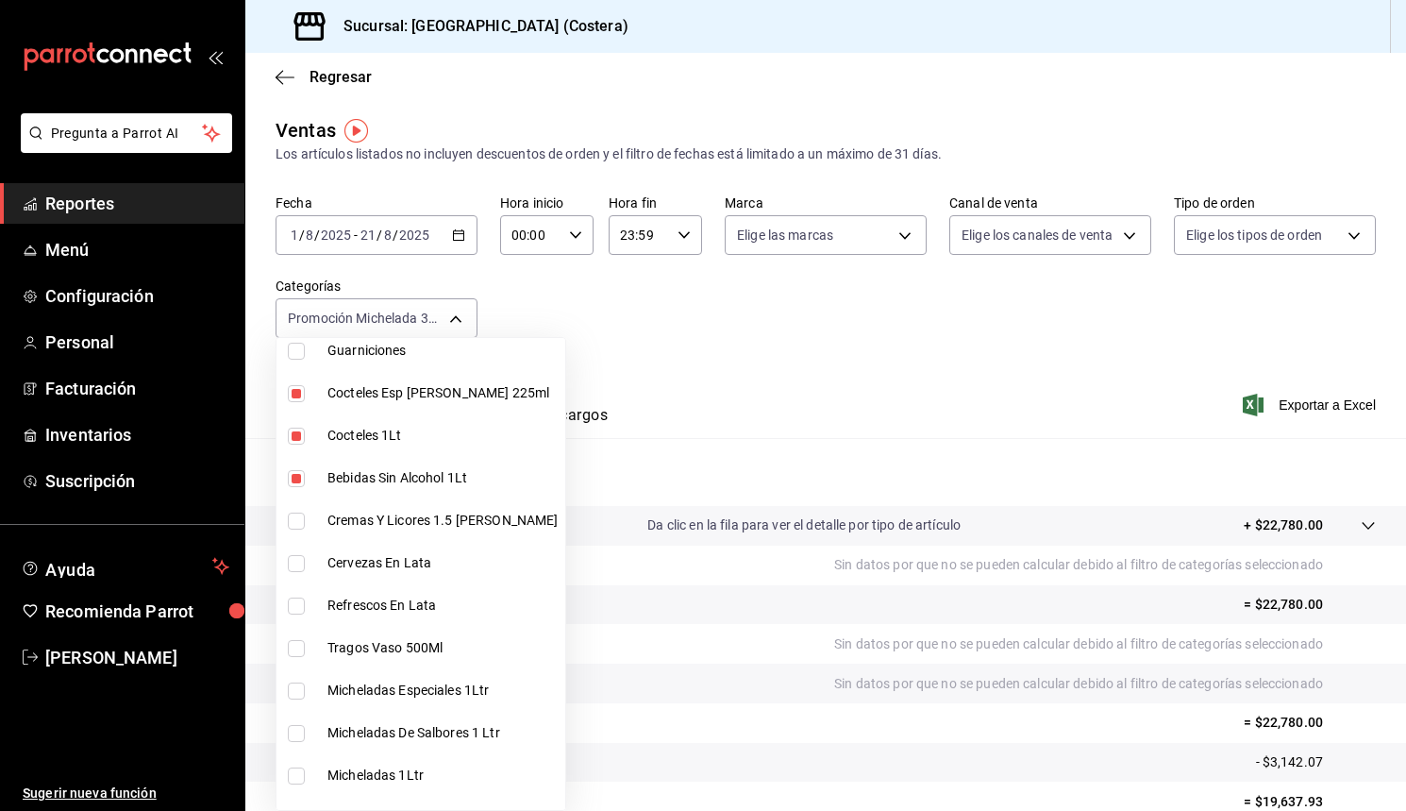
click at [300, 523] on input "checkbox" at bounding box center [296, 521] width 17 height 17
click at [296, 562] on input "checkbox" at bounding box center [296, 563] width 17 height 17
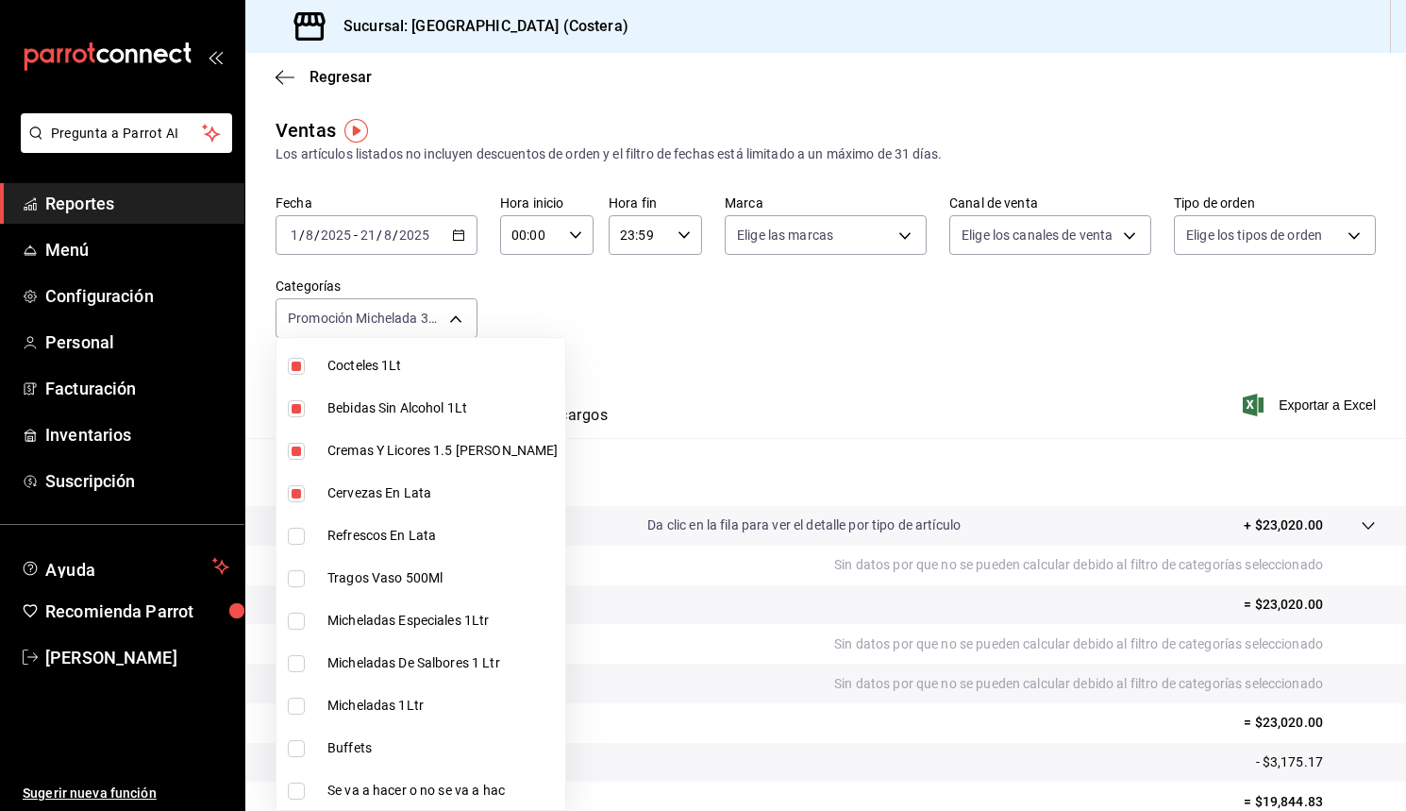
click at [297, 535] on input "checkbox" at bounding box center [296, 536] width 17 height 17
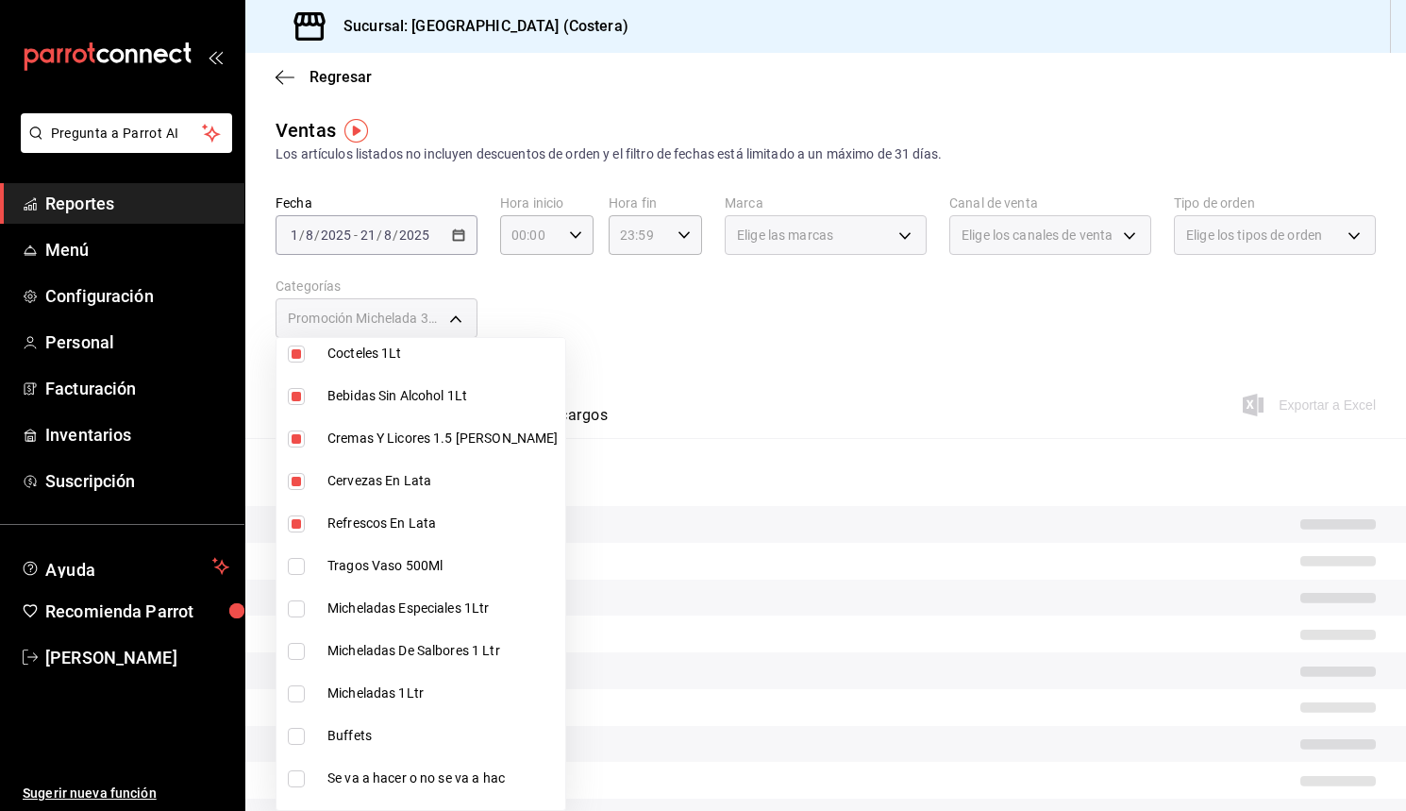
click at [294, 575] on input "checkbox" at bounding box center [296, 566] width 17 height 17
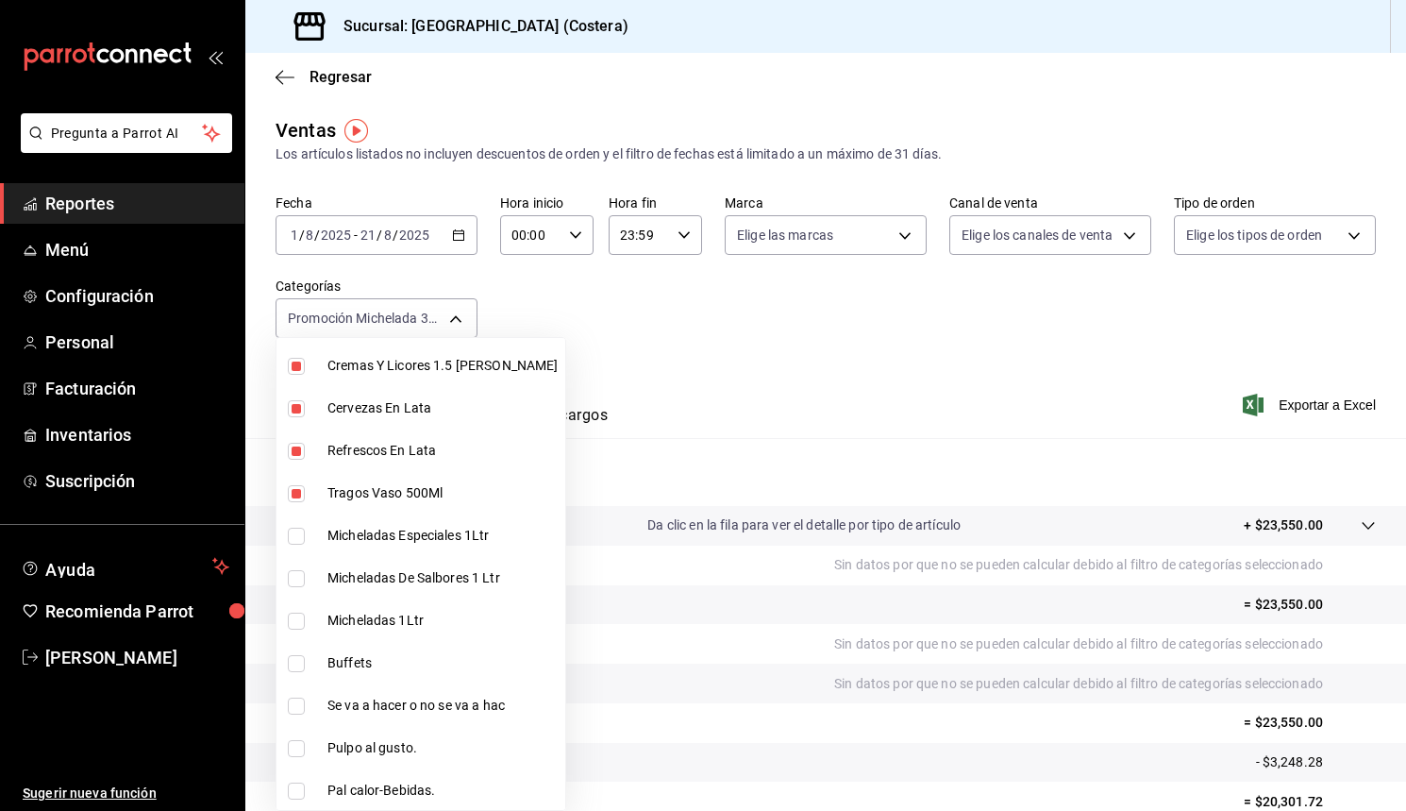
click at [297, 539] on input "checkbox" at bounding box center [296, 536] width 17 height 17
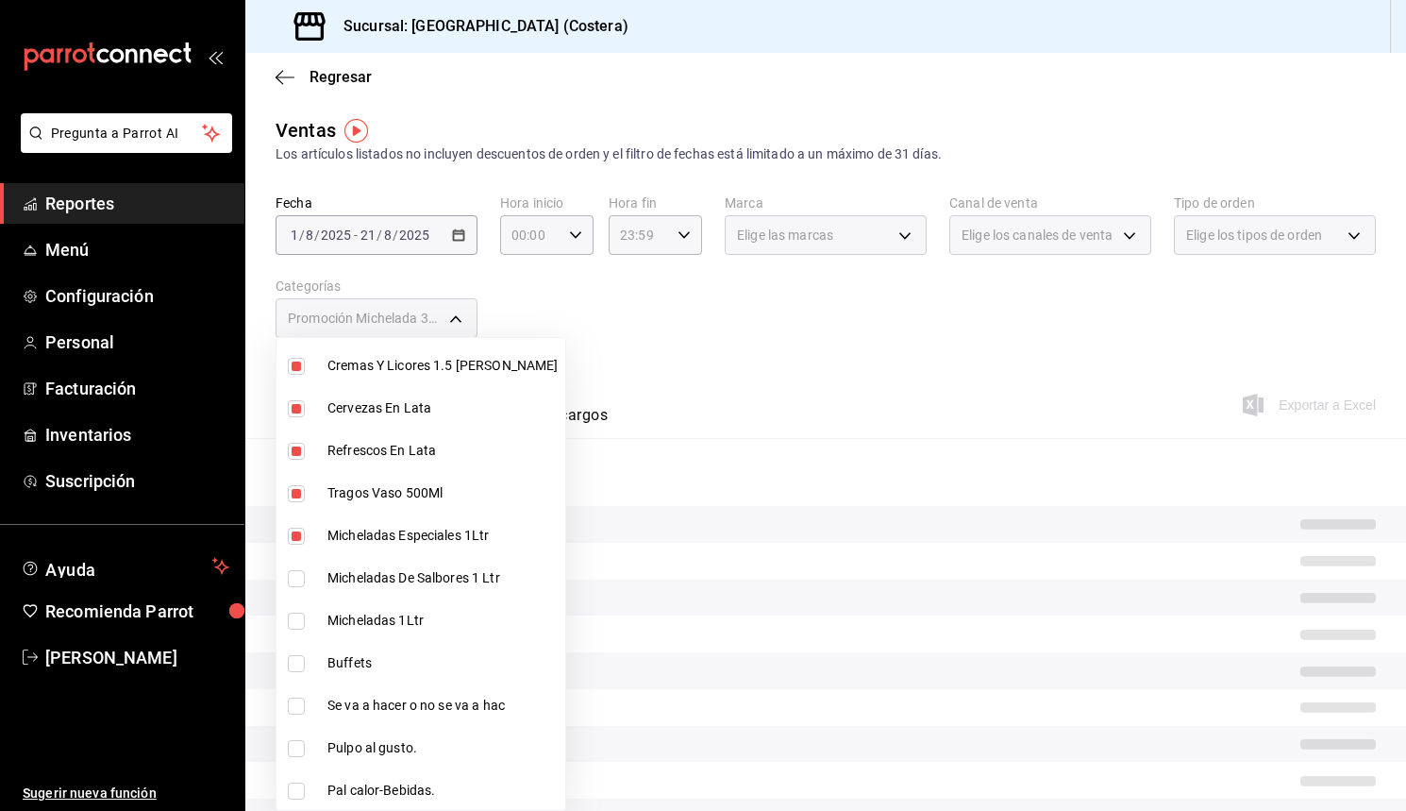
click at [297, 572] on input "checkbox" at bounding box center [296, 578] width 17 height 17
click at [295, 619] on input "checkbox" at bounding box center [296, 621] width 17 height 17
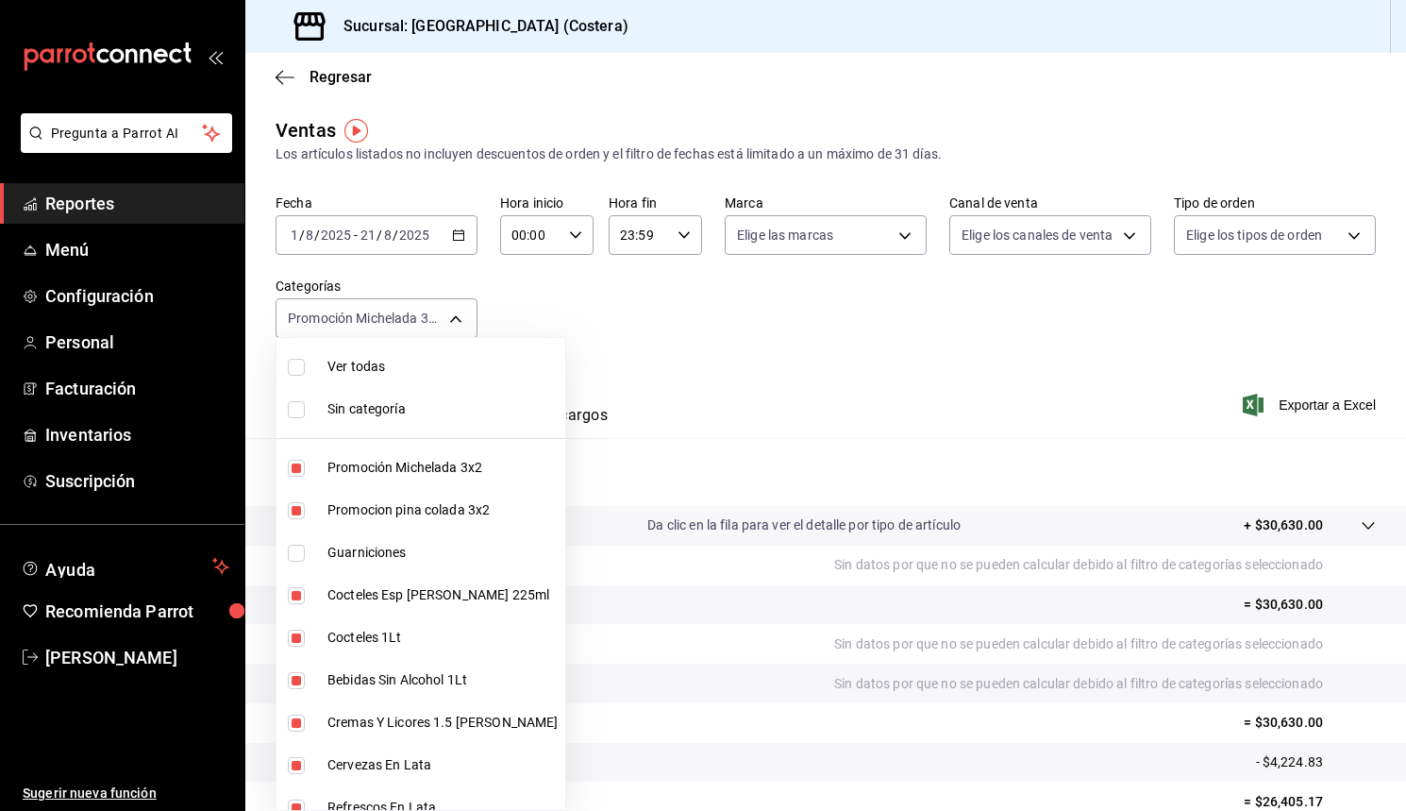
click at [636, 422] on div at bounding box center [703, 405] width 1406 height 811
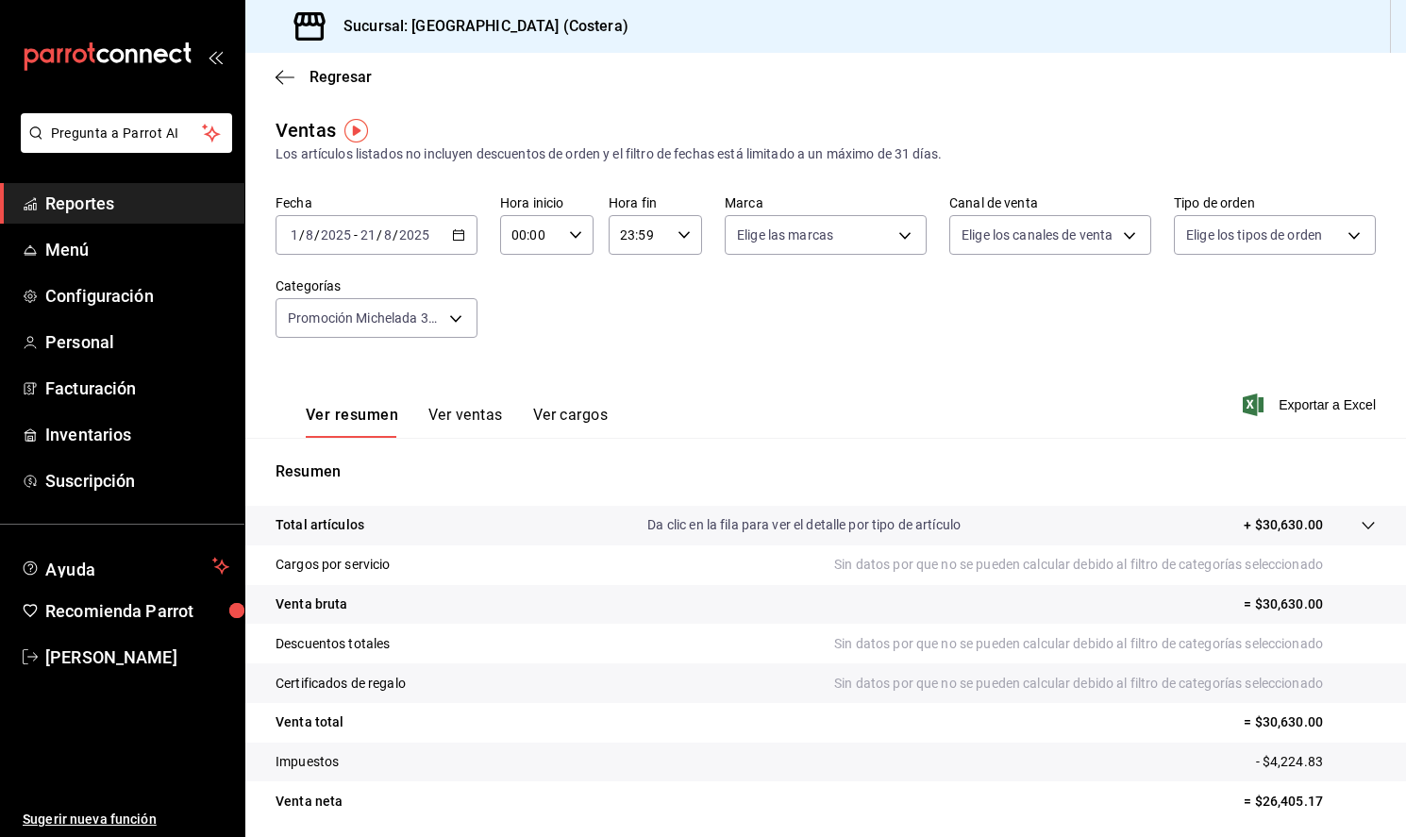
click at [128, 206] on span "Reportes" at bounding box center [137, 203] width 184 height 25
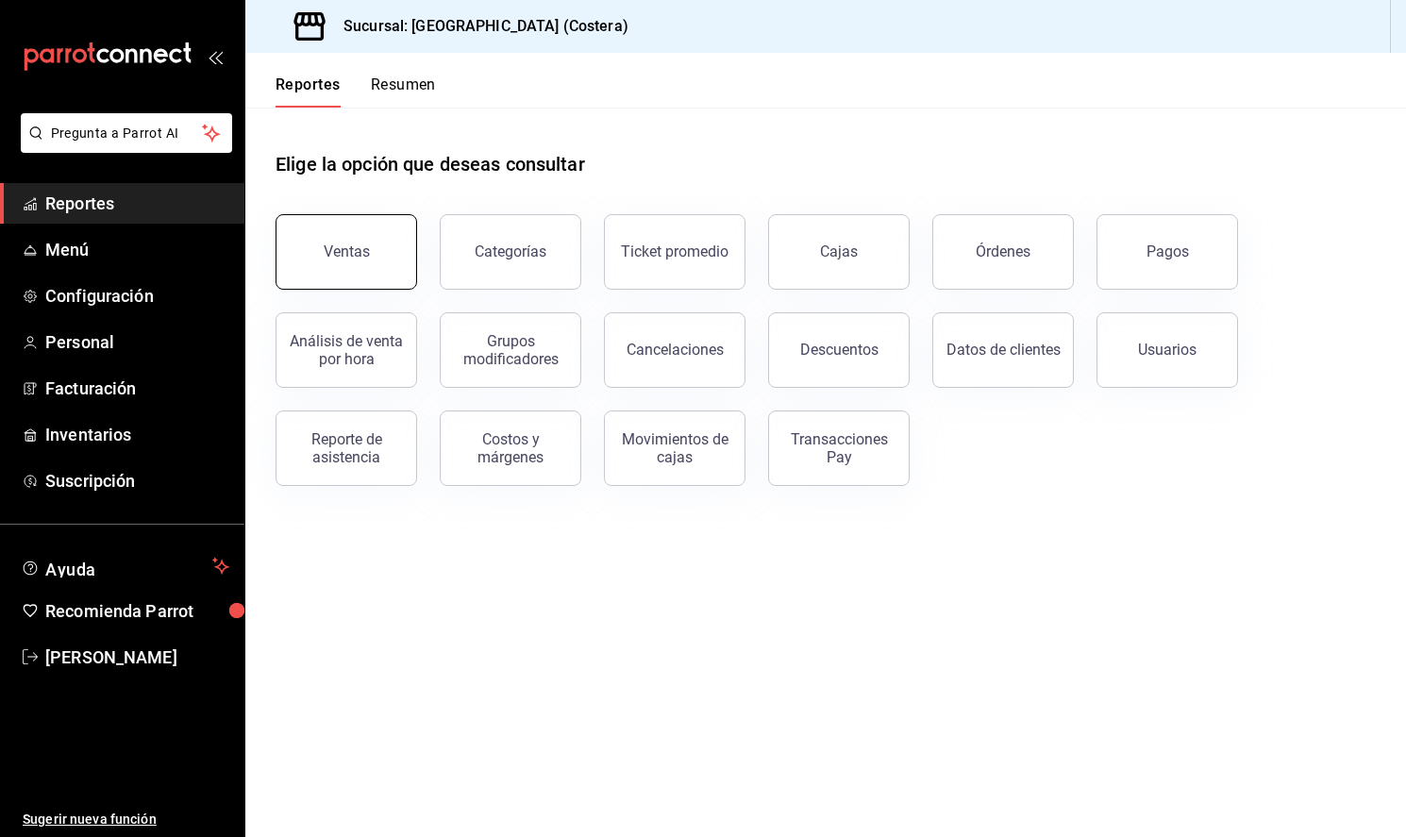
click at [362, 244] on div "Ventas" at bounding box center [347, 252] width 46 height 18
